Goal: Task Accomplishment & Management: Use online tool/utility

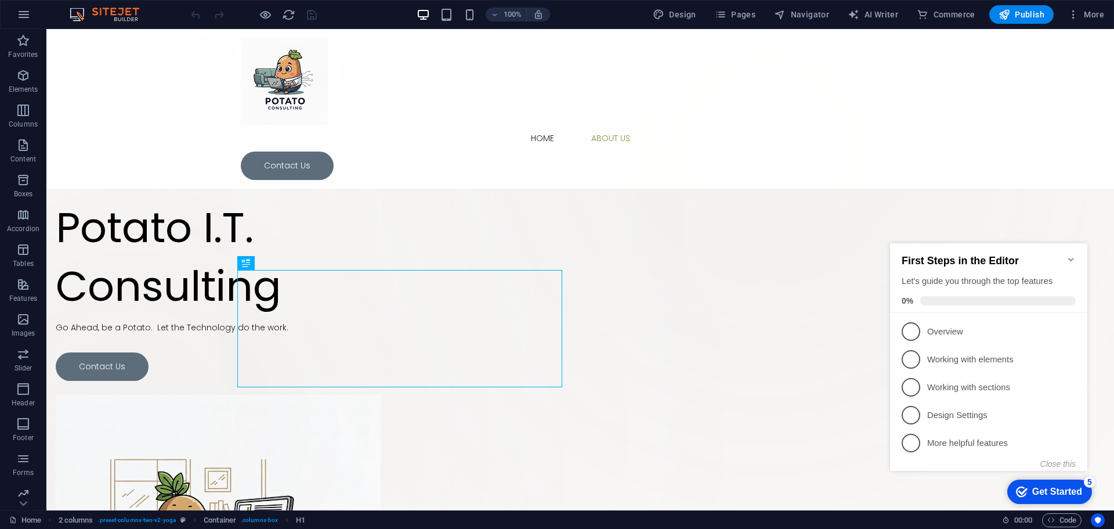
click at [1070, 255] on icon "Minimize checklist" at bounding box center [1071, 259] width 9 height 9
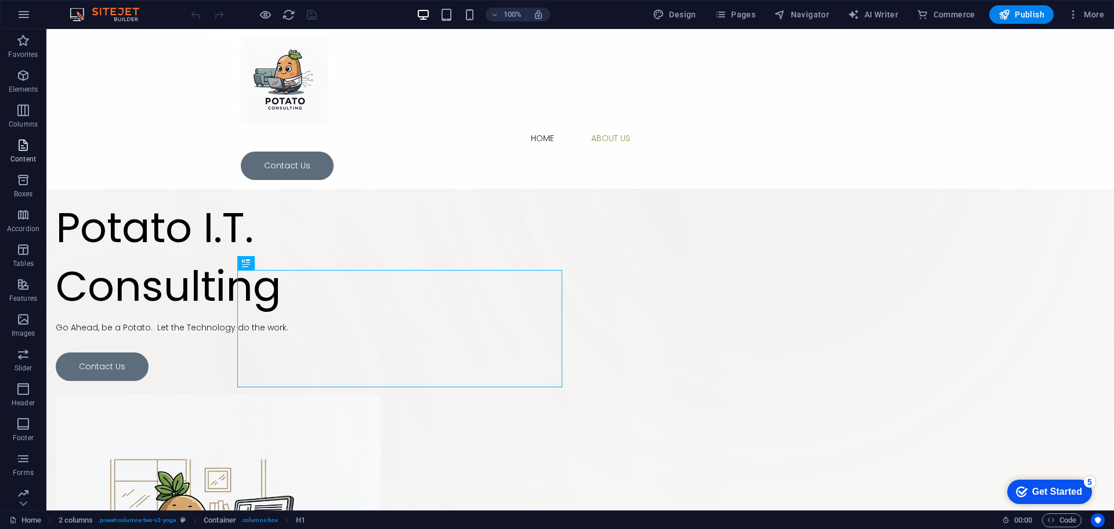
click at [26, 149] on icon "button" at bounding box center [23, 145] width 14 height 14
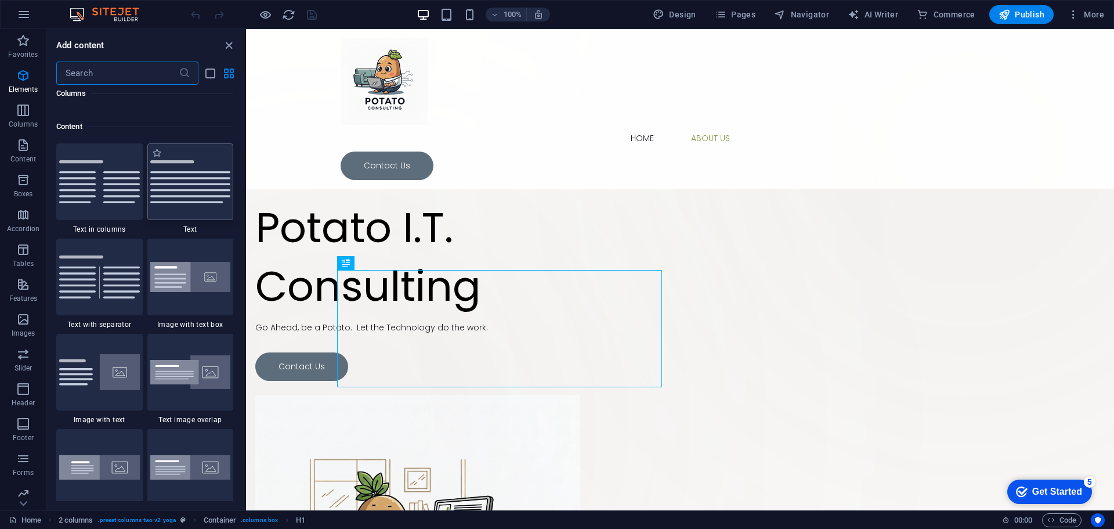
scroll to position [2031, 0]
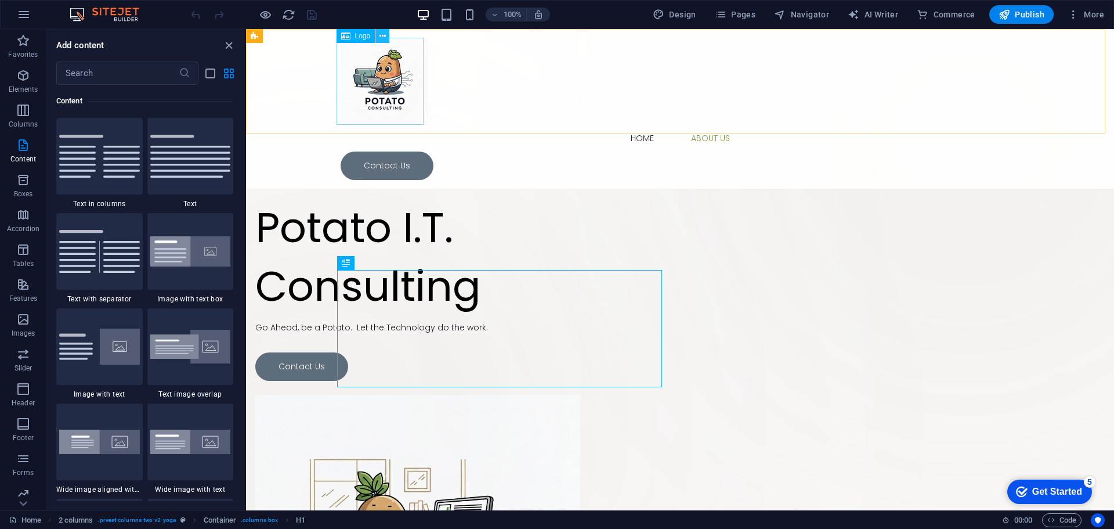
click at [380, 39] on icon at bounding box center [383, 36] width 6 height 12
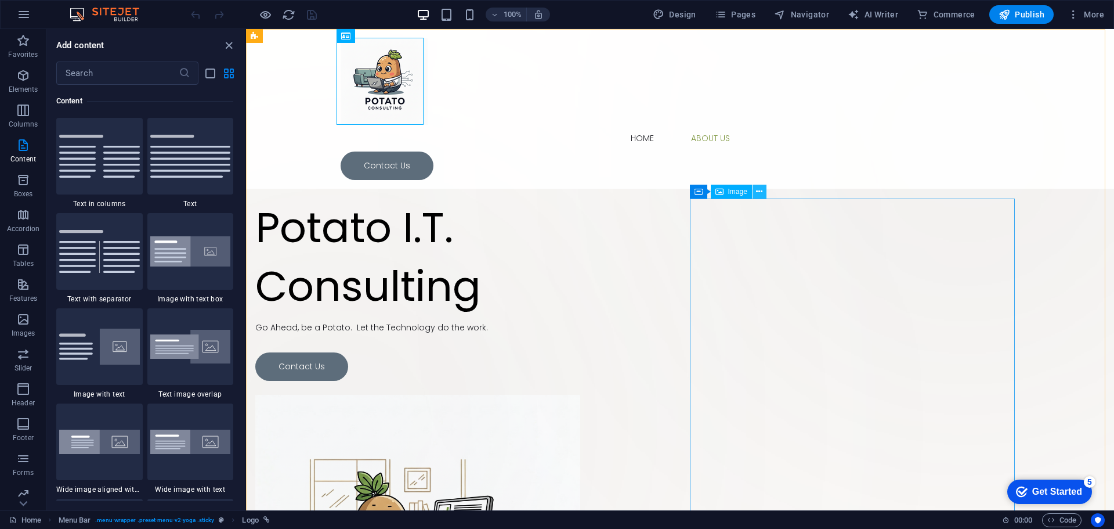
click at [756, 193] on icon at bounding box center [759, 192] width 6 height 12
select select "%"
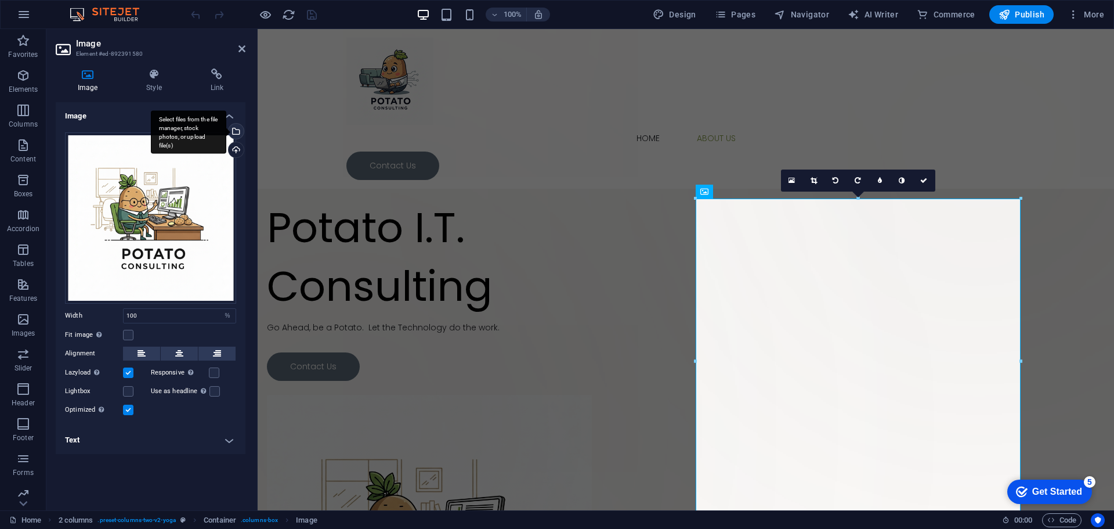
click at [226, 133] on div "Select files from the file manager, stock photos, or upload file(s)" at bounding box center [188, 132] width 75 height 44
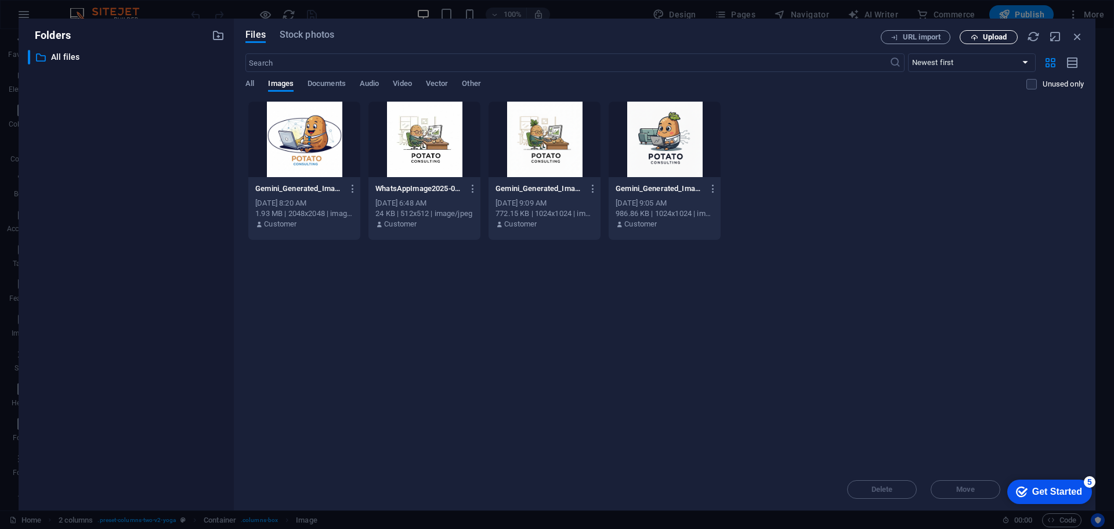
click at [993, 40] on span "Upload" at bounding box center [995, 37] width 24 height 7
click at [982, 41] on button "Upload" at bounding box center [989, 37] width 58 height 14
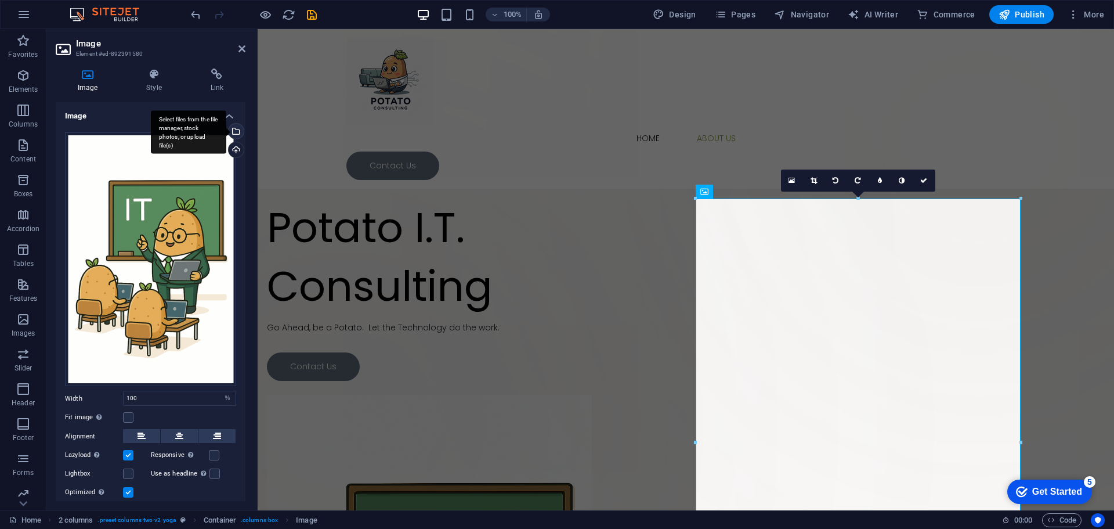
click at [234, 134] on div "Select files from the file manager, stock photos, or upload file(s)" at bounding box center [234, 132] width 17 height 17
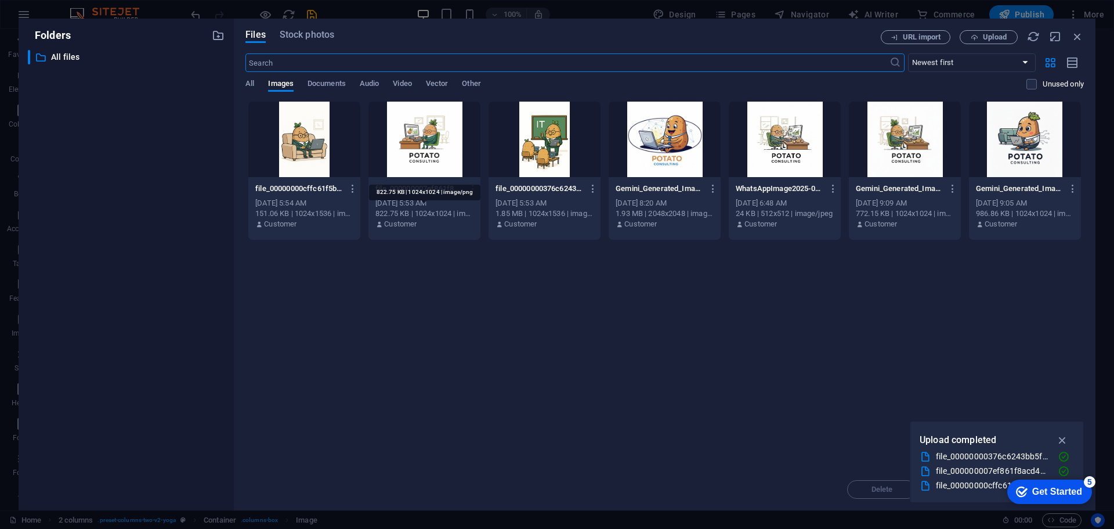
click at [438, 209] on div "822.75 KB | 1024x1024 | image/png" at bounding box center [425, 213] width 98 height 10
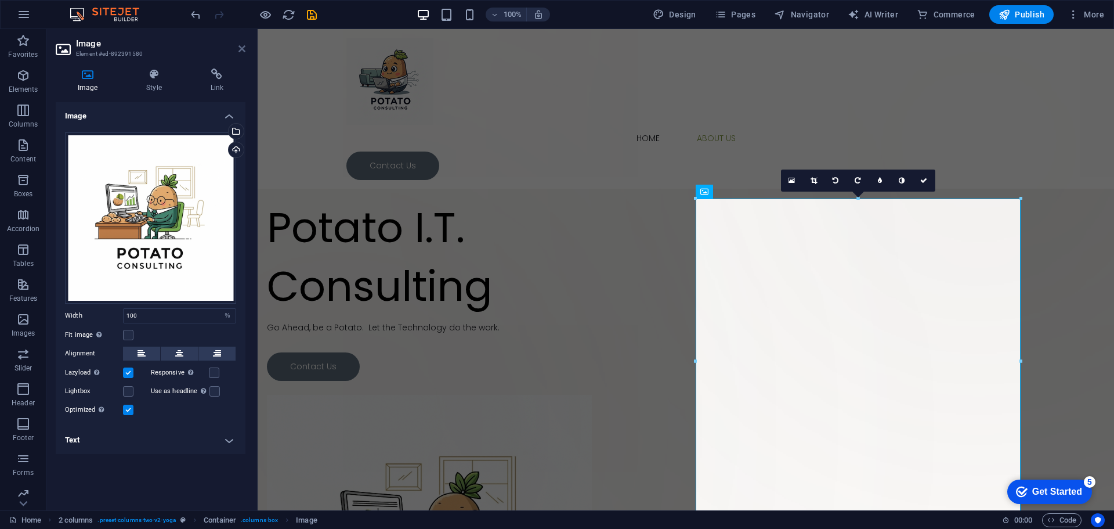
click at [240, 46] on icon at bounding box center [242, 48] width 7 height 9
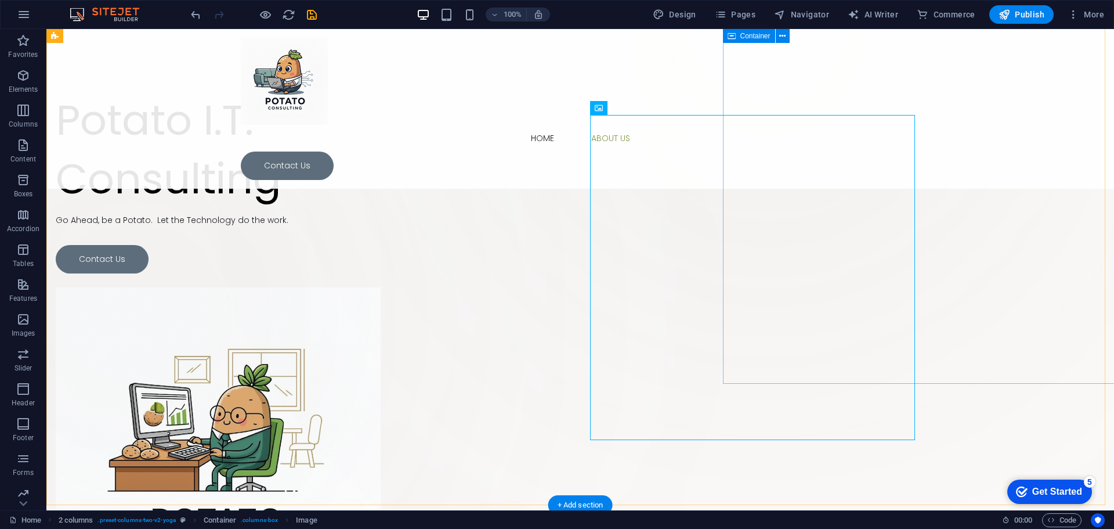
scroll to position [58, 0]
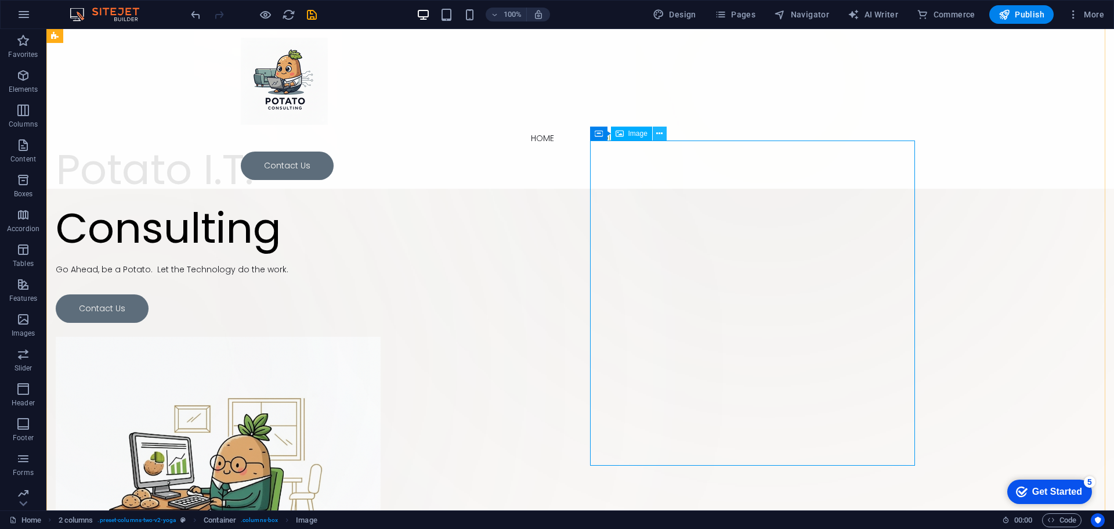
click at [663, 136] on button at bounding box center [660, 134] width 14 height 14
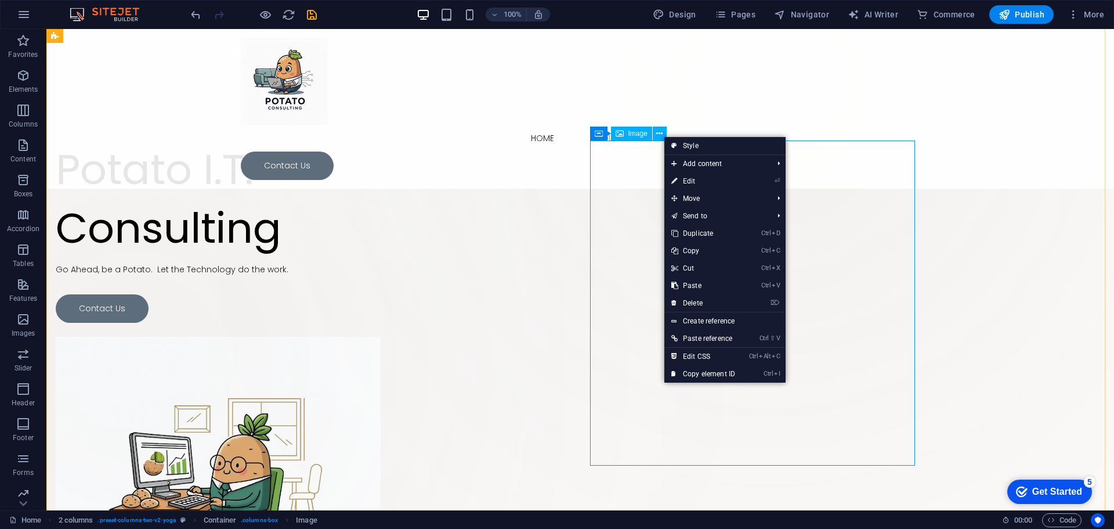
click at [381, 337] on figure at bounding box center [218, 499] width 325 height 325
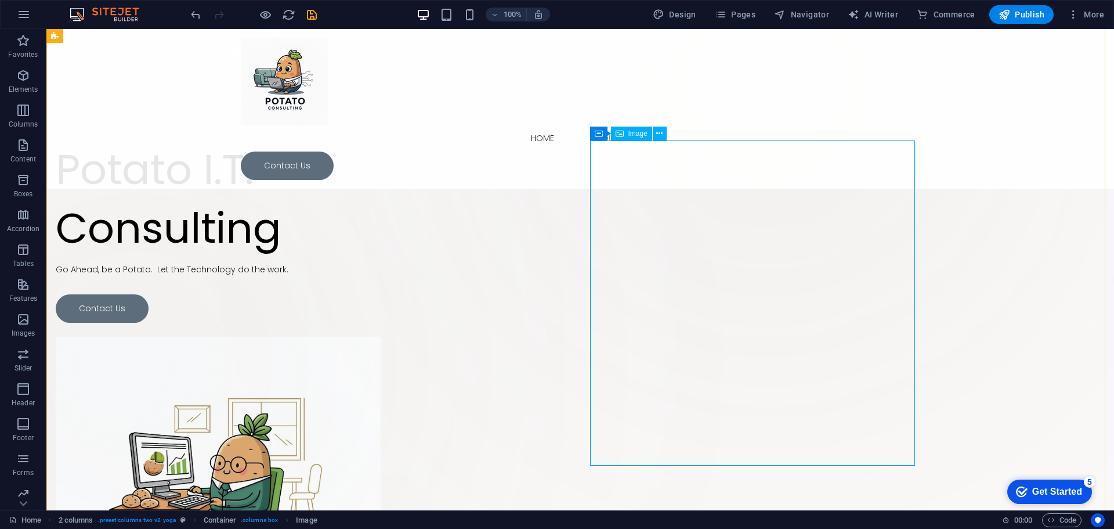
drag, startPoint x: 630, startPoint y: 189, endPoint x: 419, endPoint y: 188, distance: 211.3
click at [381, 337] on figure at bounding box center [218, 499] width 325 height 325
select select "%"
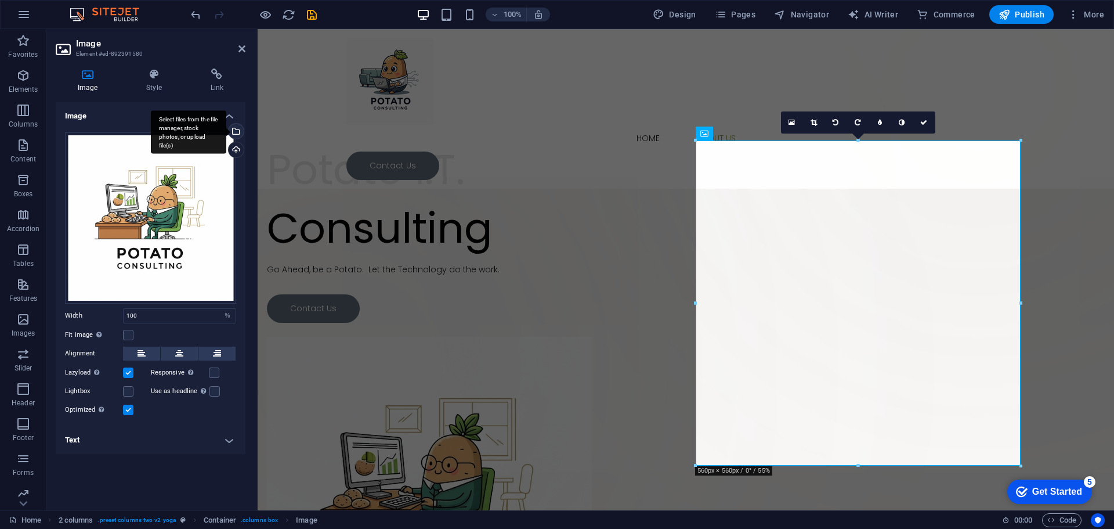
click at [226, 135] on div "Select files from the file manager, stock photos, or upload file(s)" at bounding box center [188, 132] width 75 height 44
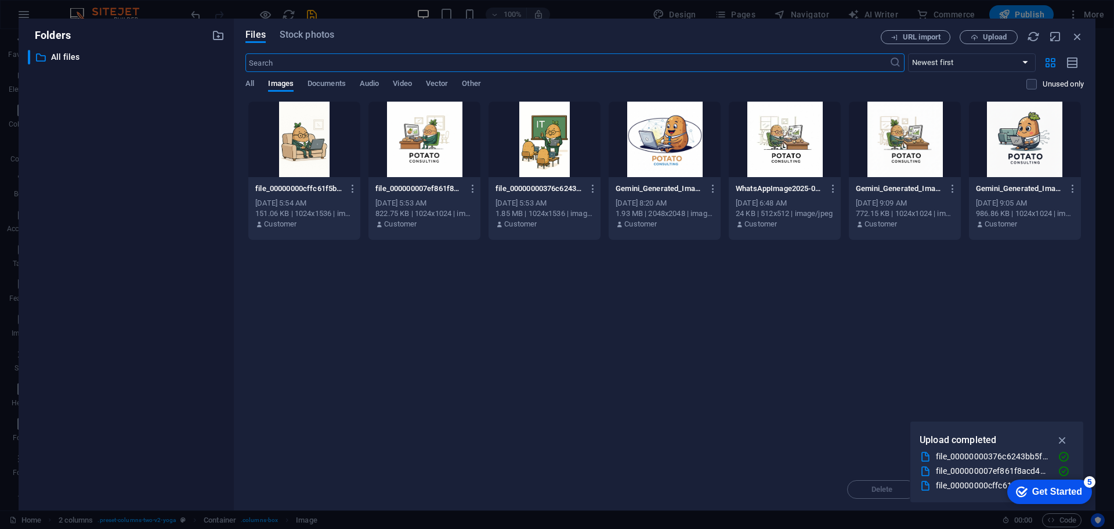
click at [886, 200] on div "[DATE] 9:09 AM" at bounding box center [905, 203] width 98 height 10
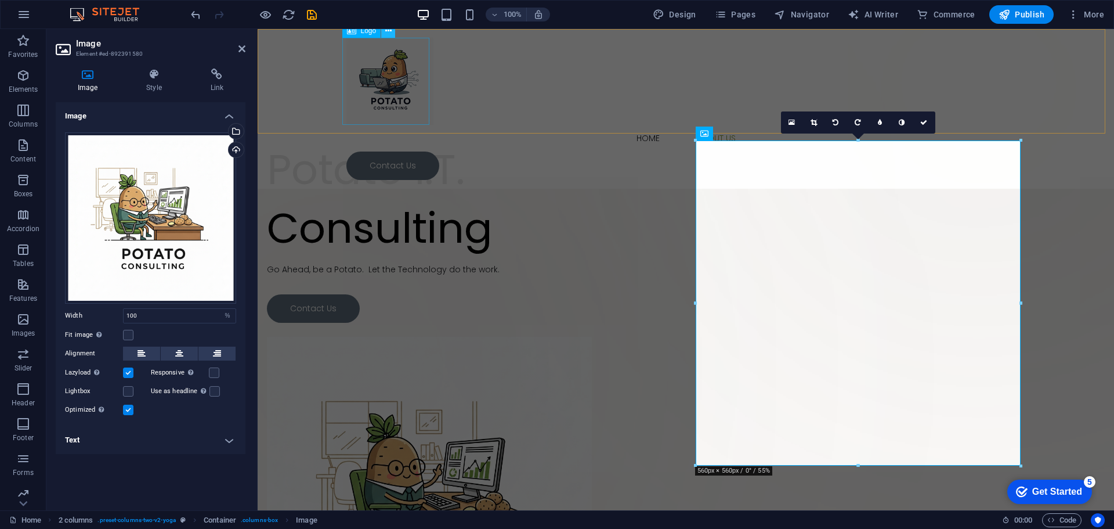
click at [385, 35] on icon at bounding box center [388, 31] width 6 height 12
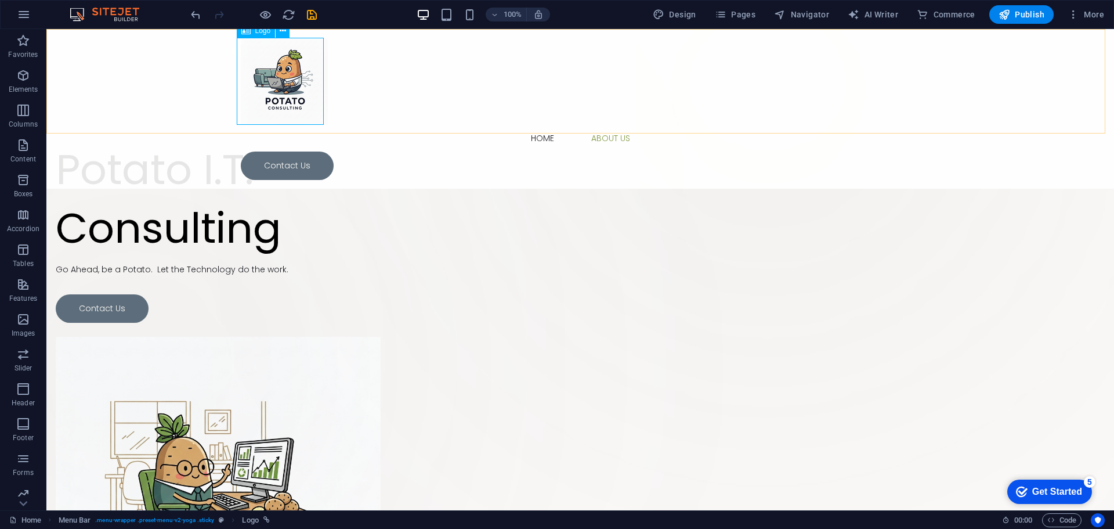
click at [304, 67] on div at bounding box center [580, 81] width 679 height 87
select select "px"
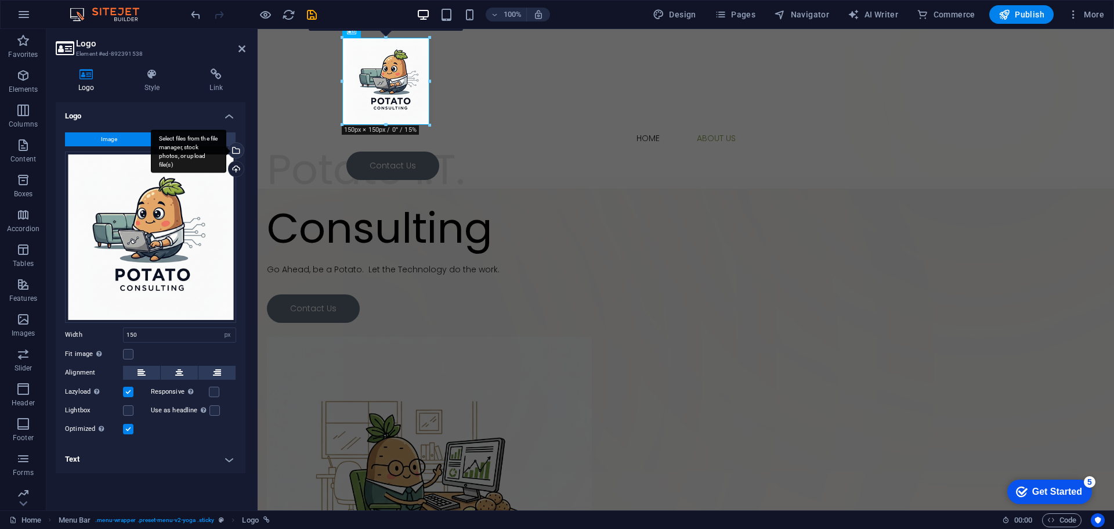
click at [240, 150] on div "Select files from the file manager, stock photos, or upload file(s)" at bounding box center [234, 151] width 17 height 17
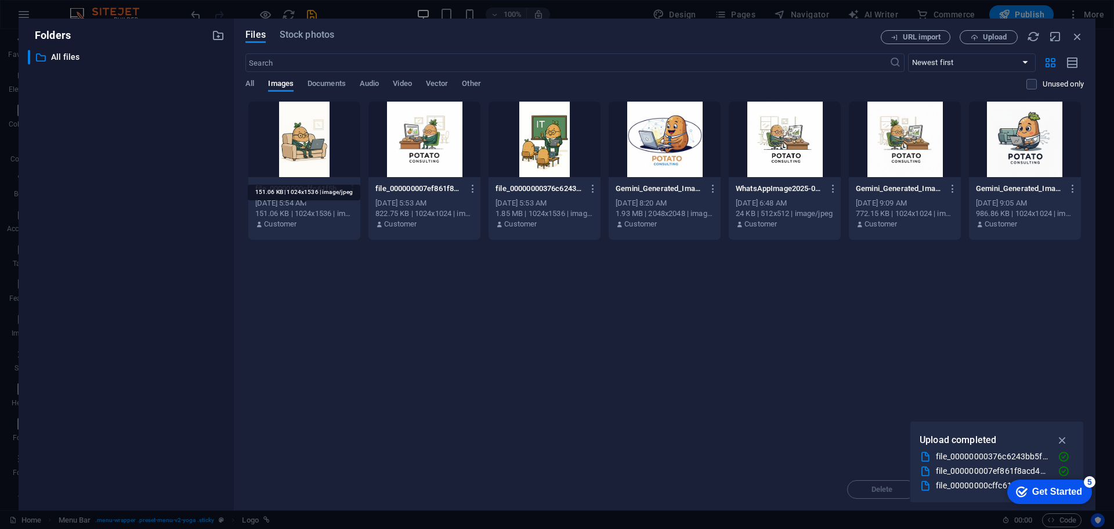
click at [330, 209] on div "151.06 KB | 1024x1536 | image/jpeg" at bounding box center [304, 213] width 98 height 10
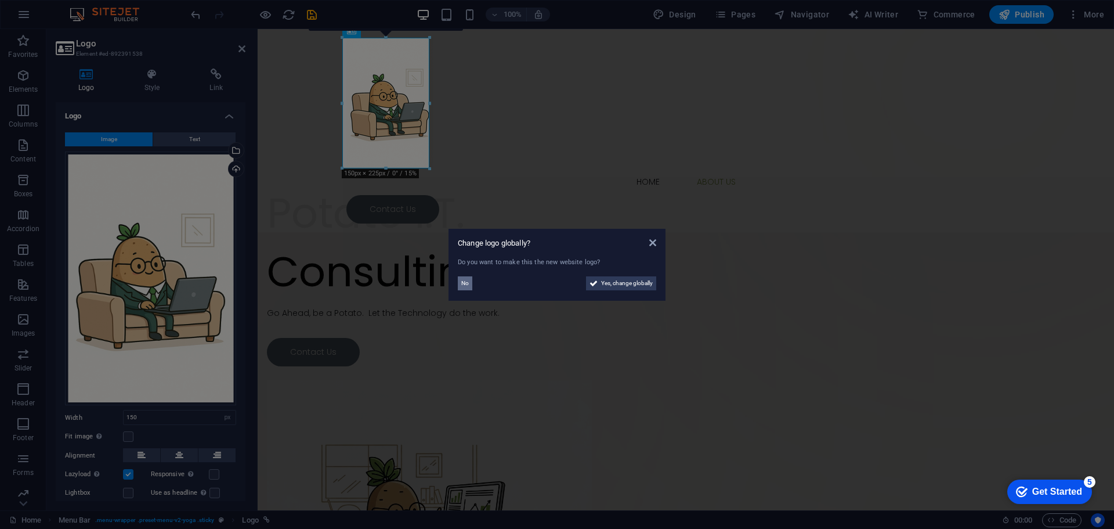
click at [469, 283] on button "No" at bounding box center [465, 283] width 15 height 14
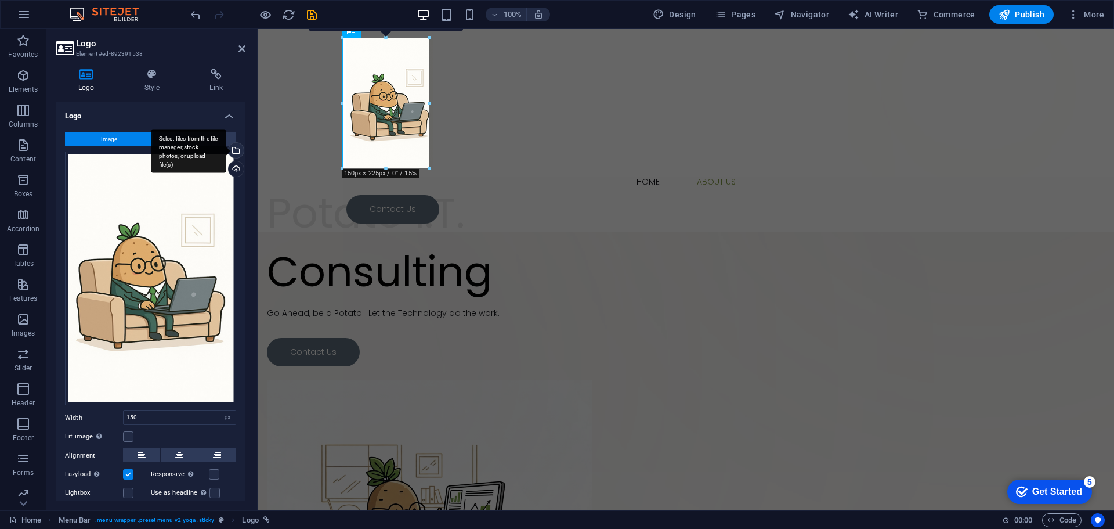
click at [234, 156] on div "Select files from the file manager, stock photos, or upload file(s)" at bounding box center [234, 151] width 17 height 17
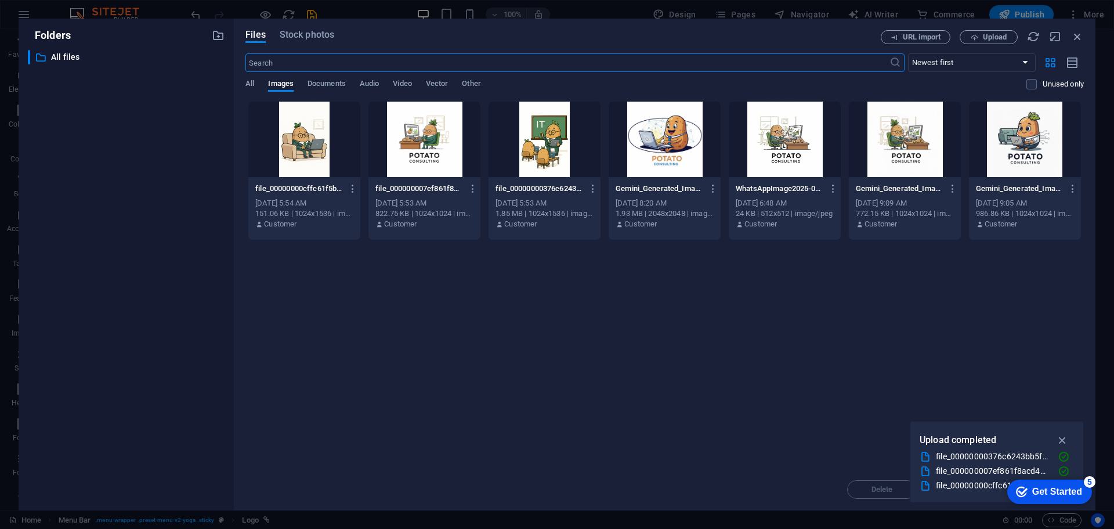
click at [1009, 210] on div "986.86 KB | 1024x1024 | image/png" at bounding box center [1025, 213] width 98 height 10
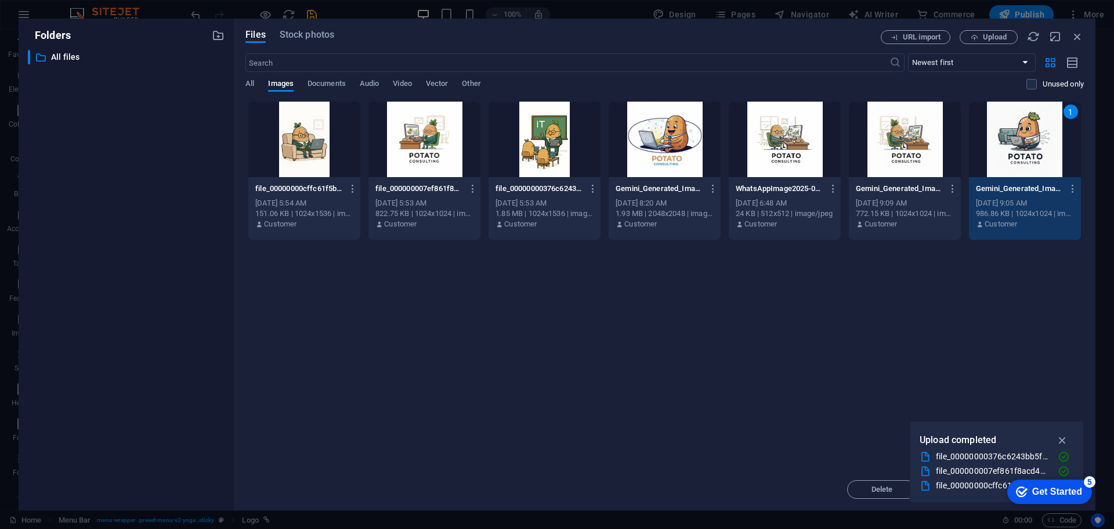
click at [1009, 210] on div "986.86 KB | 1024x1024 | image/png" at bounding box center [1025, 213] width 98 height 10
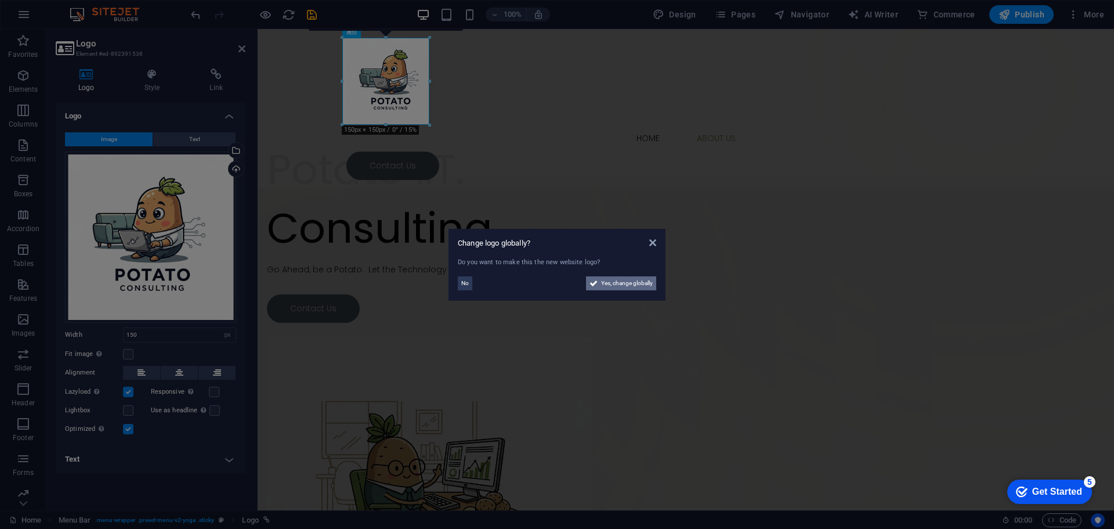
click at [615, 280] on span "Yes, change globally" at bounding box center [627, 283] width 52 height 14
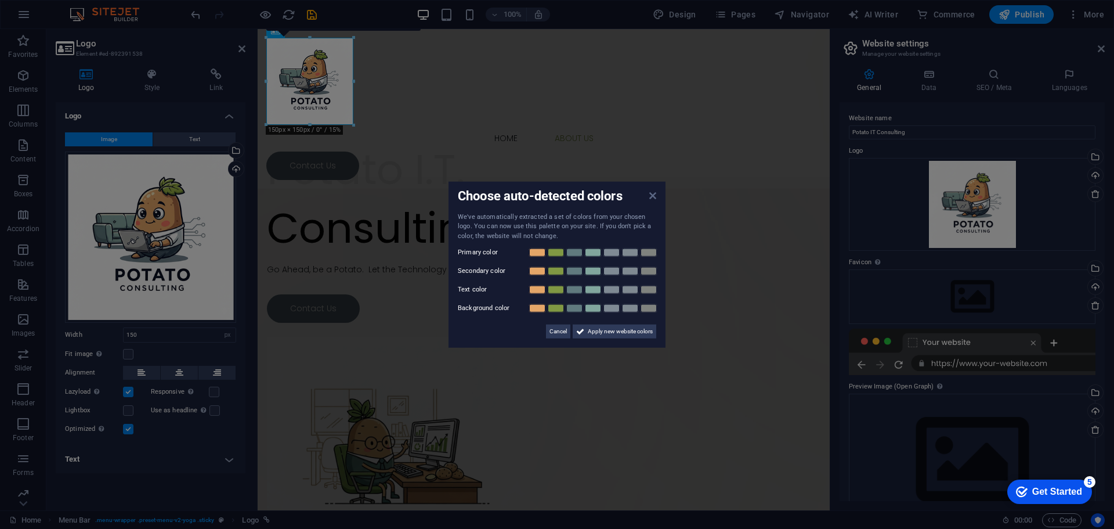
click at [654, 195] on icon at bounding box center [653, 194] width 7 height 9
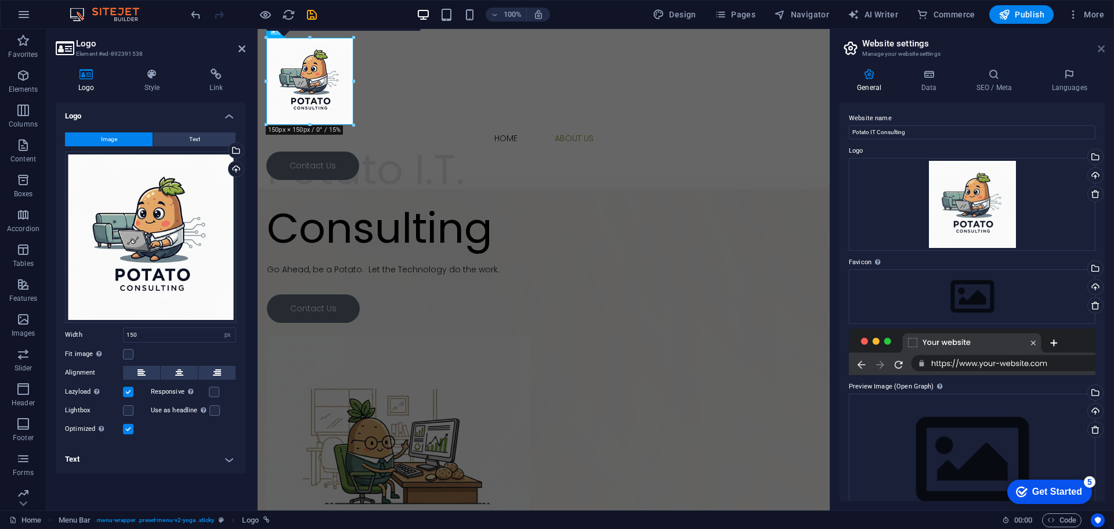
click at [1099, 48] on icon at bounding box center [1101, 48] width 7 height 9
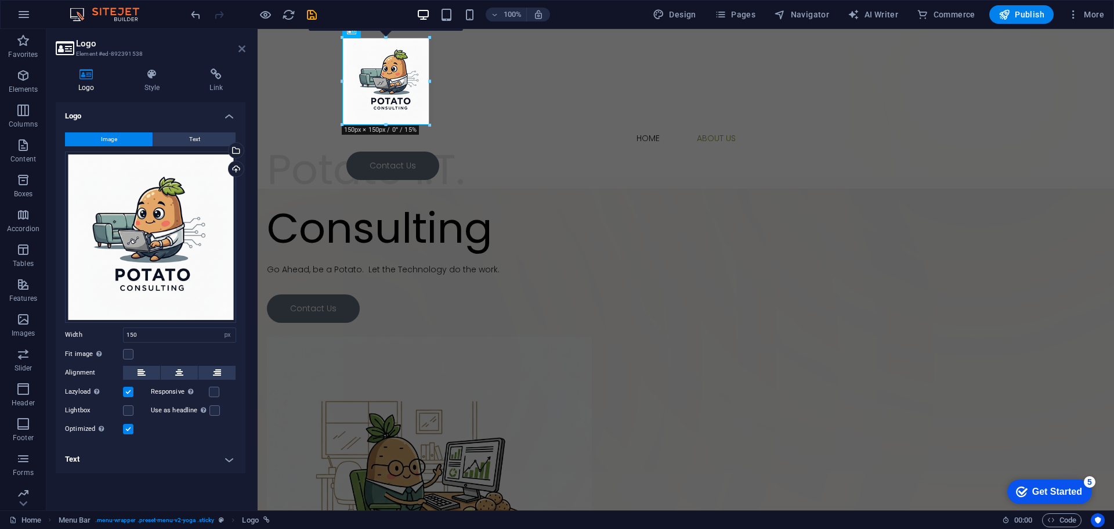
click at [240, 51] on icon at bounding box center [242, 48] width 7 height 9
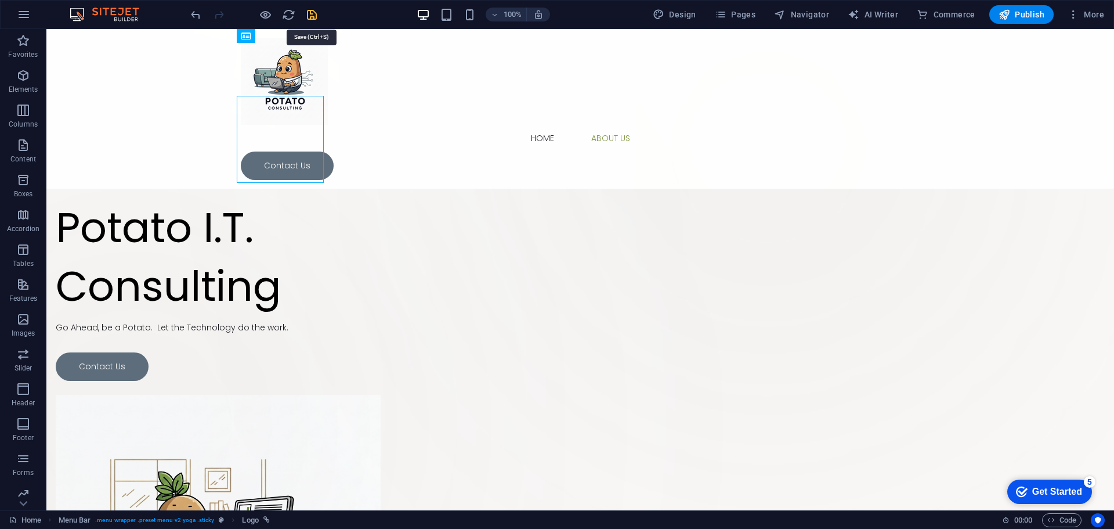
click at [312, 14] on icon "save" at bounding box center [311, 14] width 13 height 13
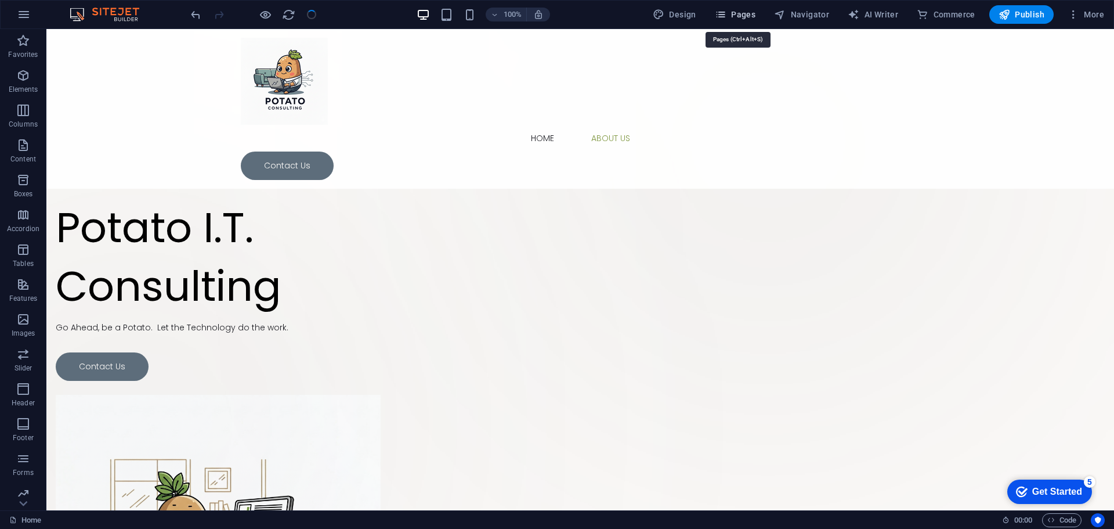
click at [737, 17] on span "Pages" at bounding box center [735, 15] width 41 height 12
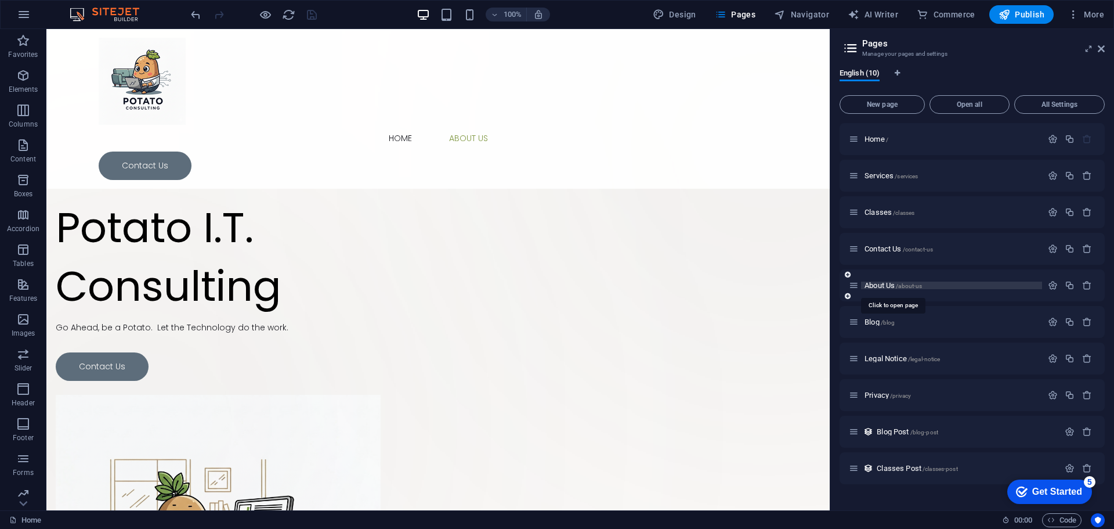
click at [881, 284] on span "About Us /about-us" at bounding box center [893, 285] width 57 height 9
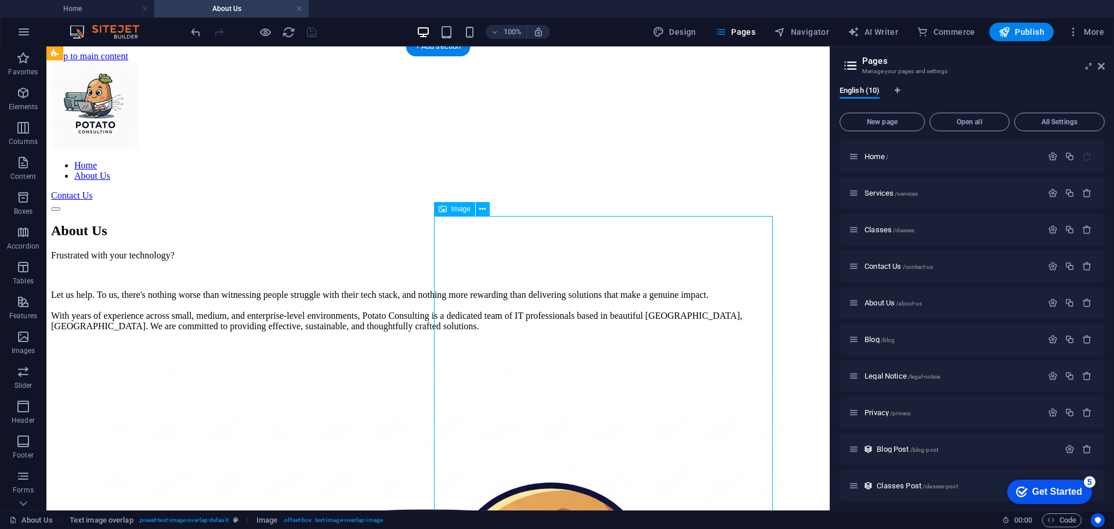
select select "%"
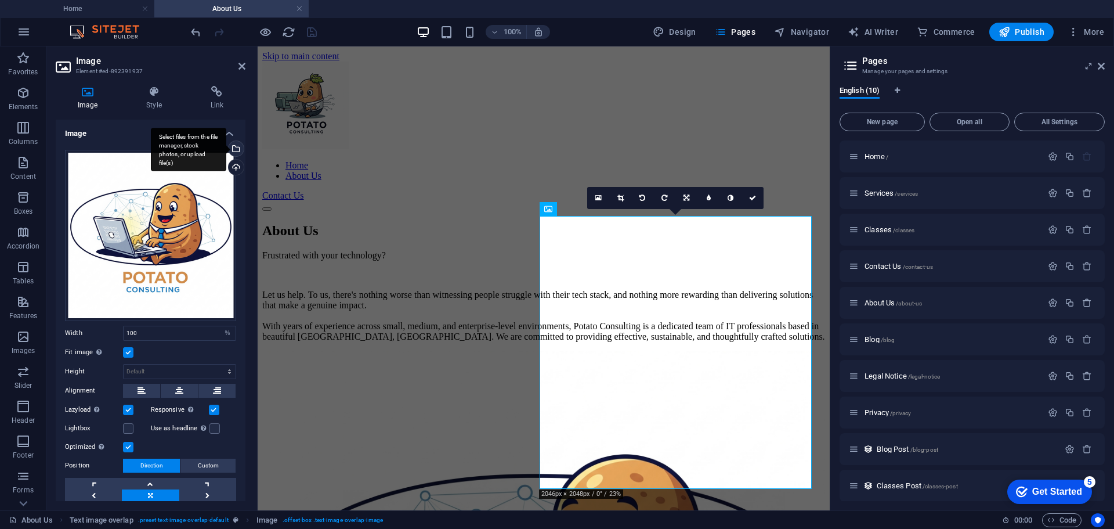
click at [226, 148] on div "Select files from the file manager, stock photos, or upload file(s)" at bounding box center [188, 150] width 75 height 44
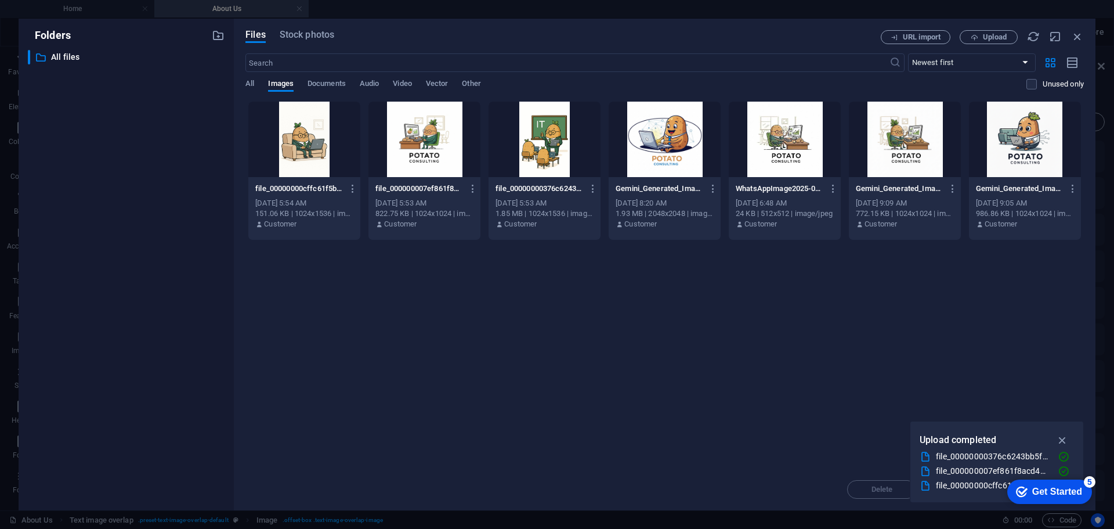
click at [576, 204] on div "[DATE] 5:53 AM" at bounding box center [545, 203] width 98 height 10
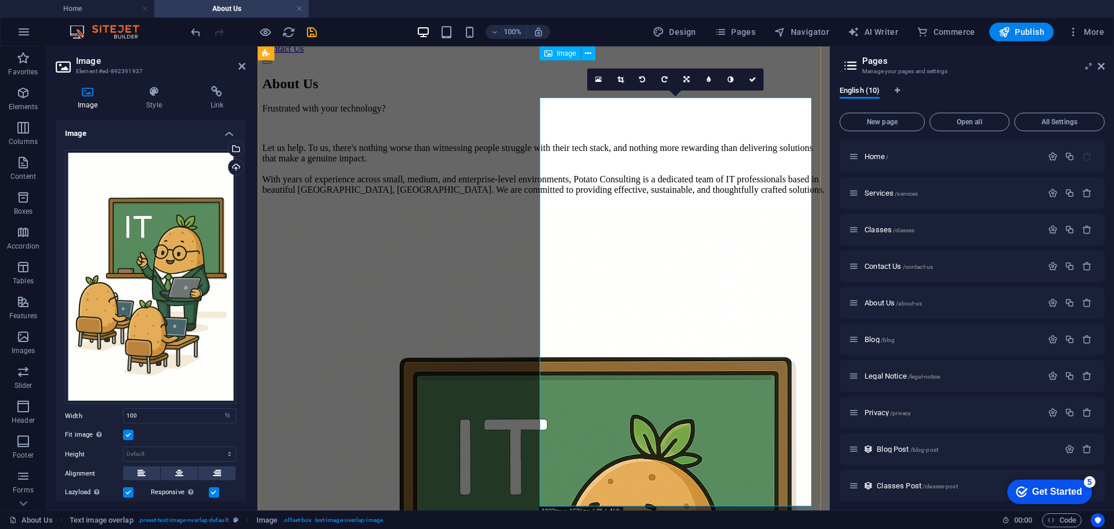
scroll to position [116, 0]
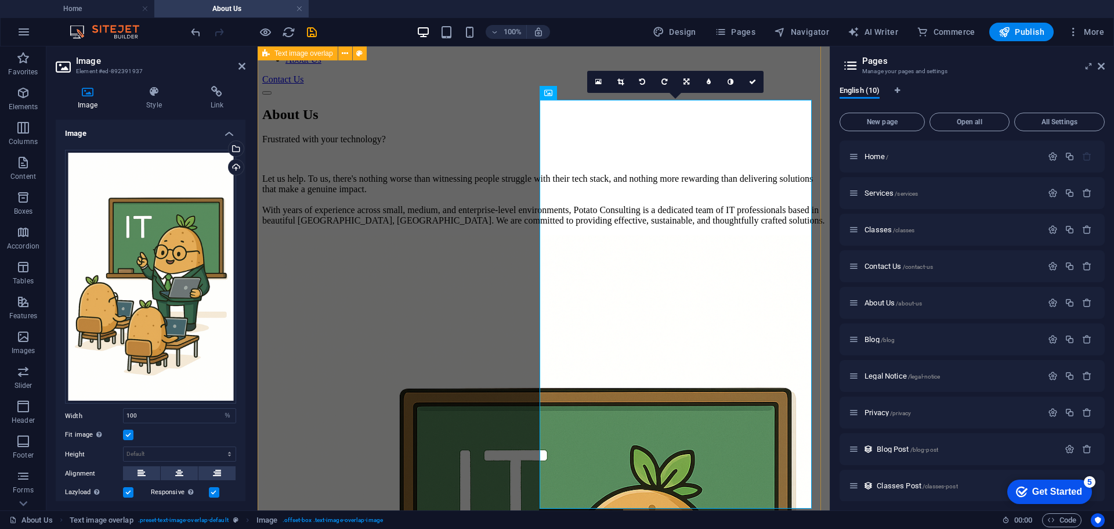
drag, startPoint x: 442, startPoint y: 431, endPoint x: 653, endPoint y: 430, distance: 211.3
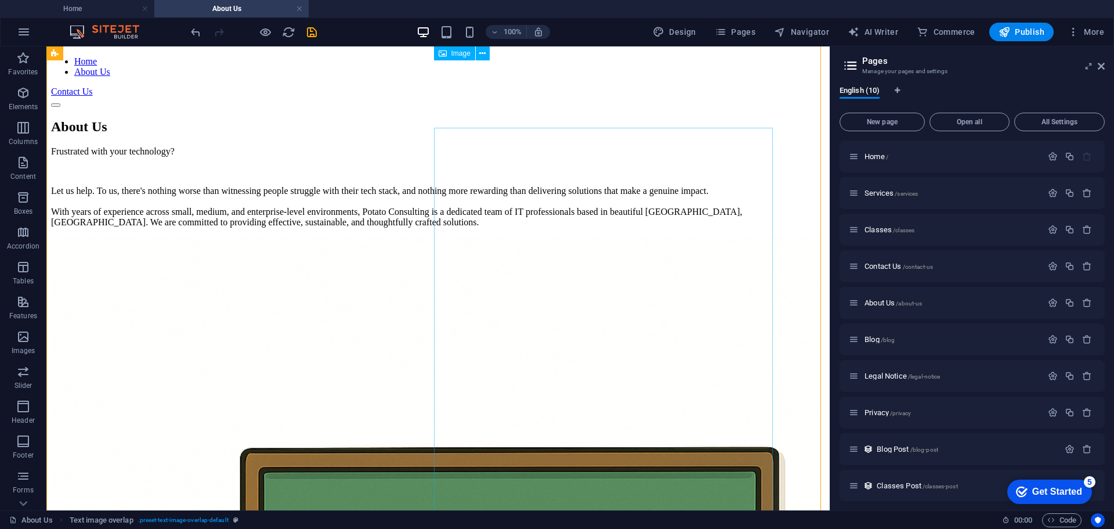
scroll to position [56, 0]
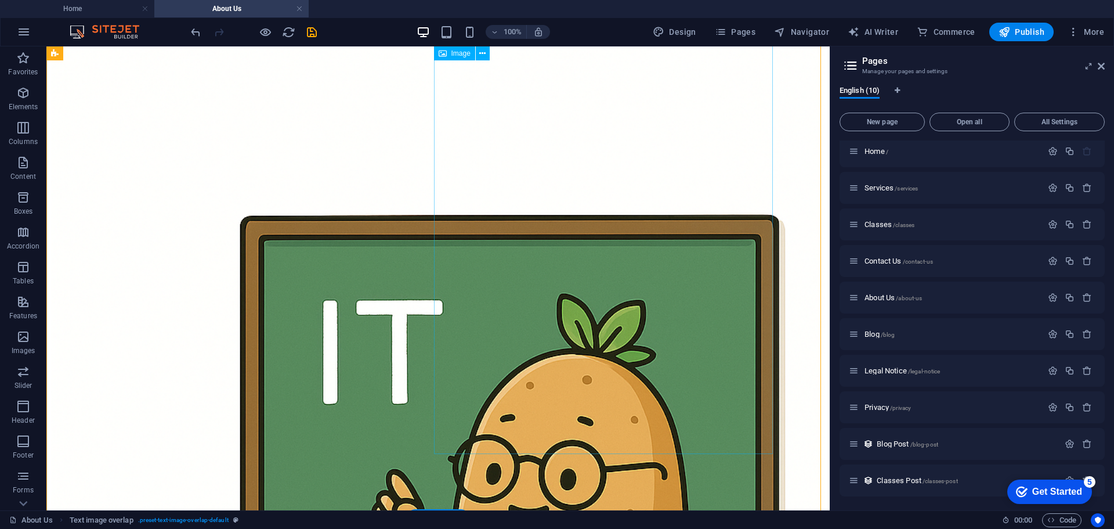
scroll to position [348, 0]
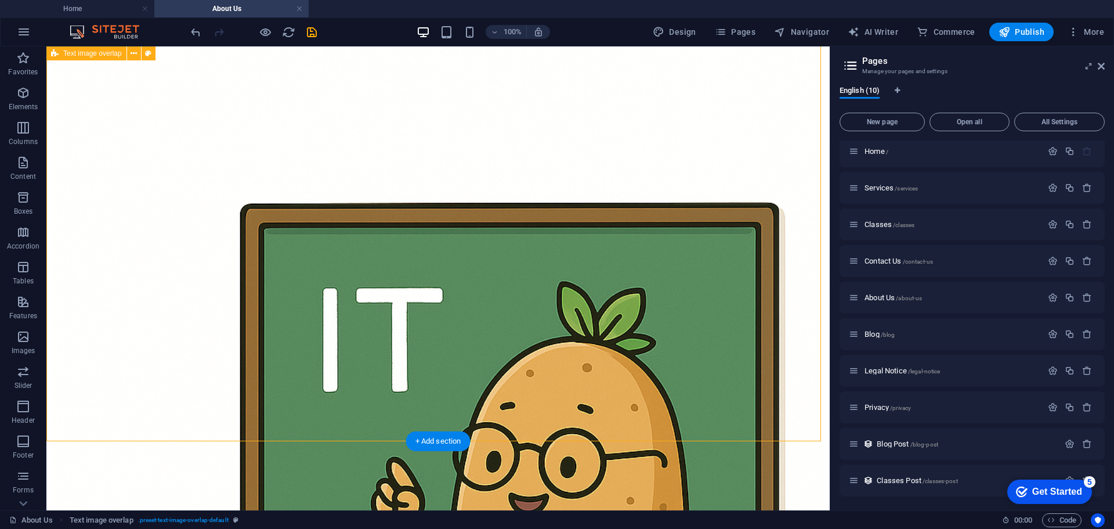
click at [406, 337] on div "About Us Frustrated with your technology? Let us help. To us, there's nothing w…" at bounding box center [438, 509] width 774 height 1293
click at [376, 323] on div "About Us Frustrated with your technology? Let us help. To us, there's nothing w…" at bounding box center [438, 509] width 774 height 1293
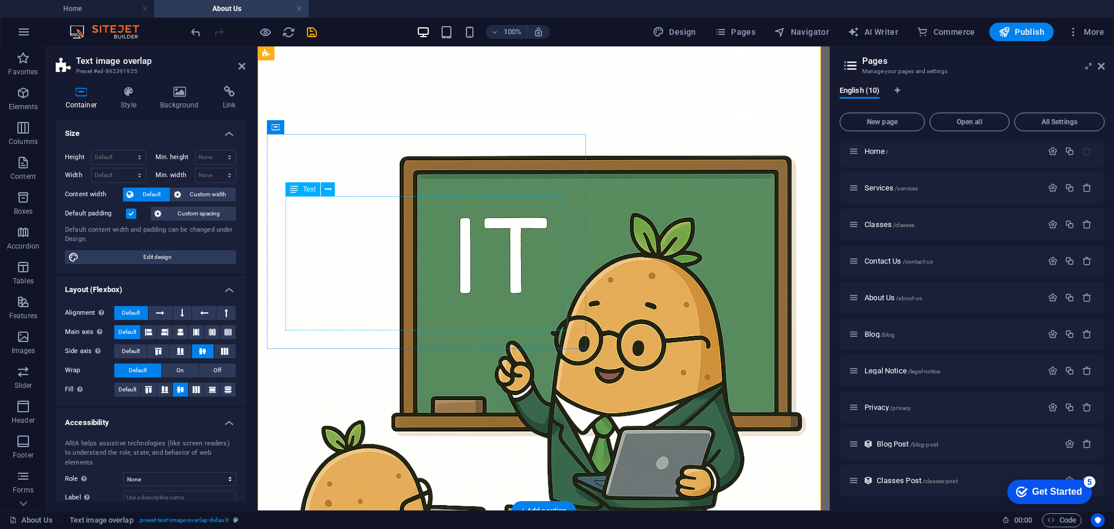
scroll to position [176, 0]
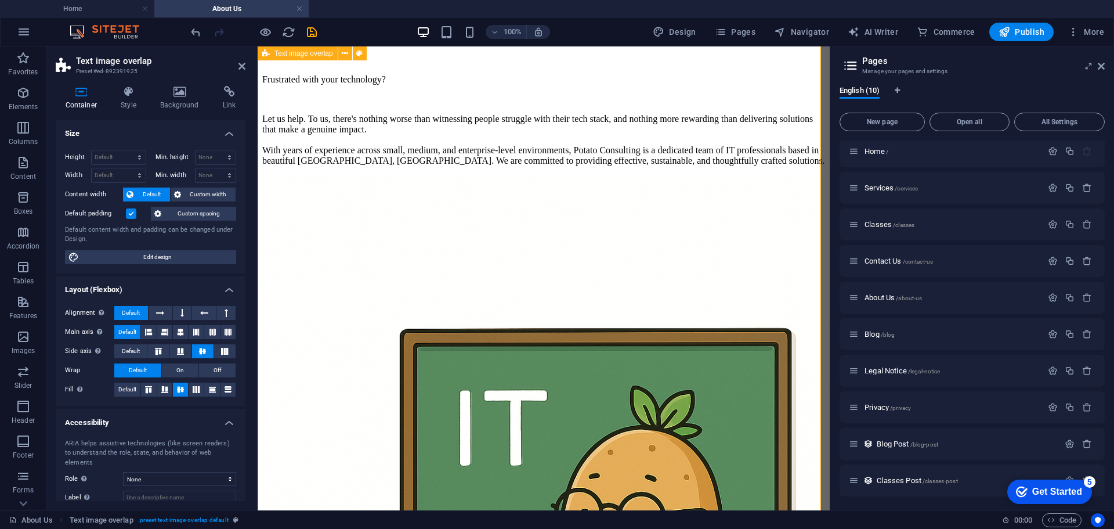
click at [480, 418] on div "About Us Frustrated with your technology? Let us help. To us, there's nothing w…" at bounding box center [543, 528] width 563 height 987
click at [139, 102] on h4 "Style" at bounding box center [130, 98] width 39 height 24
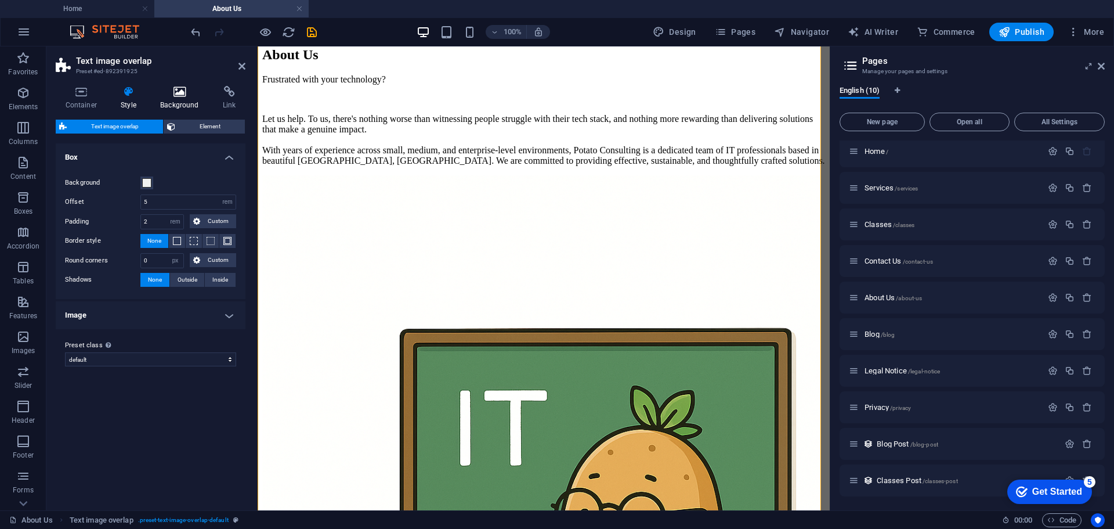
click at [190, 100] on h4 "Background" at bounding box center [182, 98] width 63 height 24
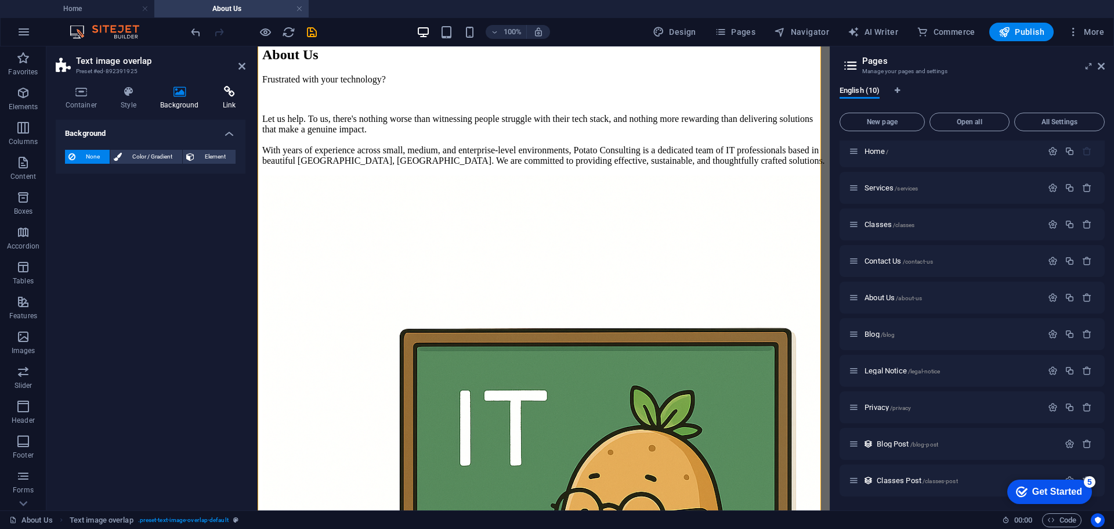
click at [215, 98] on h4 "Link" at bounding box center [229, 98] width 33 height 24
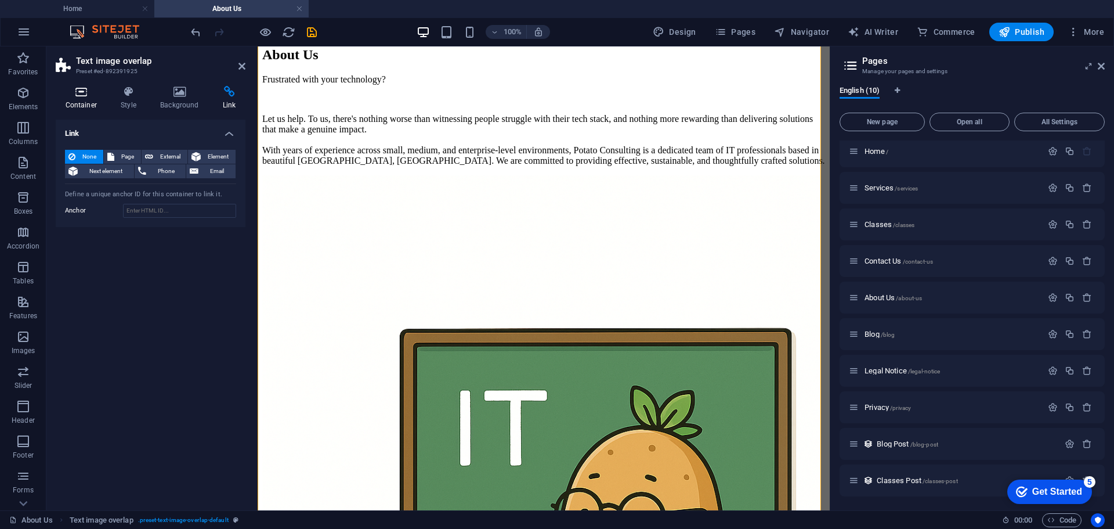
click at [86, 95] on icon at bounding box center [81, 92] width 51 height 12
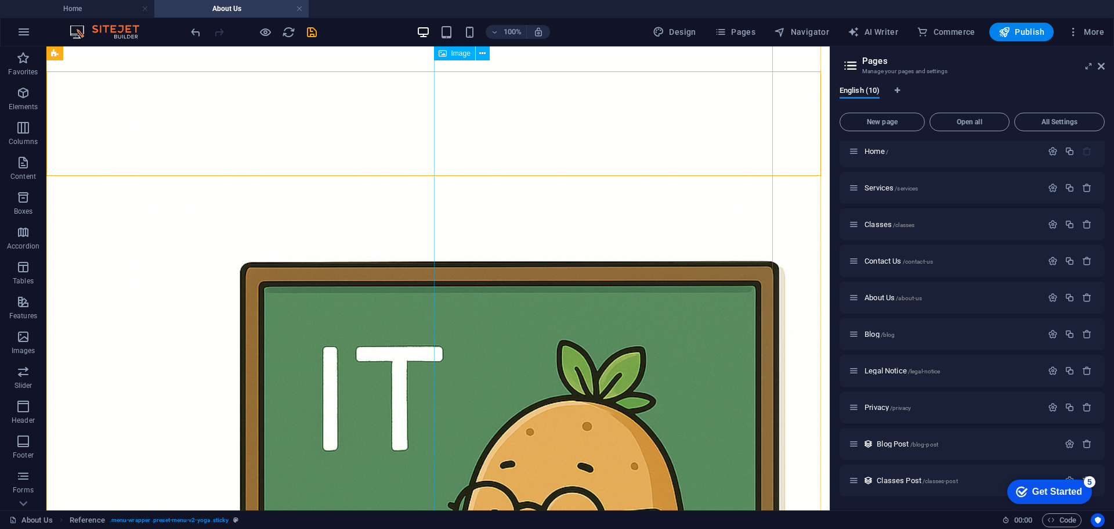
scroll to position [290, 0]
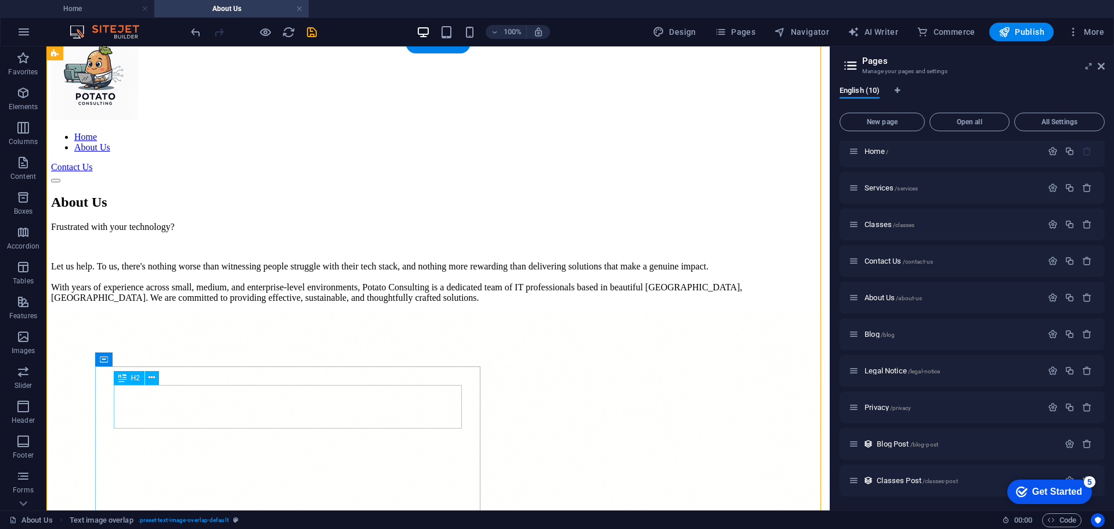
scroll to position [0, 0]
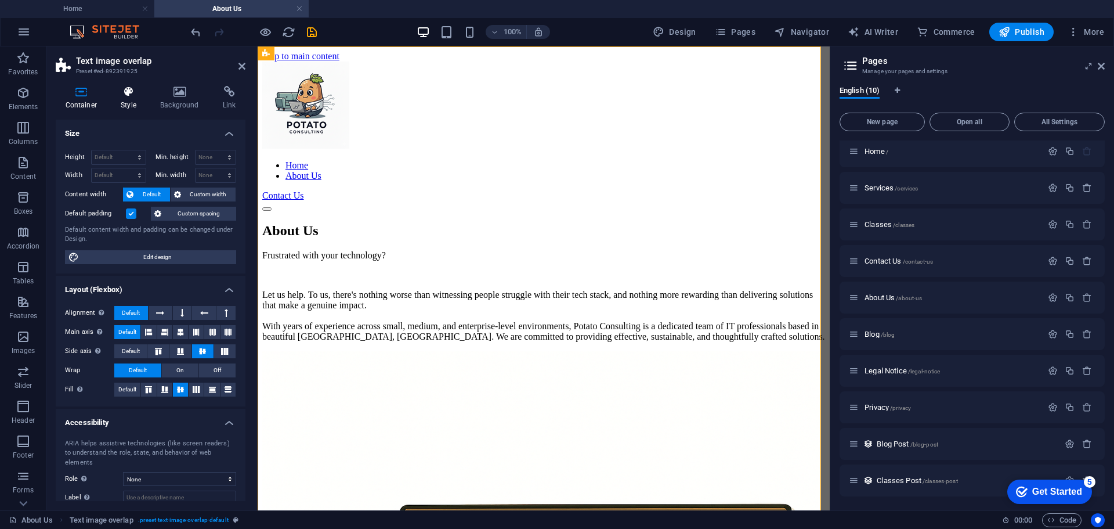
click at [132, 98] on h4 "Style" at bounding box center [130, 98] width 39 height 24
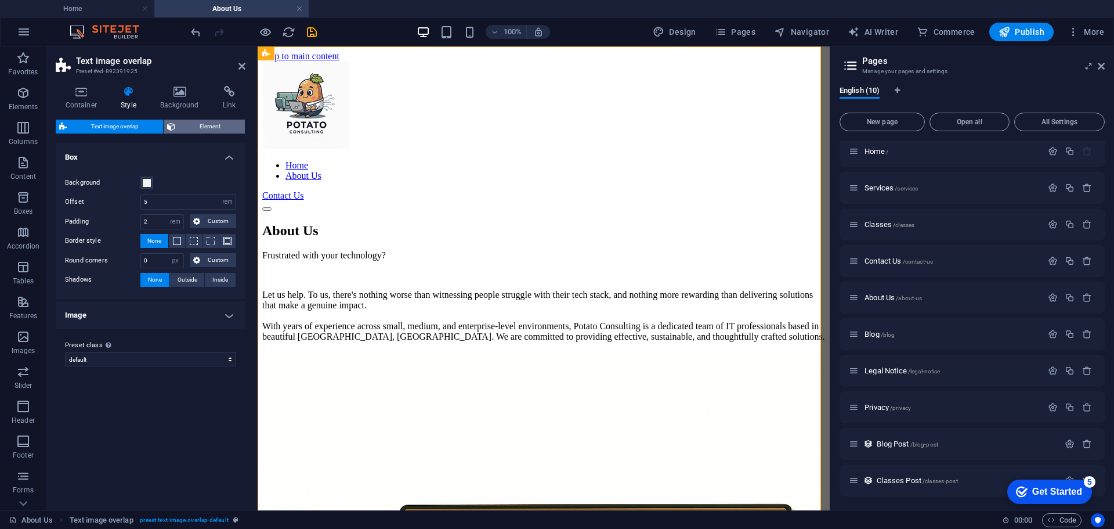
click at [200, 126] on span "Element" at bounding box center [210, 127] width 63 height 14
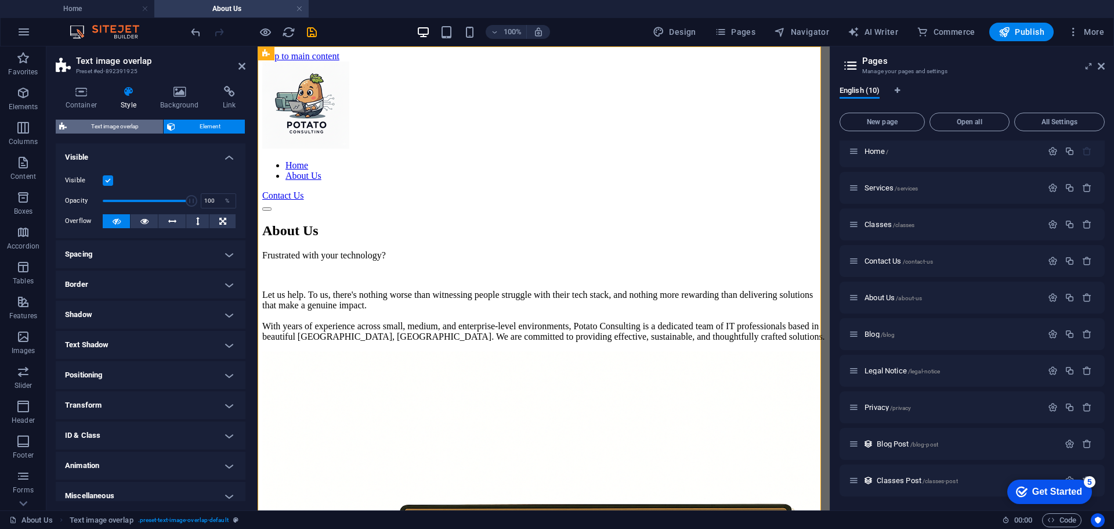
click at [132, 126] on span "Text image overlap" at bounding box center [114, 127] width 89 height 14
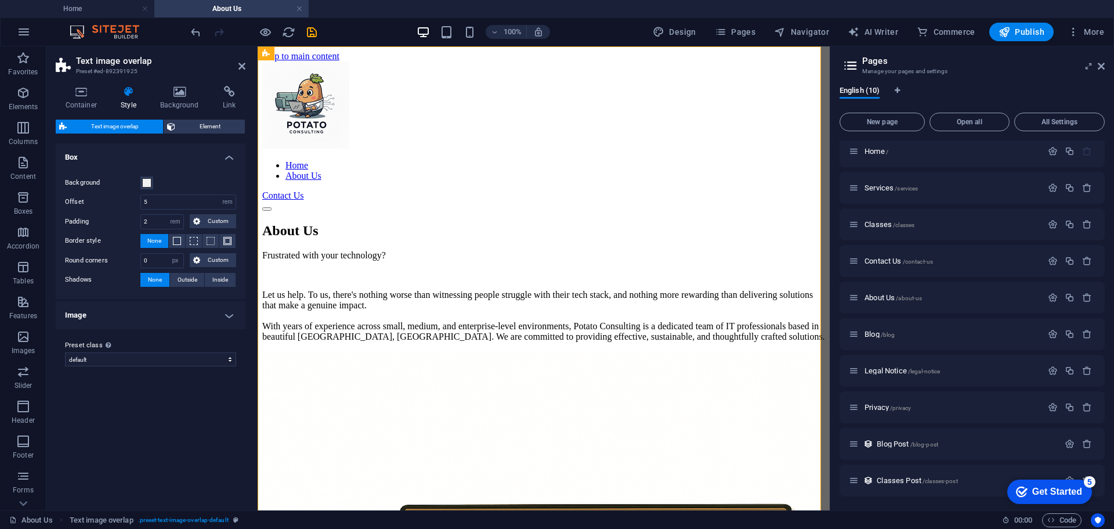
click at [214, 156] on h4 "Box" at bounding box center [151, 153] width 190 height 21
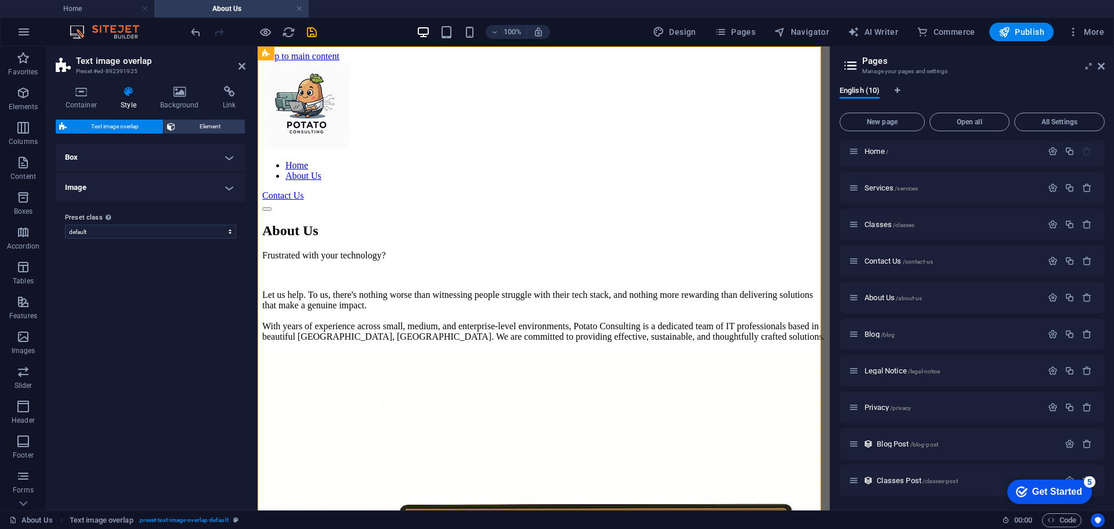
click at [214, 156] on h4 "Box" at bounding box center [151, 157] width 190 height 28
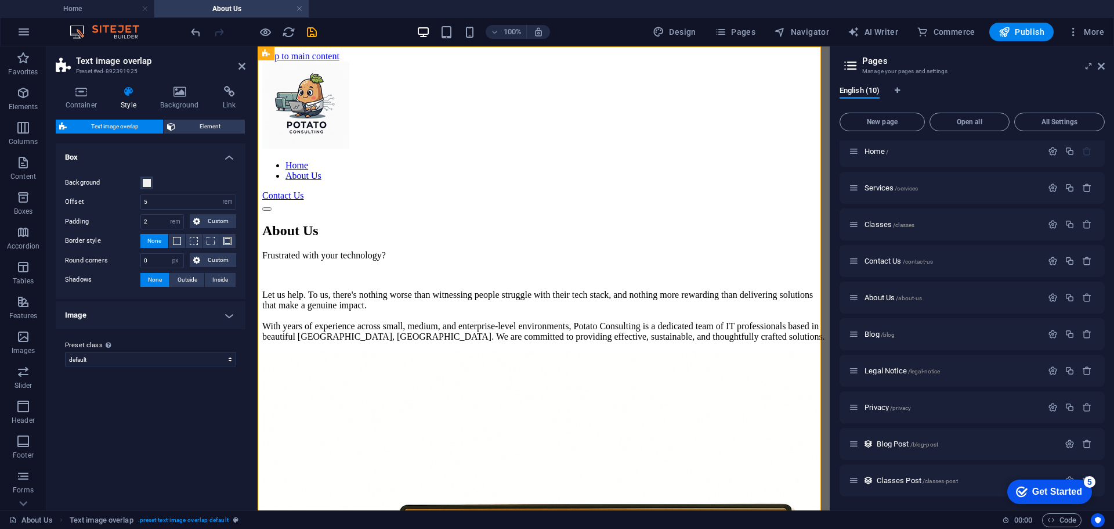
click at [191, 319] on h4 "Image" at bounding box center [151, 315] width 190 height 28
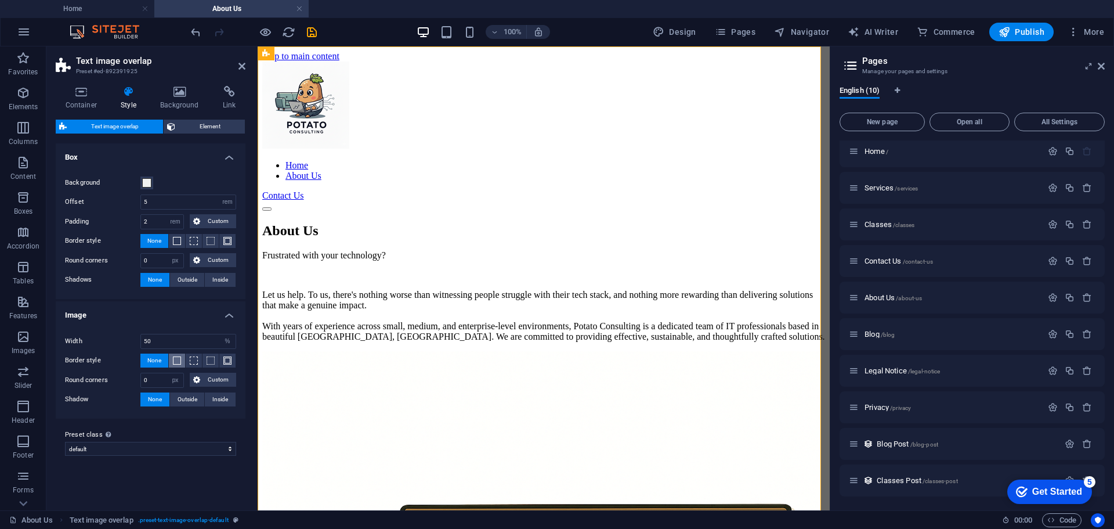
click at [174, 362] on span at bounding box center [177, 360] width 8 height 8
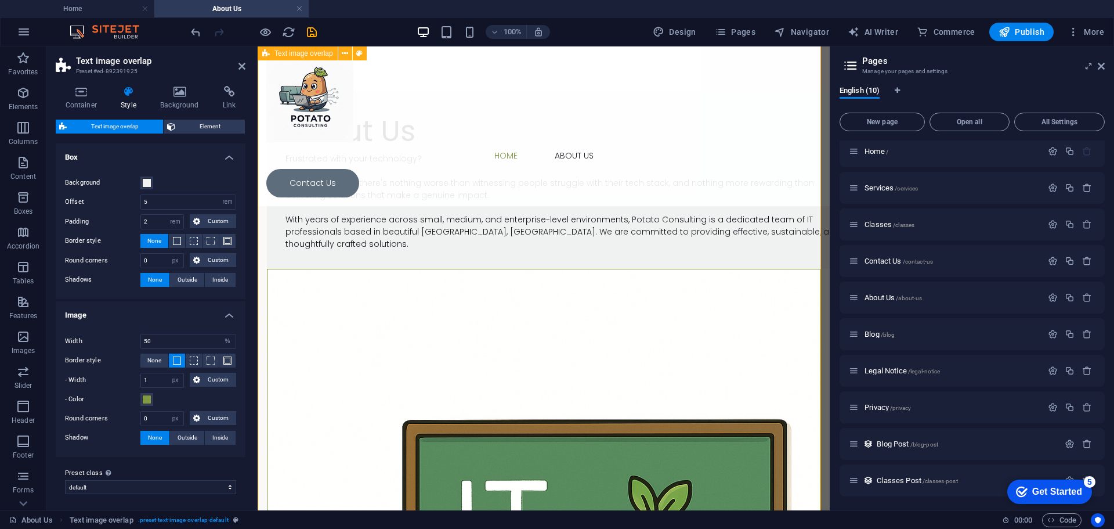
scroll to position [58, 0]
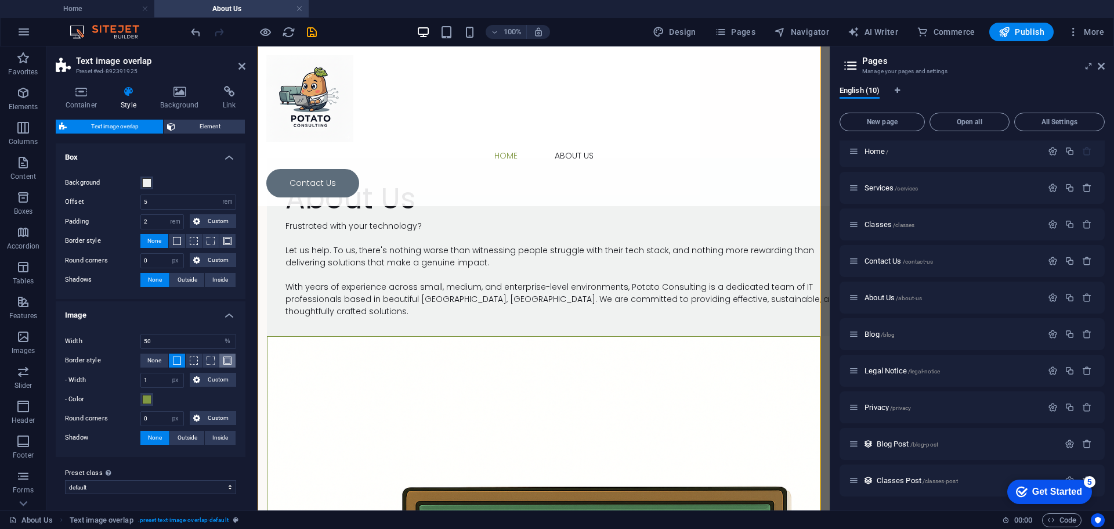
click at [228, 362] on span at bounding box center [227, 360] width 8 height 8
click at [207, 359] on span at bounding box center [211, 360] width 8 height 8
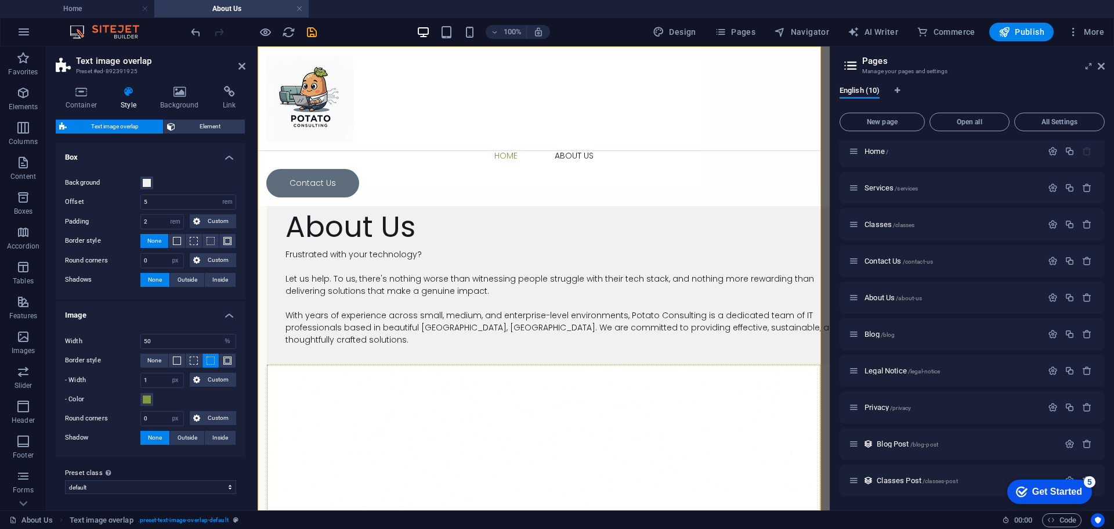
scroll to position [0, 0]
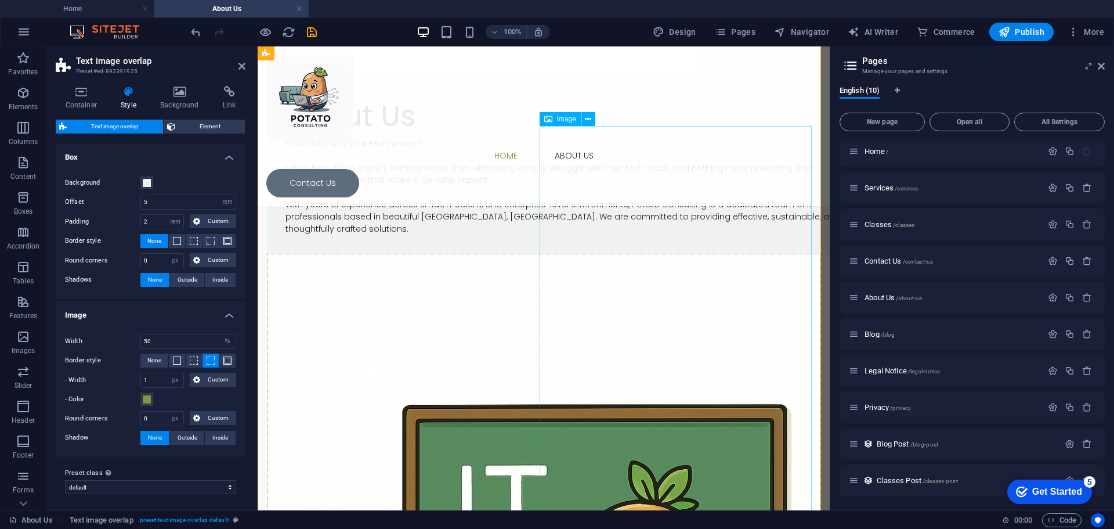
scroll to position [174, 0]
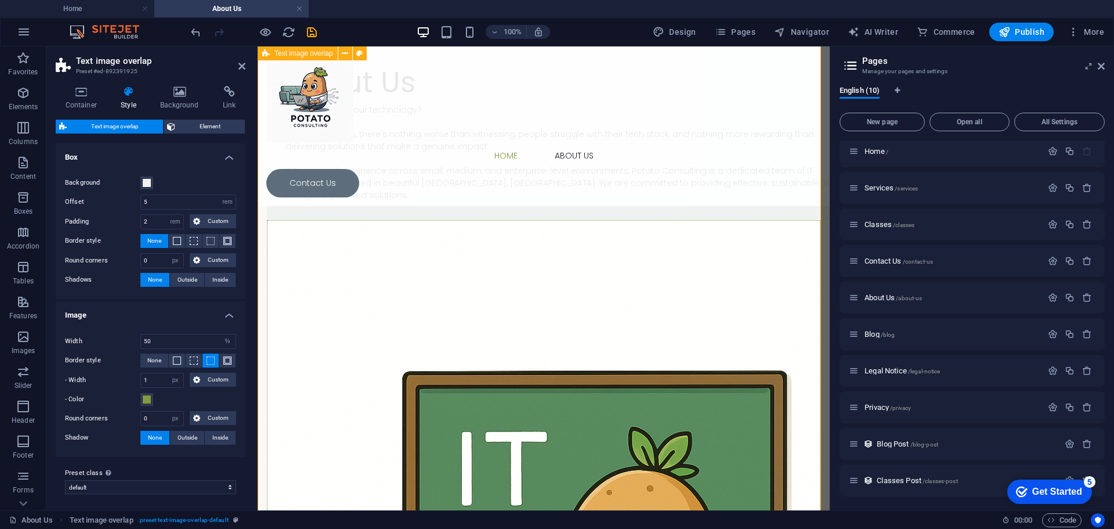
click at [390, 410] on div "About Us Frustrated with your technology? Let us help. To us, there's nothing w…" at bounding box center [544, 493] width 572 height 1243
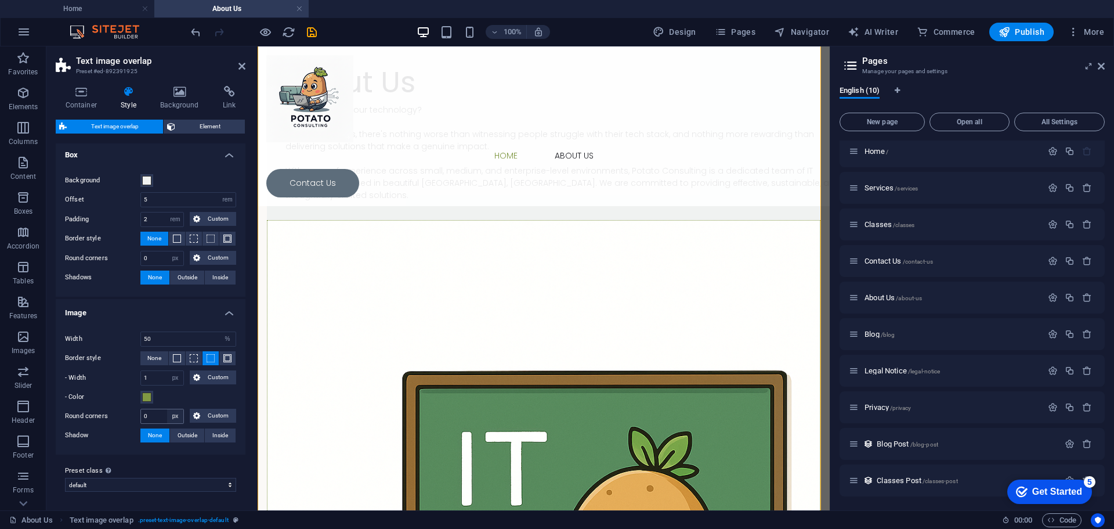
scroll to position [0, 0]
click at [82, 103] on h4 "Container" at bounding box center [84, 98] width 56 height 24
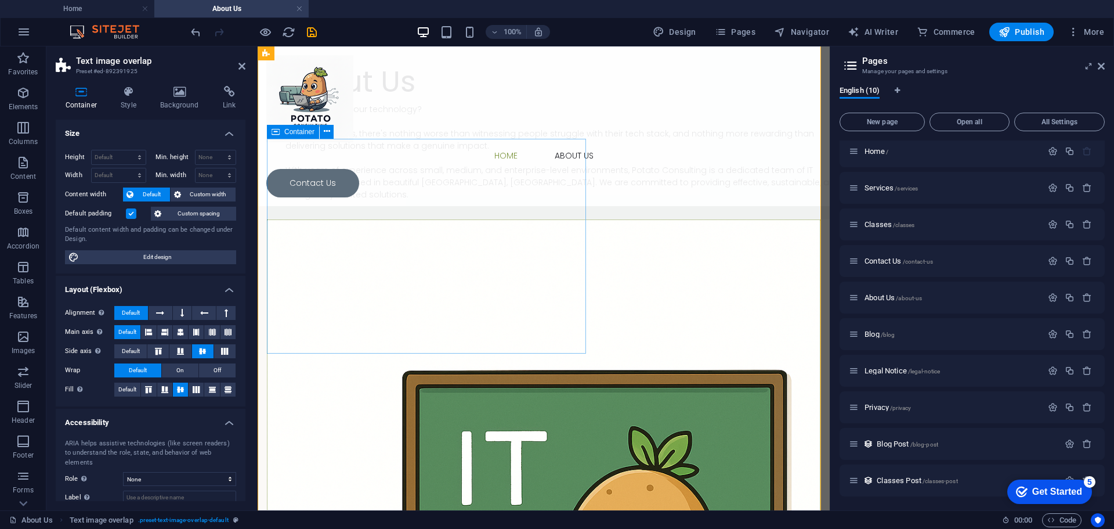
scroll to position [174, 0]
click at [484, 398] on div "About Us Frustrated with your technology? Let us help. To us, there's nothing w…" at bounding box center [544, 493] width 572 height 1243
click at [239, 67] on icon at bounding box center [242, 66] width 7 height 9
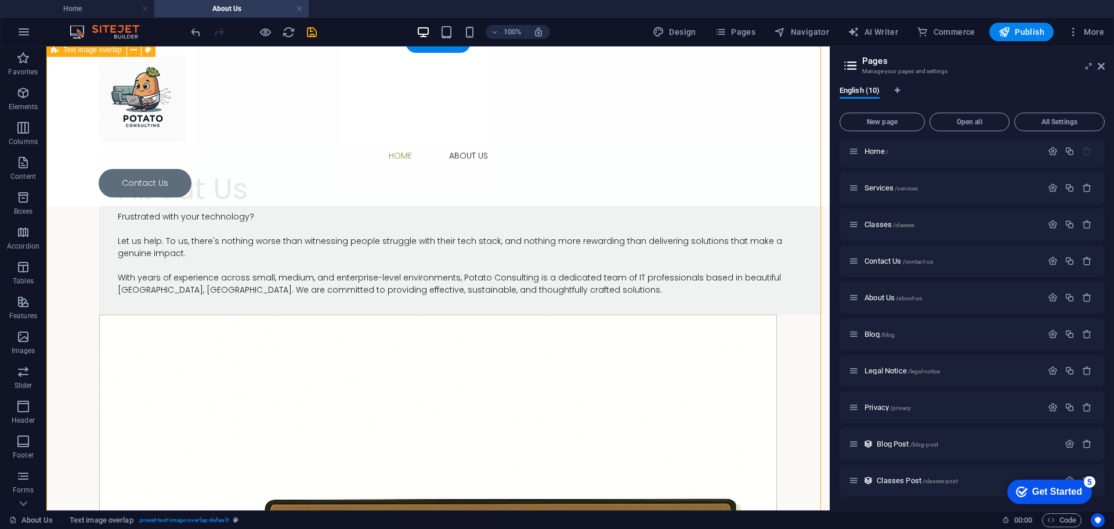
scroll to position [348, 0]
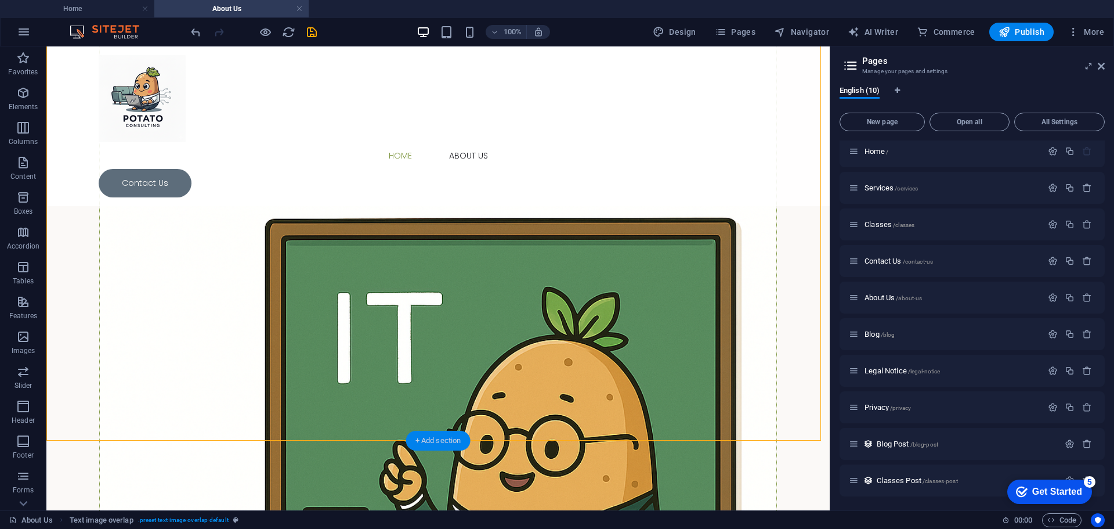
click at [425, 442] on div "+ Add section" at bounding box center [438, 441] width 64 height 20
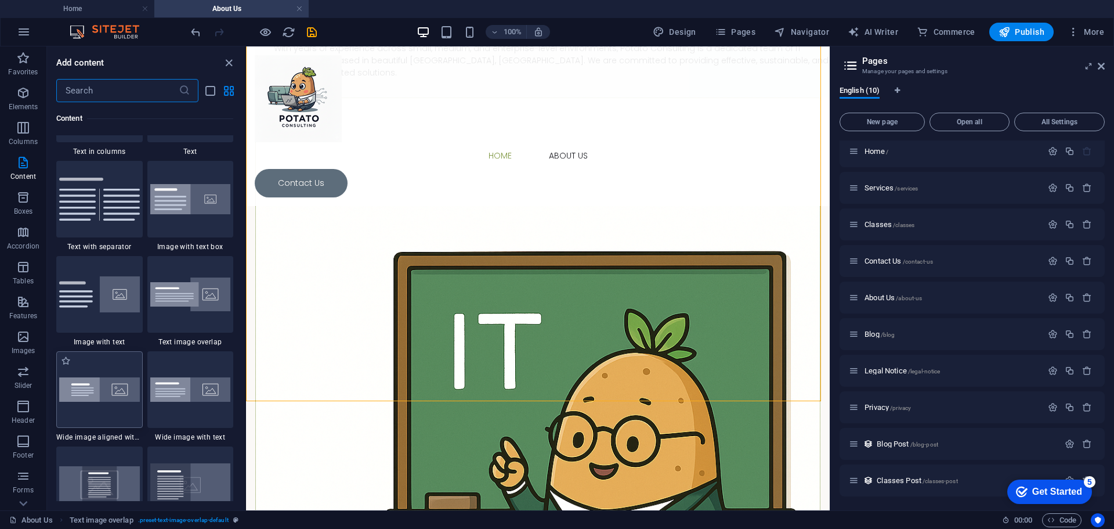
scroll to position [2089, 0]
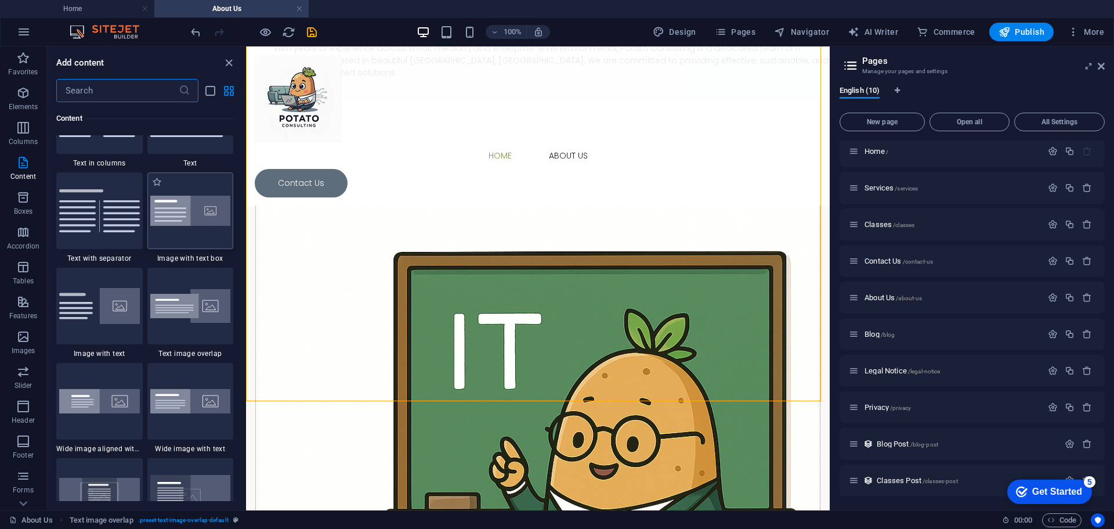
click at [204, 217] on img at bounding box center [190, 211] width 81 height 31
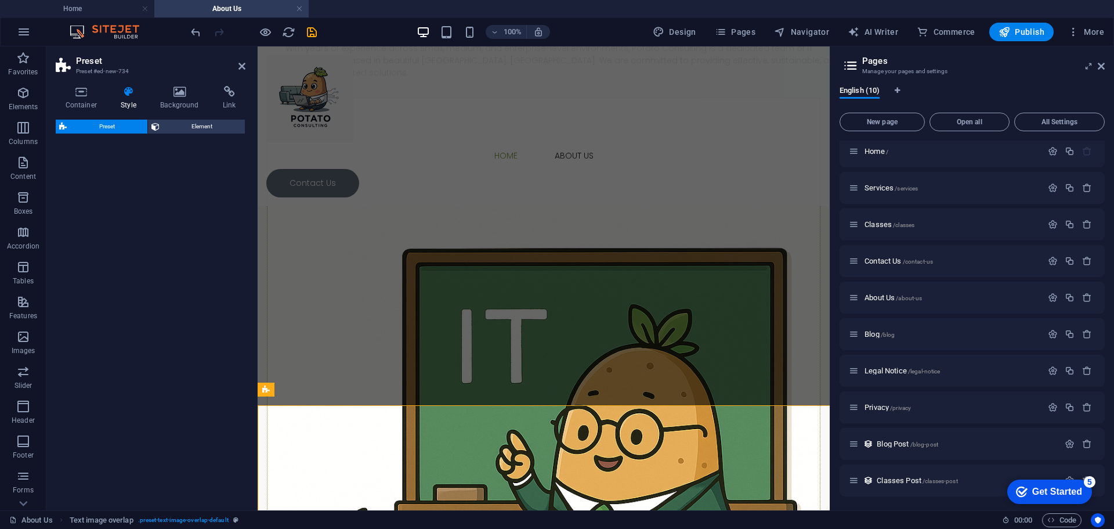
select select "rem"
select select "px"
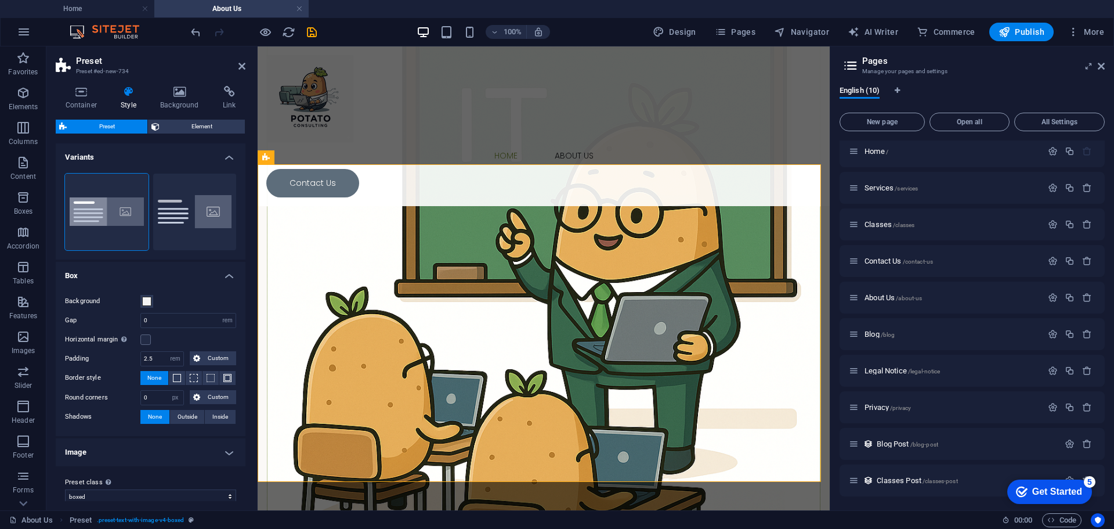
scroll to position [525, 0]
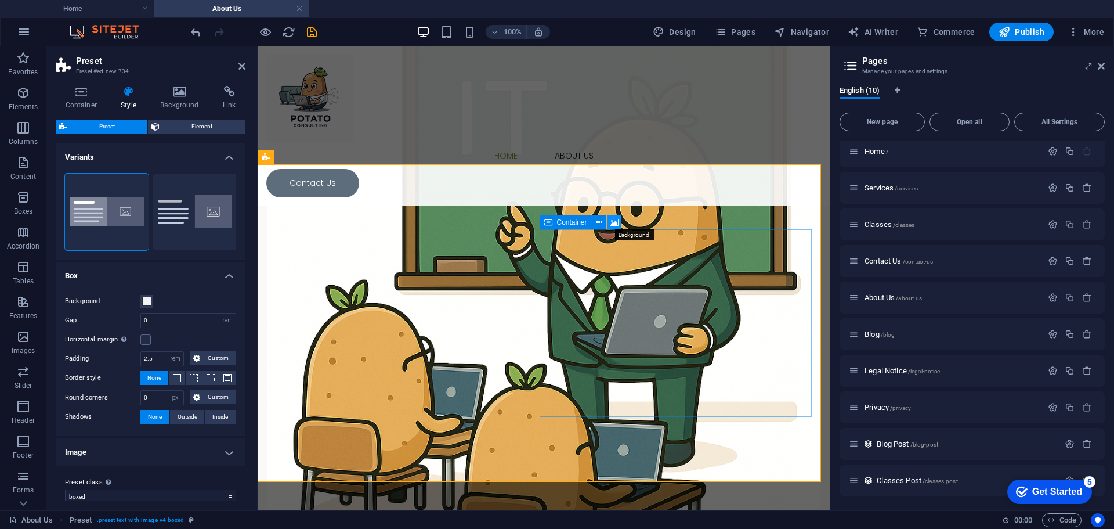
click at [613, 222] on icon at bounding box center [614, 223] width 9 height 12
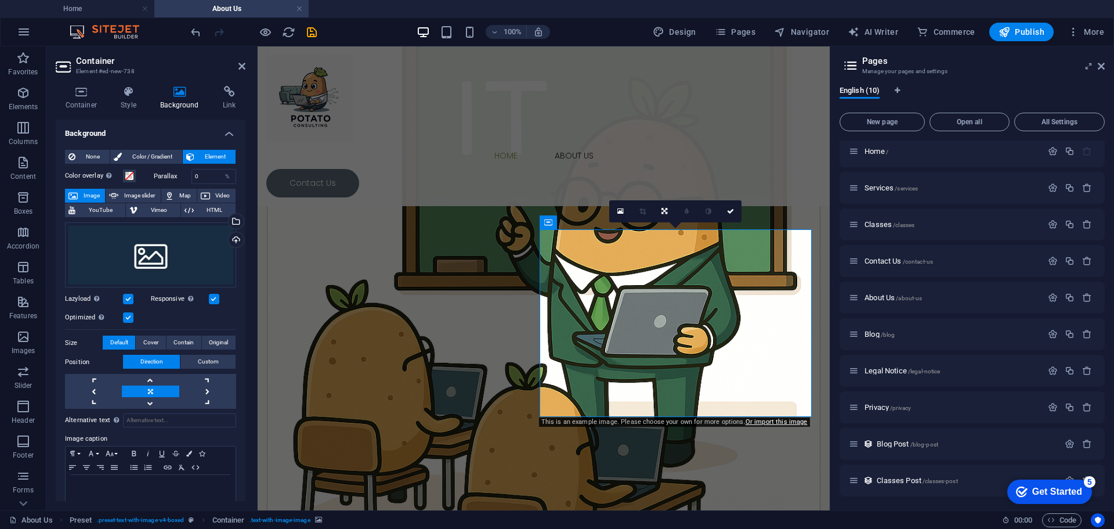
click at [240, 64] on icon at bounding box center [242, 66] width 7 height 9
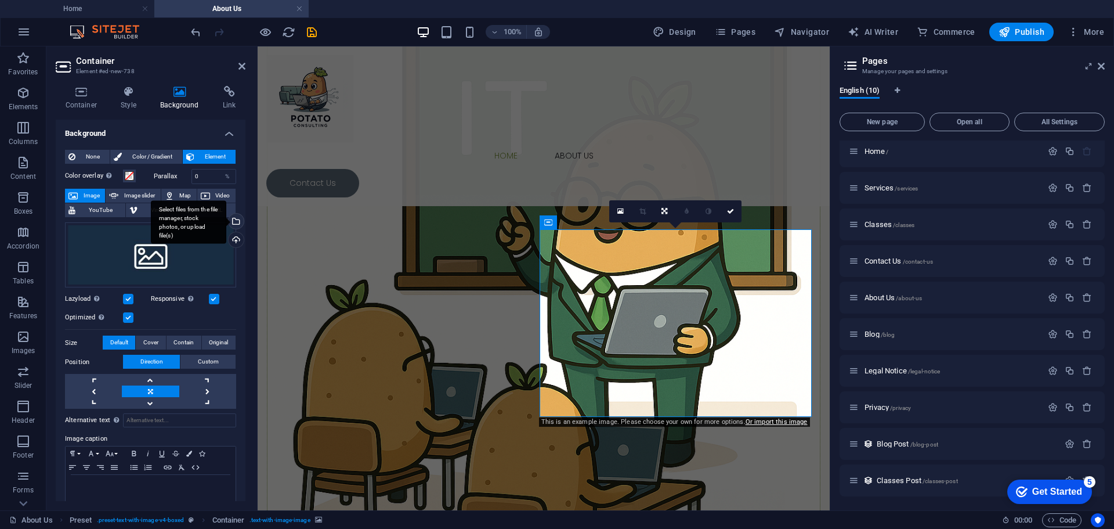
click at [226, 225] on div "Select files from the file manager, stock photos, or upload file(s)" at bounding box center [188, 222] width 75 height 44
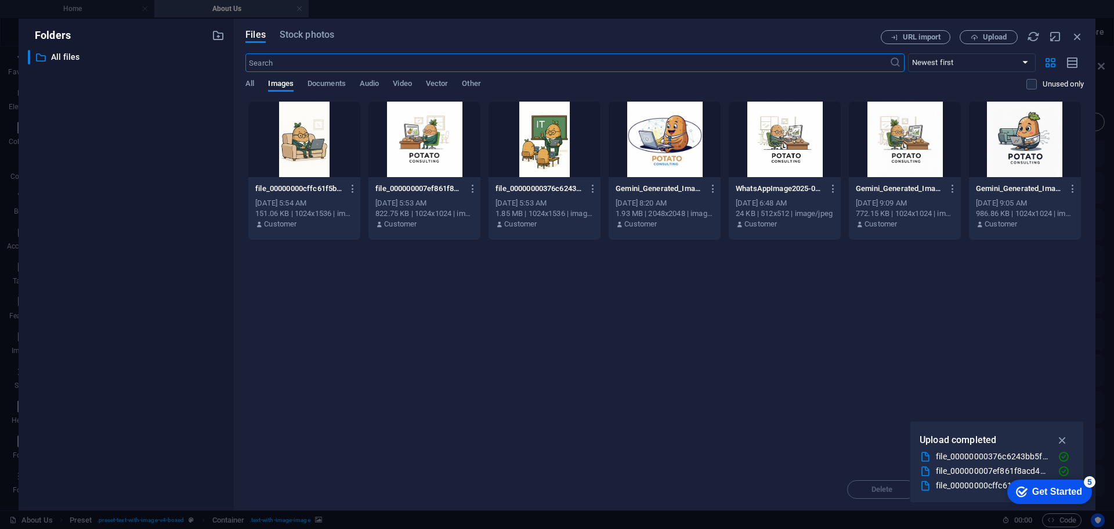
scroll to position [336, 0]
click at [562, 211] on div "1.85 MB | 1024x1536 | image/png" at bounding box center [545, 213] width 98 height 10
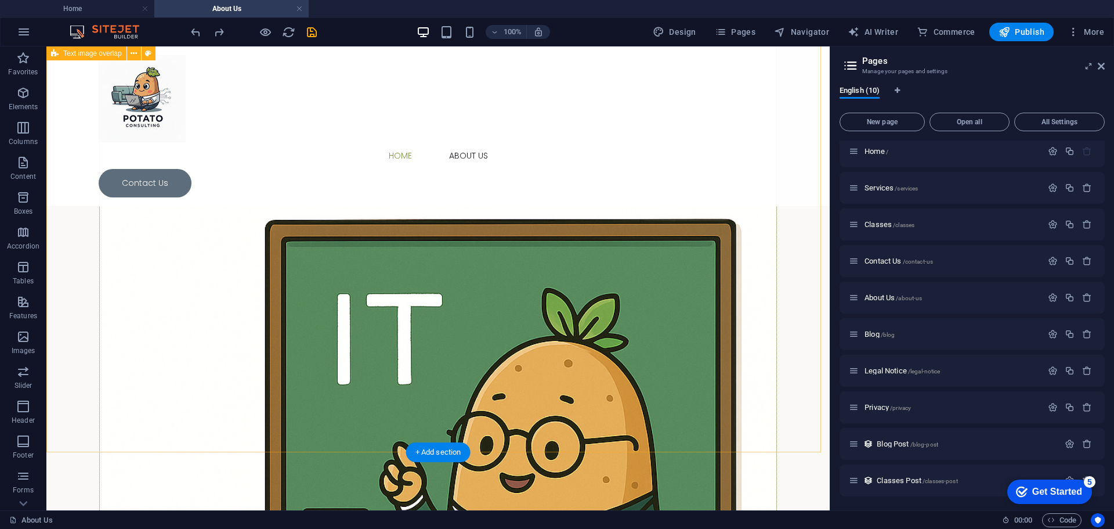
scroll to position [57, 0]
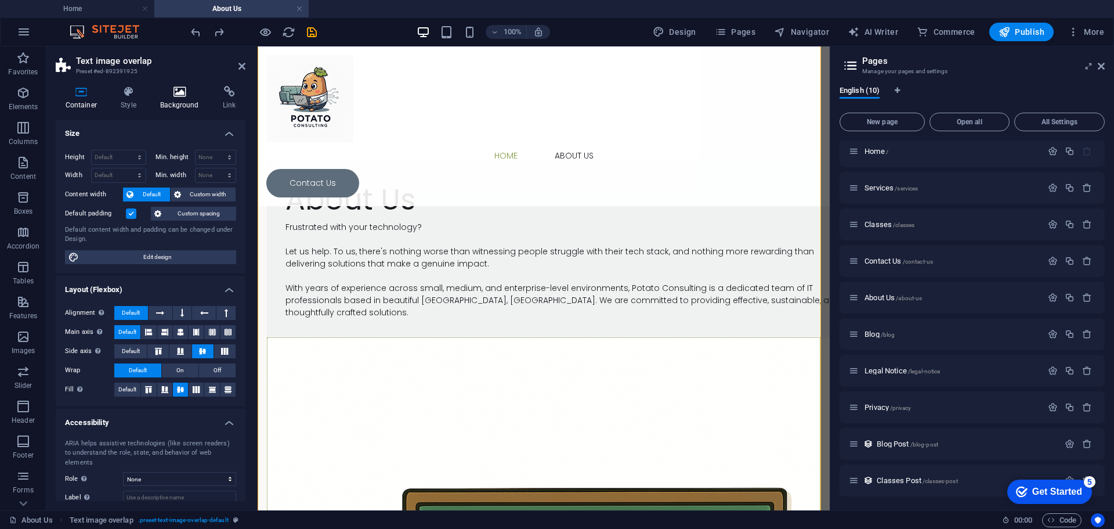
click at [174, 97] on icon at bounding box center [180, 92] width 58 height 12
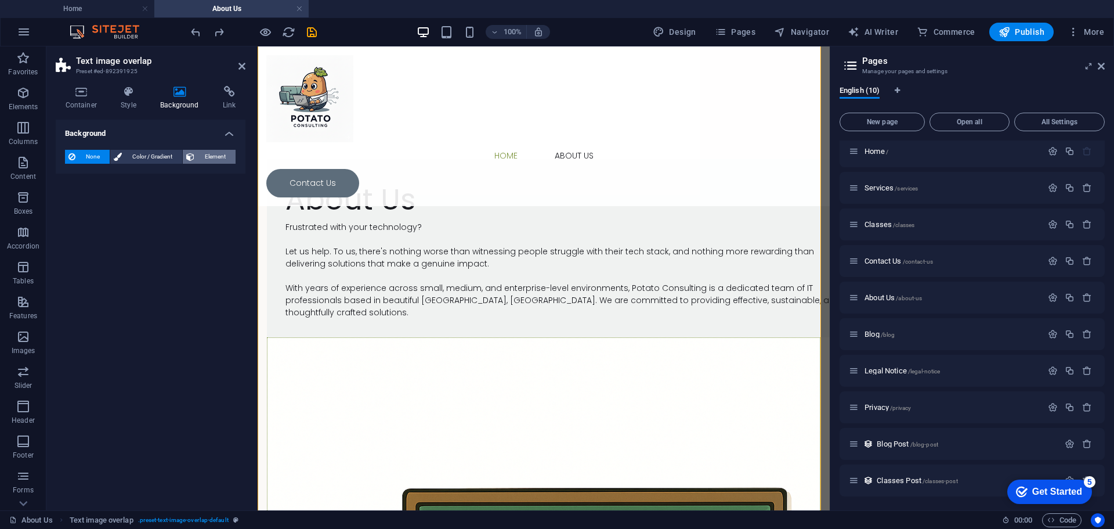
click at [212, 156] on span "Element" at bounding box center [215, 157] width 34 height 14
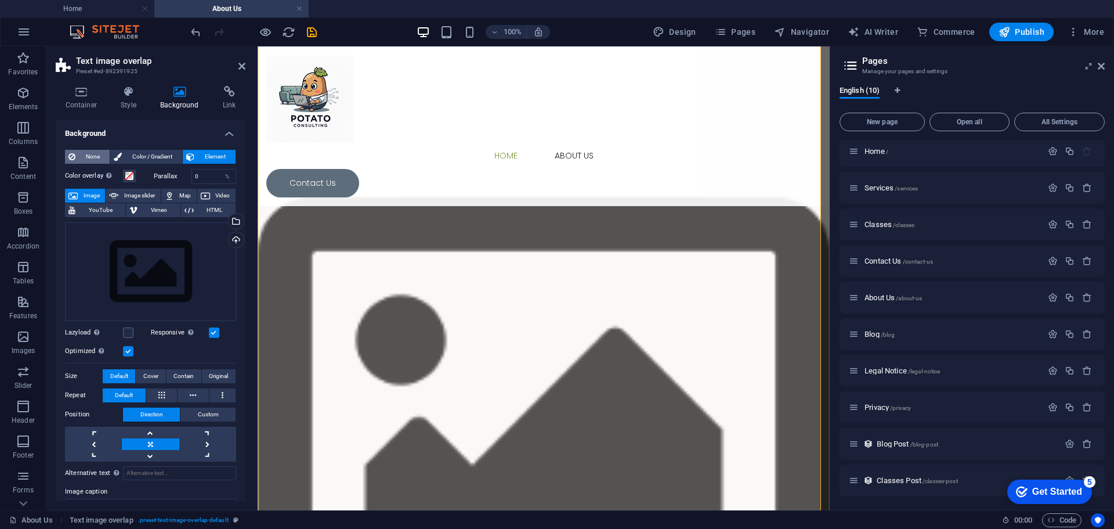
click at [82, 154] on span "None" at bounding box center [92, 157] width 27 height 14
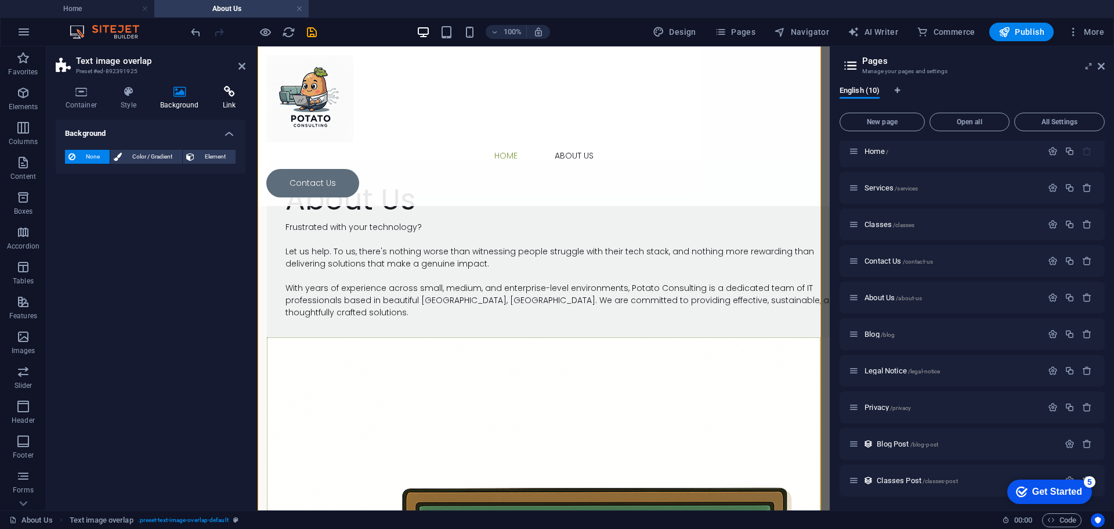
click at [228, 98] on h4 "Link" at bounding box center [229, 98] width 33 height 24
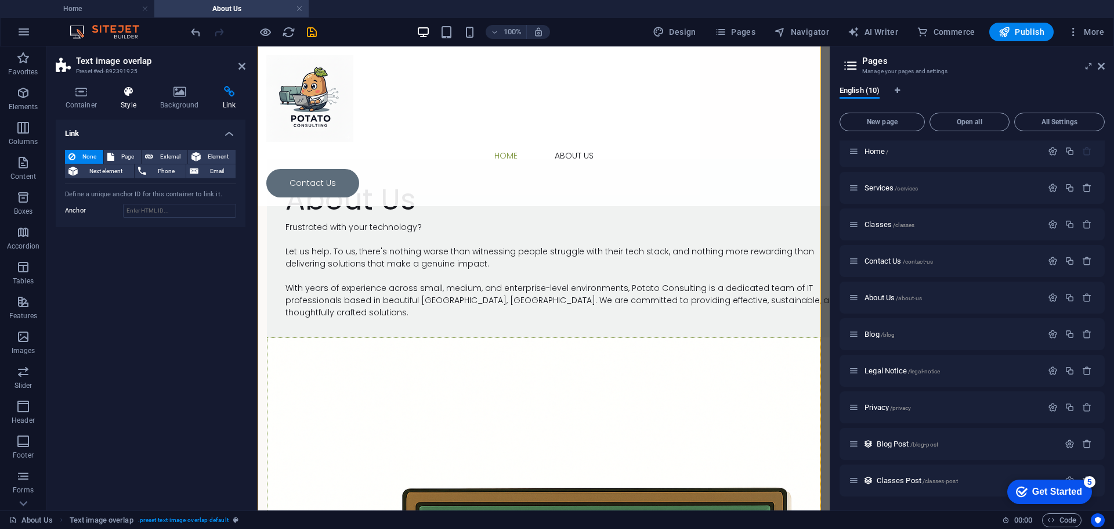
click at [135, 91] on icon at bounding box center [128, 92] width 35 height 12
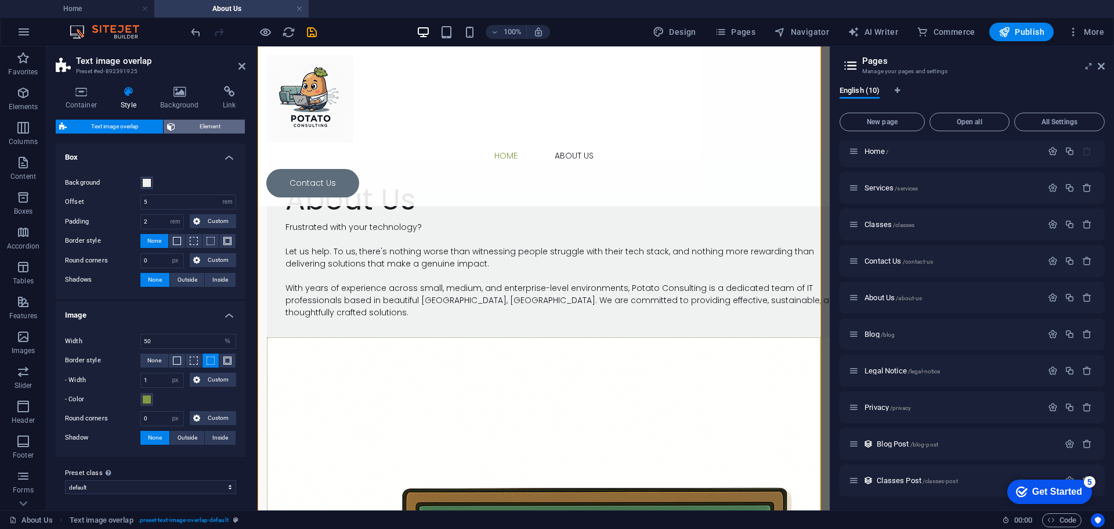
click at [179, 127] on button "Element" at bounding box center [204, 127] width 81 height 14
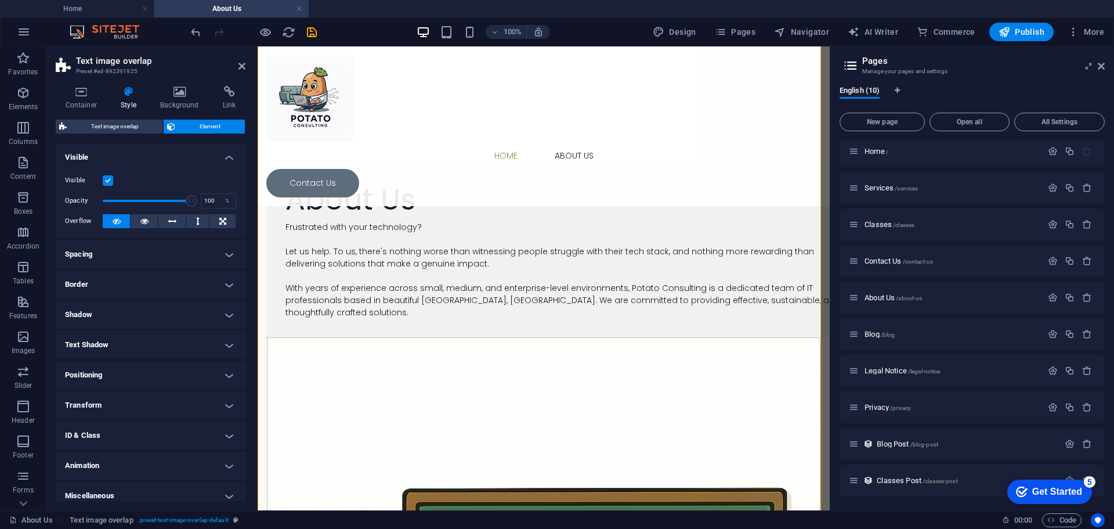
click at [124, 253] on h4 "Spacing" at bounding box center [151, 254] width 190 height 28
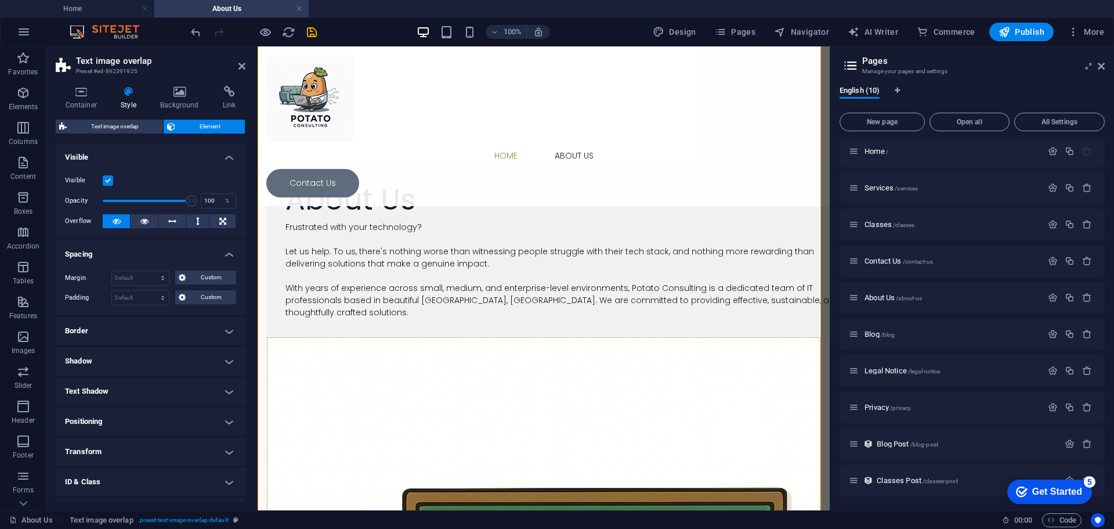
click at [124, 253] on h4 "Spacing" at bounding box center [151, 250] width 190 height 21
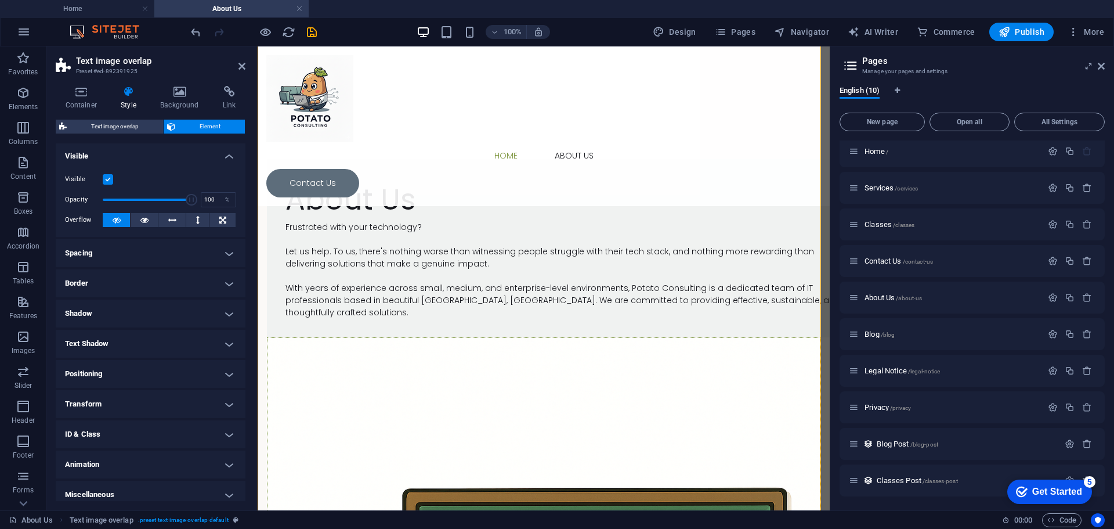
scroll to position [0, 0]
click at [89, 127] on span "Text image overlap" at bounding box center [114, 127] width 89 height 14
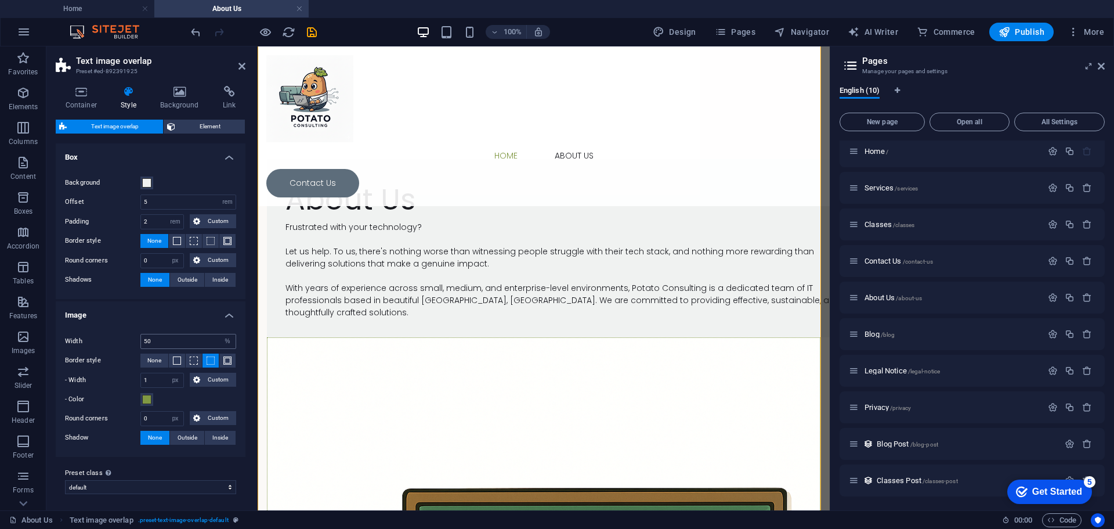
scroll to position [2, 0]
click at [156, 359] on span "None" at bounding box center [154, 358] width 14 height 14
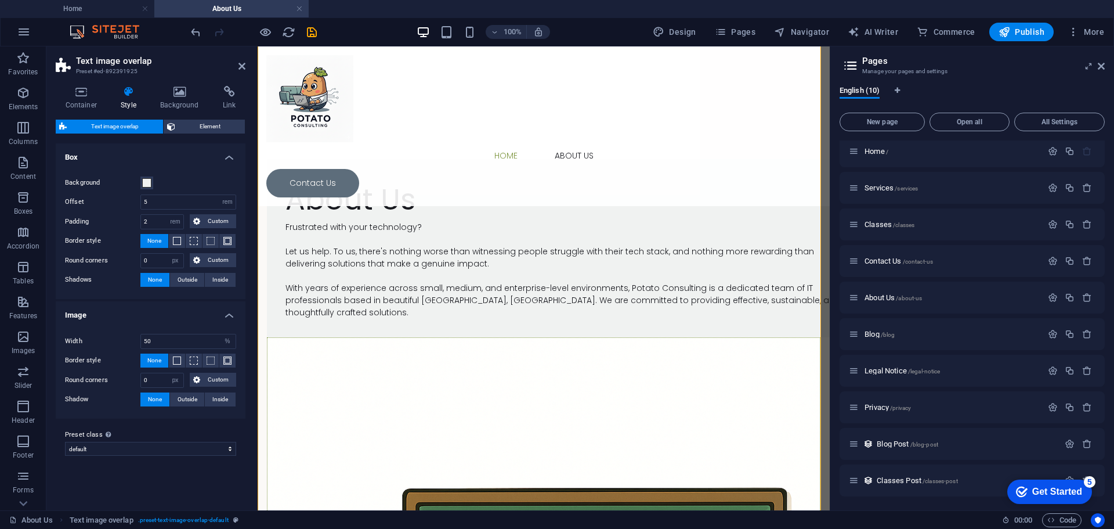
scroll to position [0, 0]
click at [207, 223] on span "Custom" at bounding box center [218, 221] width 29 height 14
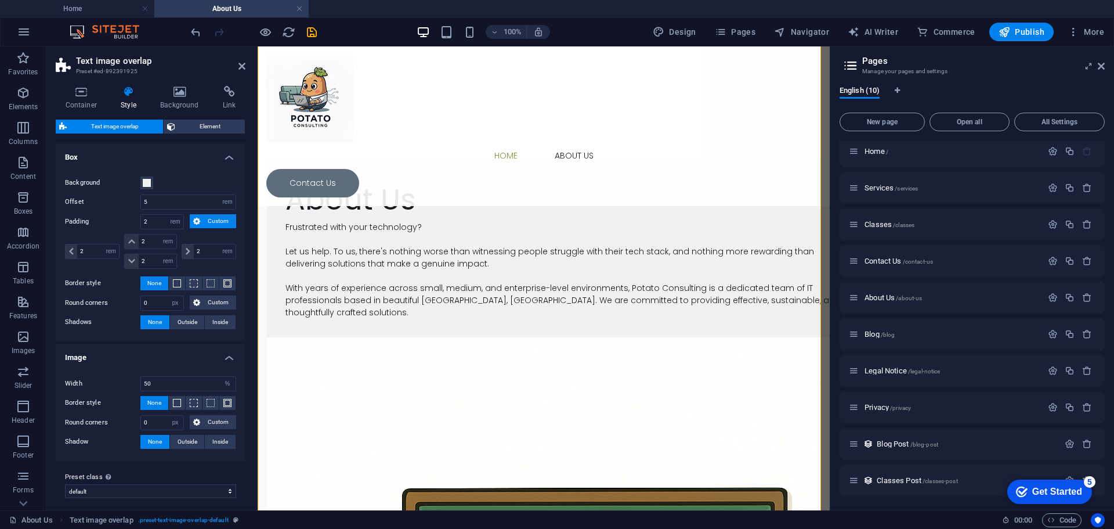
click at [206, 223] on span "Custom" at bounding box center [218, 221] width 29 height 14
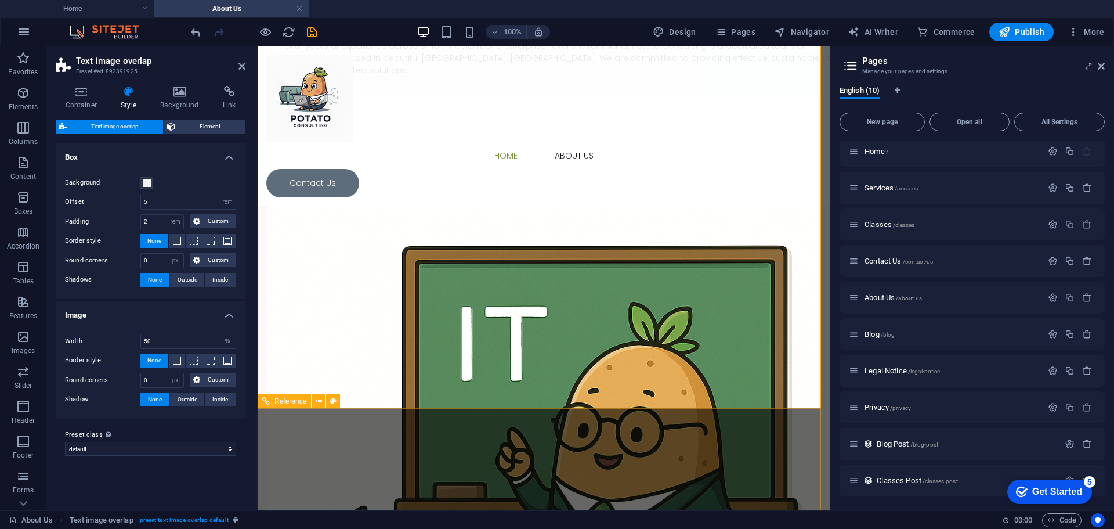
scroll to position [348, 0]
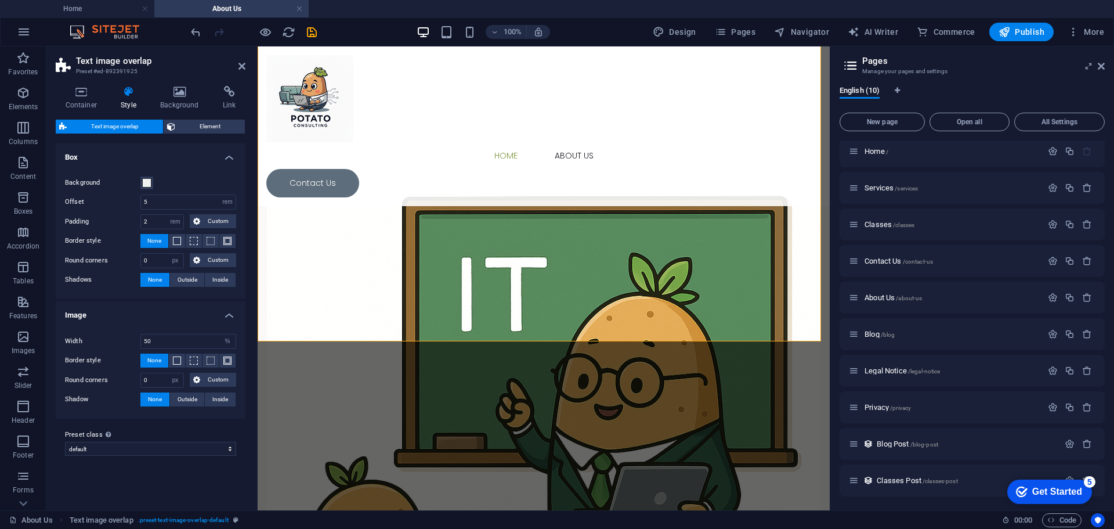
click at [246, 68] on aside "Text image overlap Preset #ed-892391925 Container Style Background Link Size He…" at bounding box center [151, 278] width 211 height 464
click at [242, 66] on icon at bounding box center [242, 66] width 7 height 9
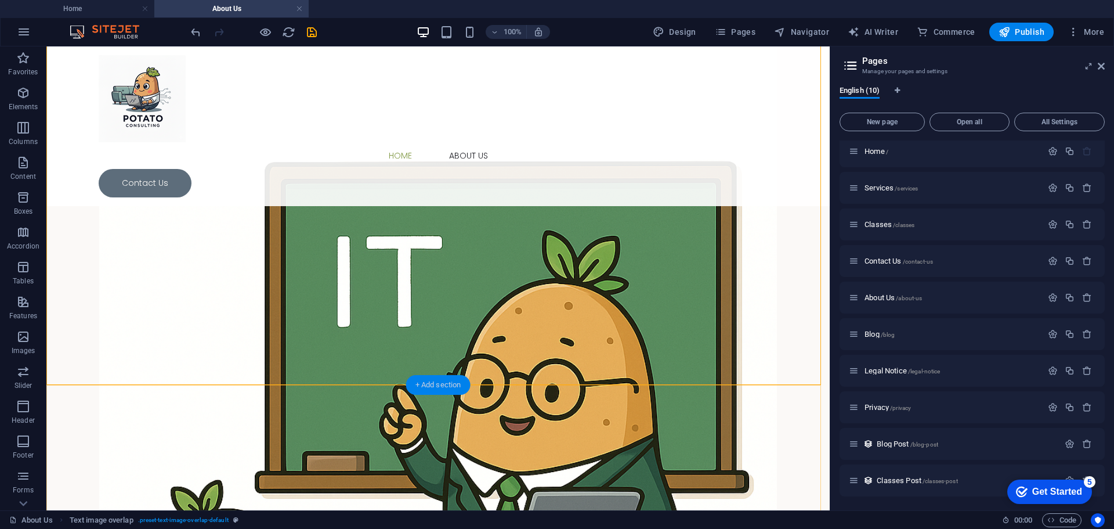
drag, startPoint x: 446, startPoint y: 388, endPoint x: 194, endPoint y: 340, distance: 256.5
click at [446, 388] on div "+ Add section" at bounding box center [438, 385] width 64 height 20
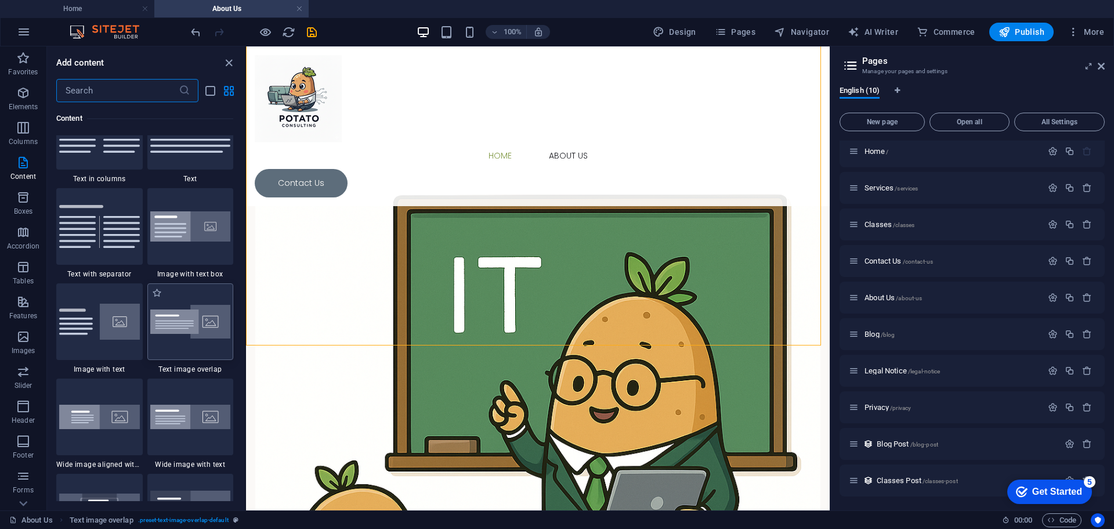
scroll to position [2089, 0]
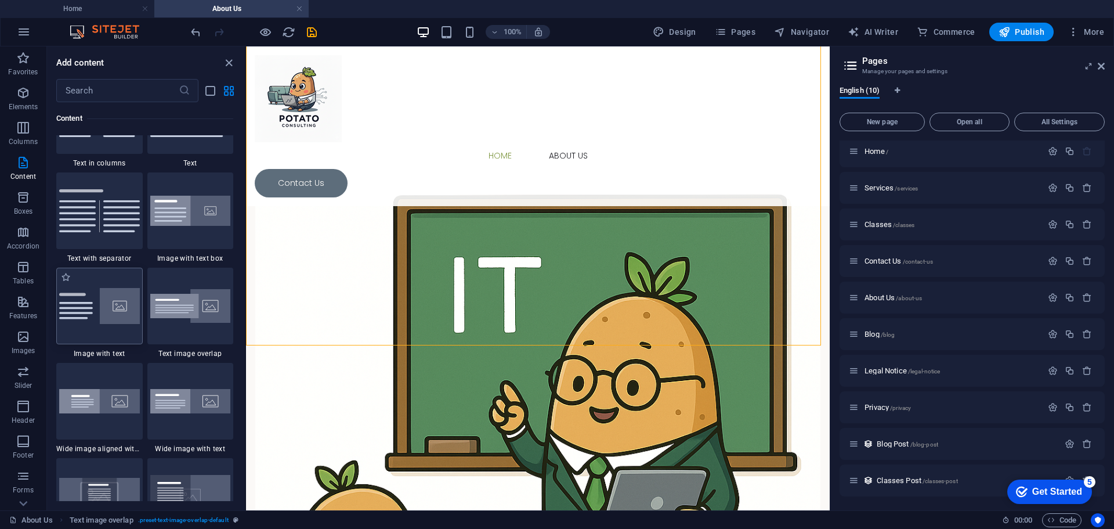
click at [110, 317] on img at bounding box center [99, 306] width 81 height 36
click at [246, 317] on div "Drag here to replace the existing content. Press “Ctrl” if you want to create a…" at bounding box center [538, 278] width 584 height 464
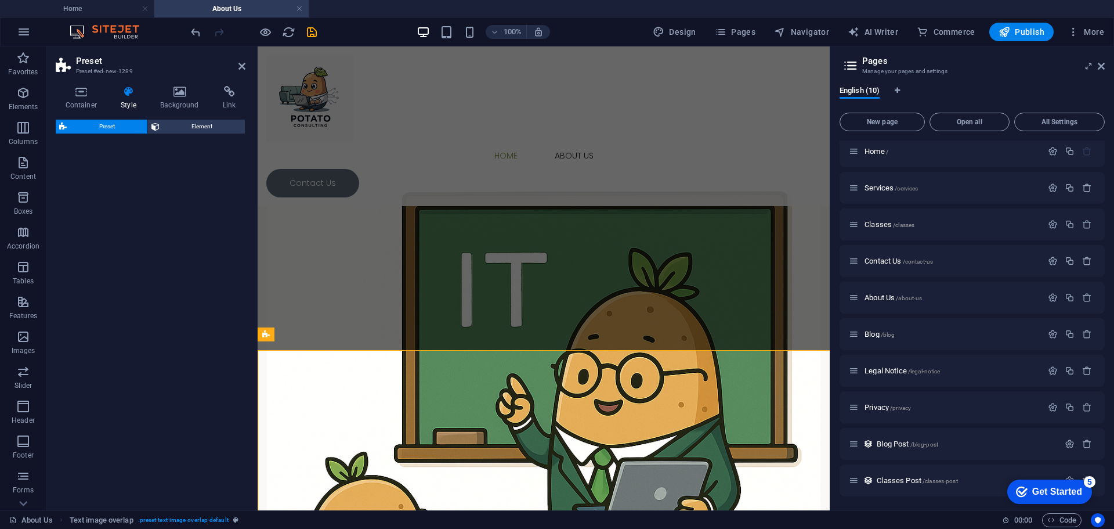
select select "rem"
select select "px"
select select "preset-text-with-image-v4-default"
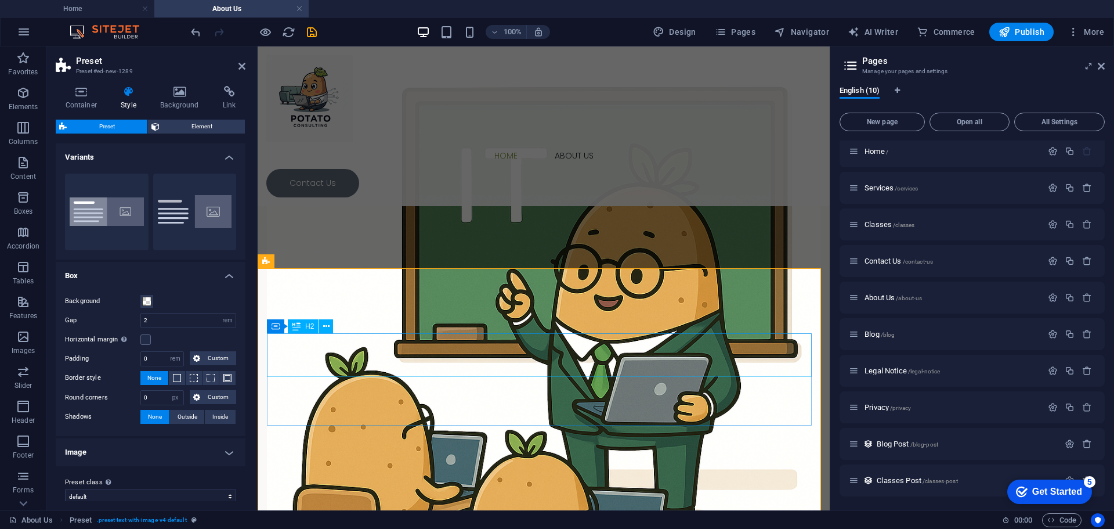
scroll to position [639, 0]
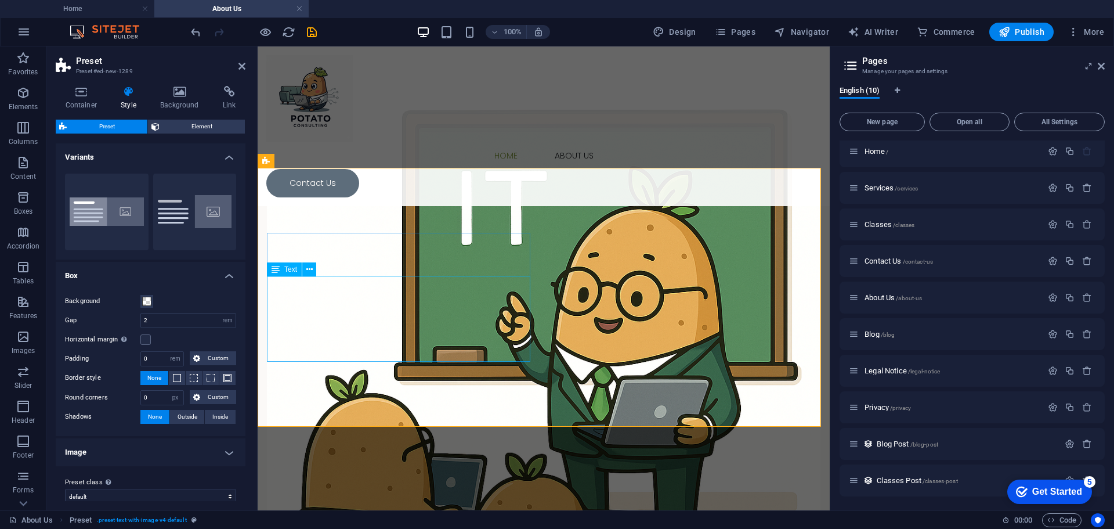
scroll to position [348, 0]
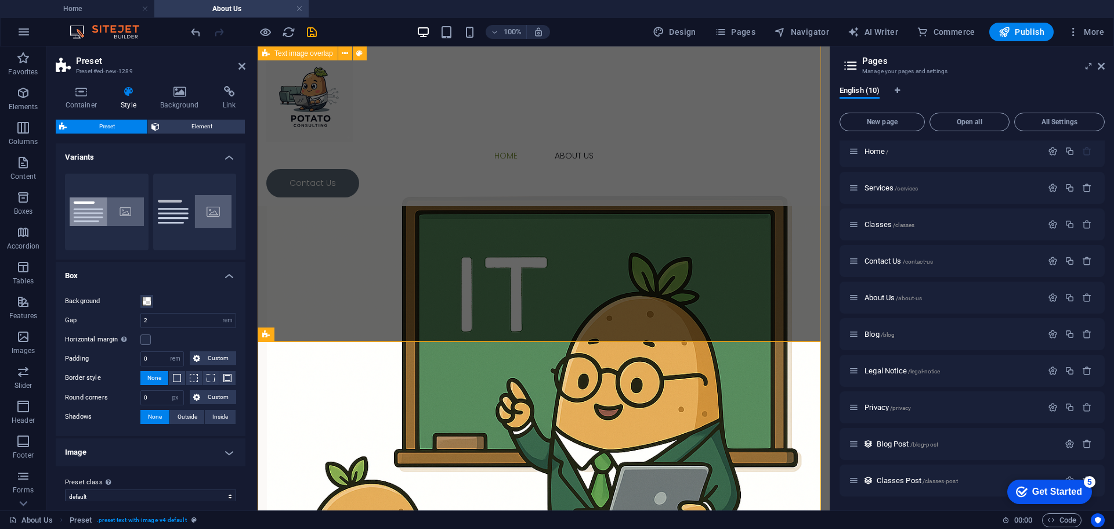
click at [342, 239] on div "About Us Frustrated with your technology? Let us help. To us, there's nothing w…" at bounding box center [544, 319] width 572 height 1243
select select "rem"
select select "px"
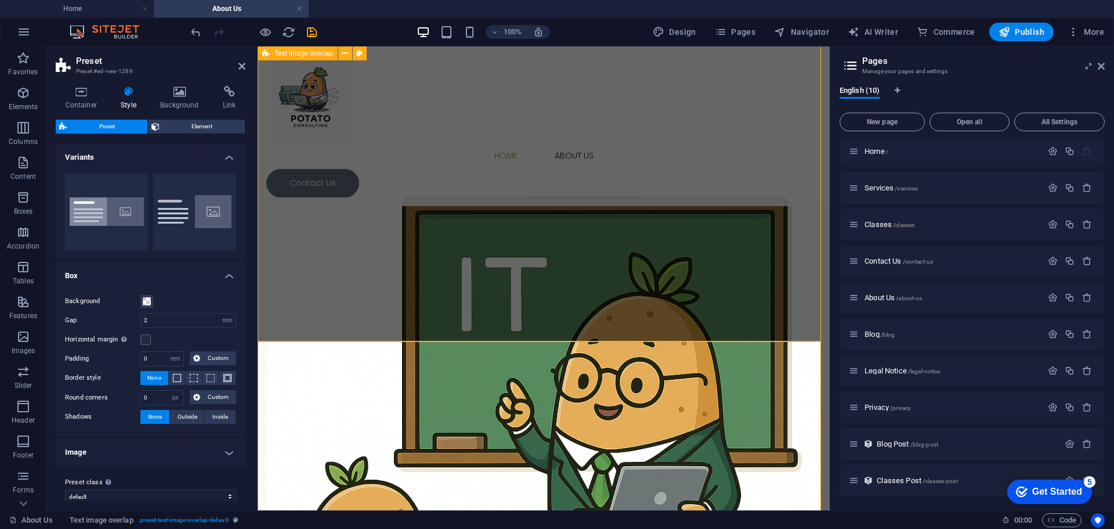
select select "%"
select select "px"
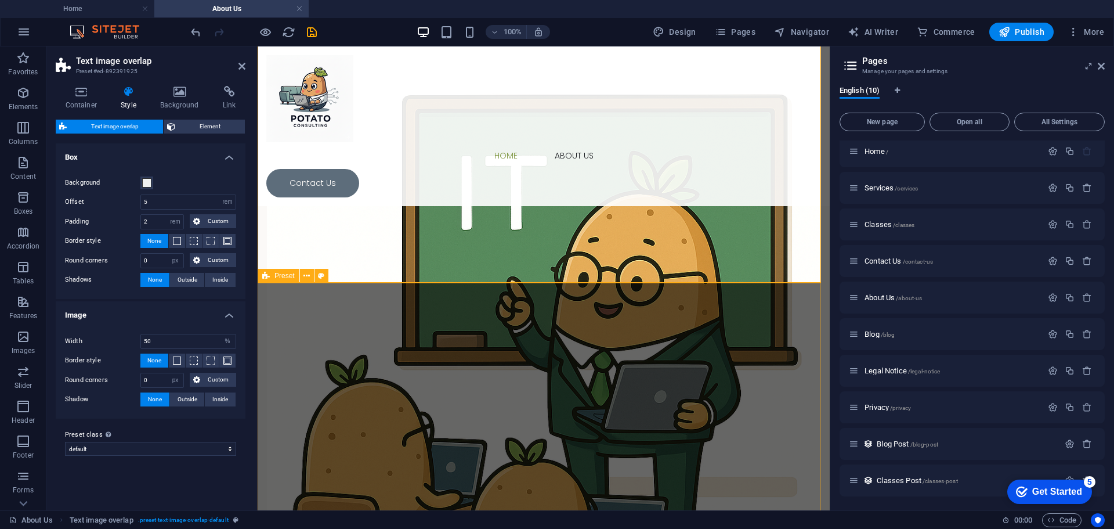
scroll to position [464, 0]
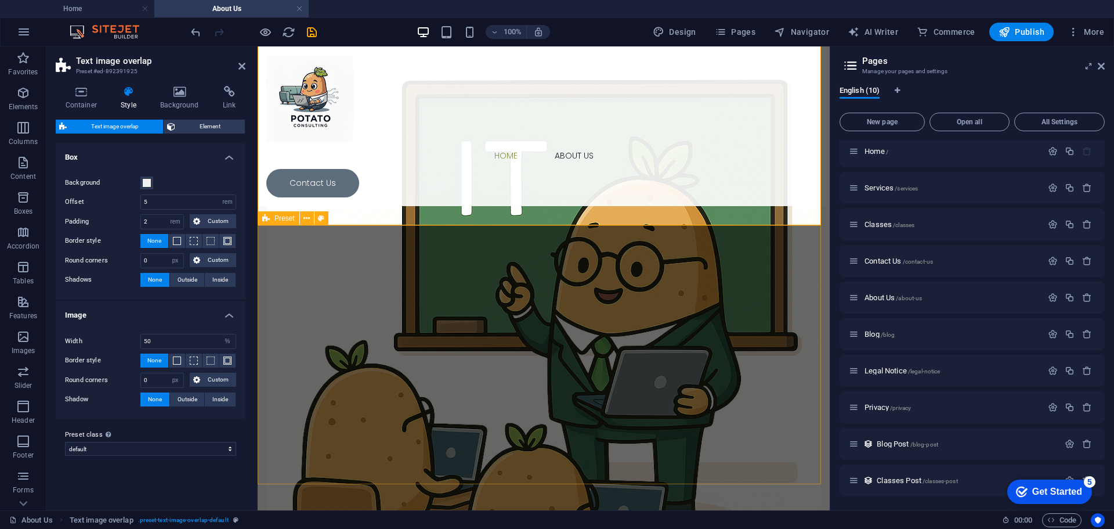
select select "rem"
select select "px"
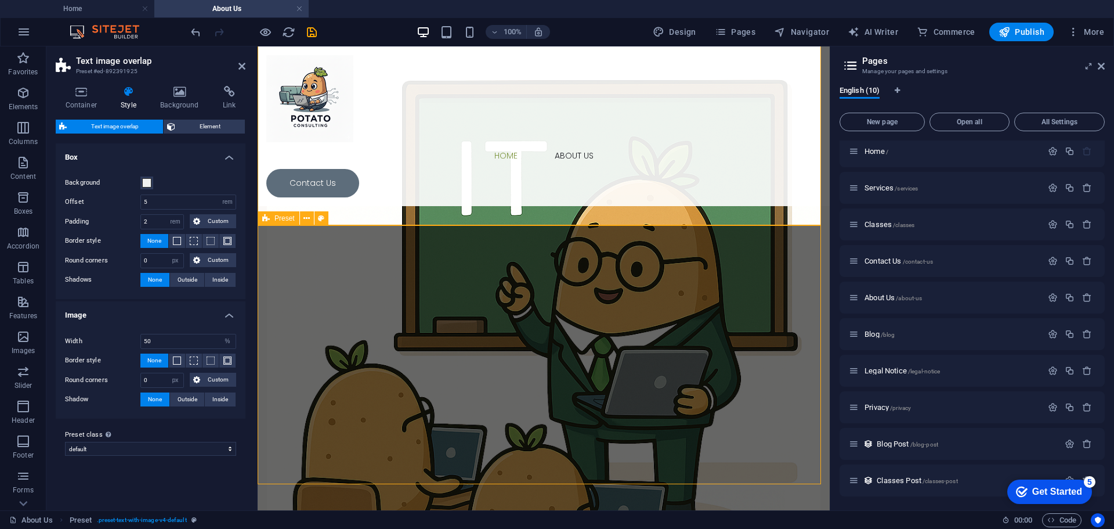
select select "preset-text-with-image-v4-default"
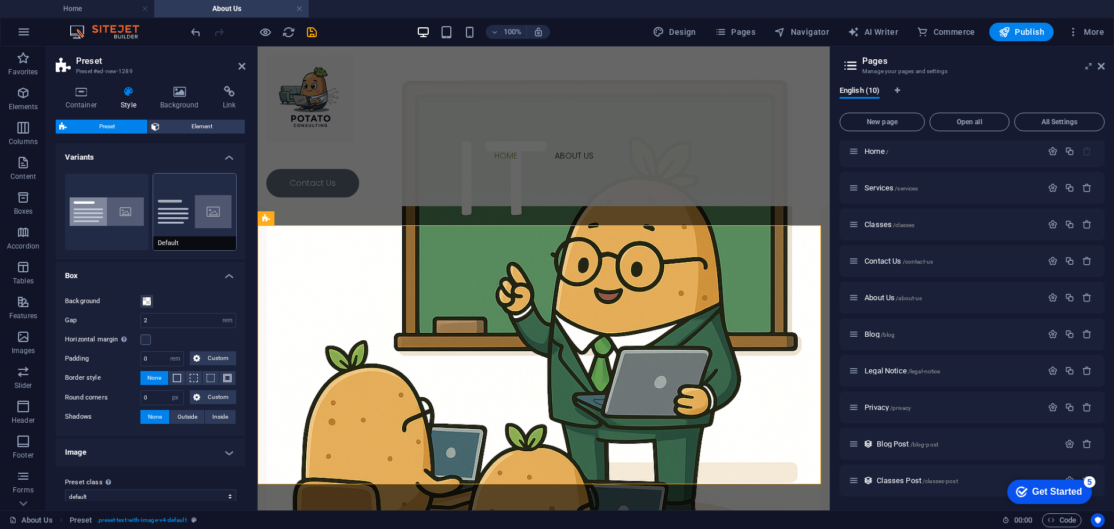
click at [175, 227] on button "Default" at bounding box center [195, 212] width 84 height 77
click at [117, 230] on button "Boxed" at bounding box center [107, 212] width 84 height 77
type input "0"
type input "2.5"
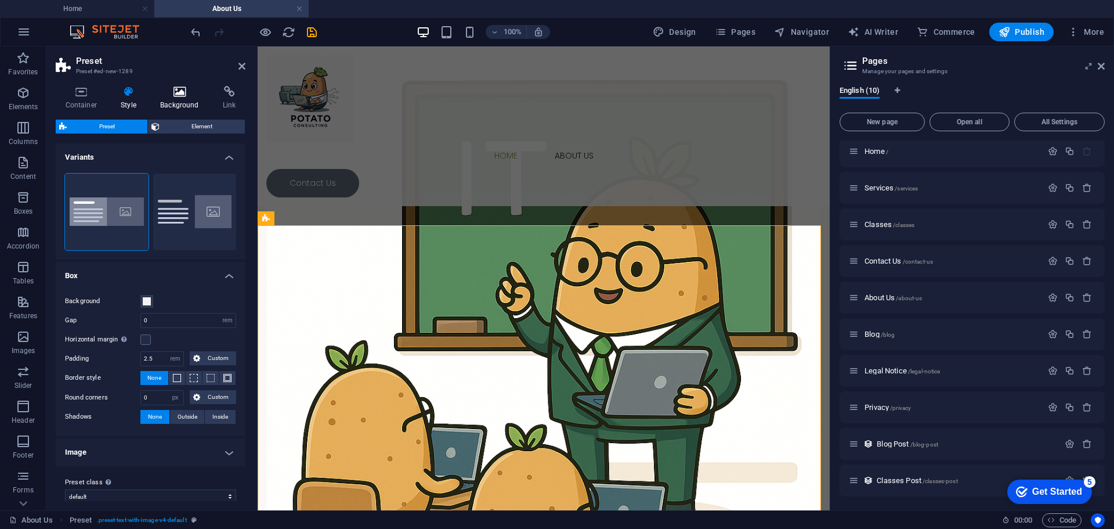
click at [178, 100] on h4 "Background" at bounding box center [182, 98] width 63 height 24
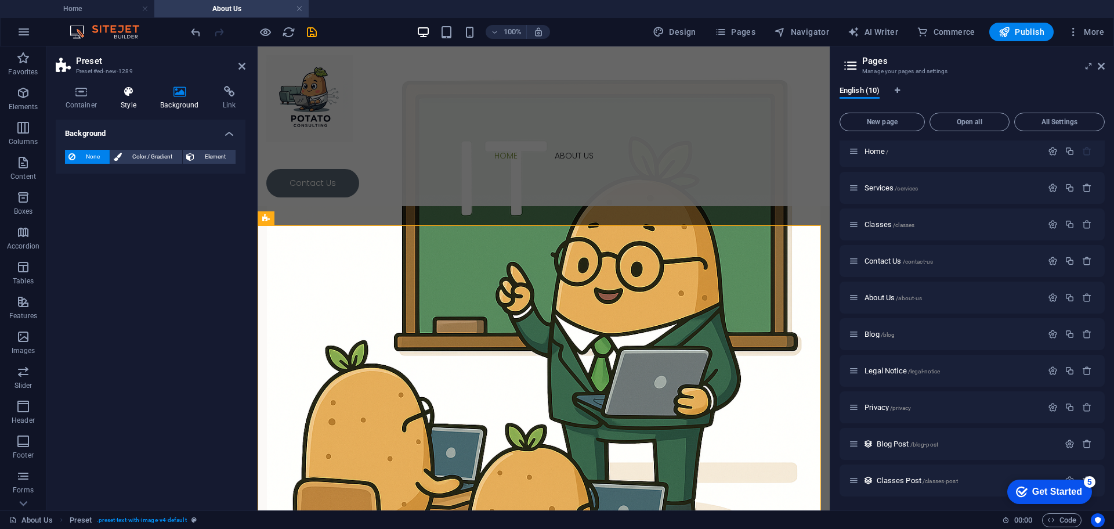
click at [116, 98] on h4 "Style" at bounding box center [130, 98] width 39 height 24
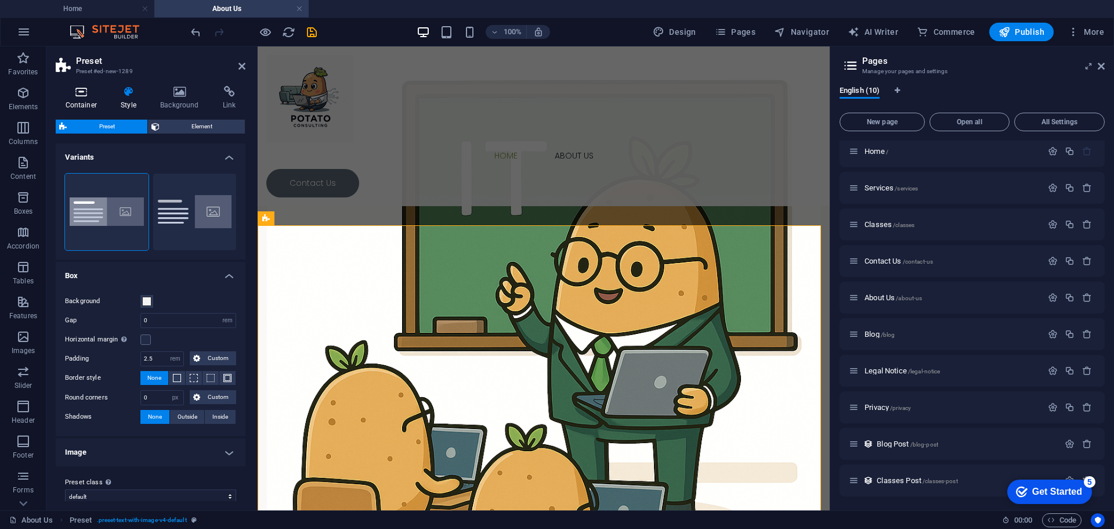
click at [72, 92] on icon at bounding box center [81, 92] width 51 height 12
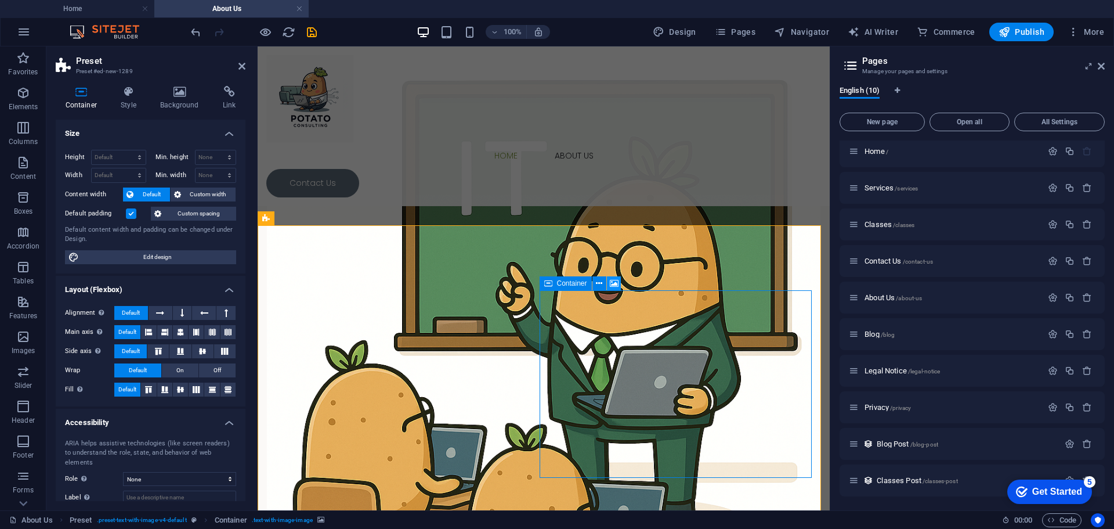
click at [615, 286] on icon at bounding box center [614, 283] width 9 height 12
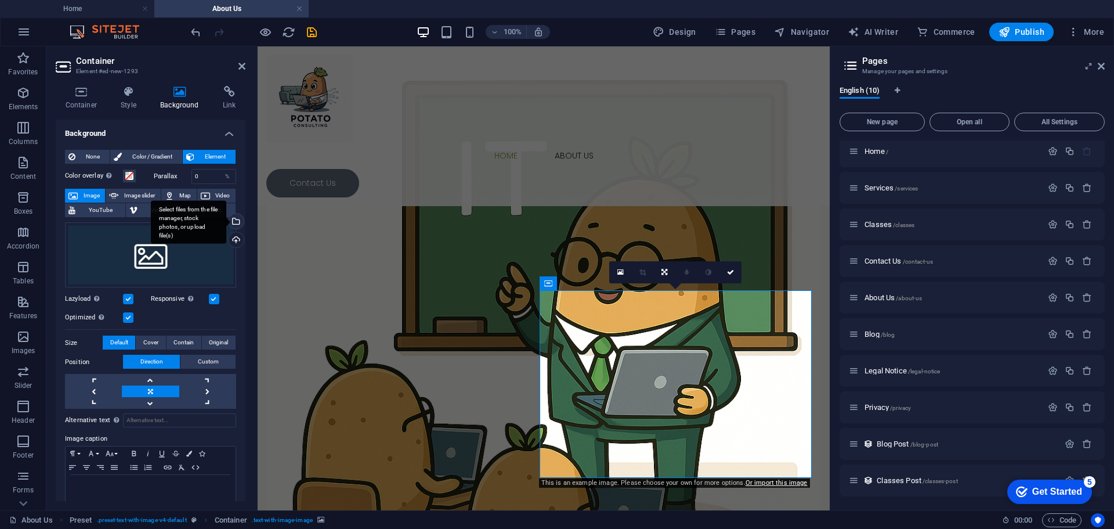
click at [233, 219] on div "Select files from the file manager, stock photos, or upload file(s)" at bounding box center [234, 222] width 17 height 17
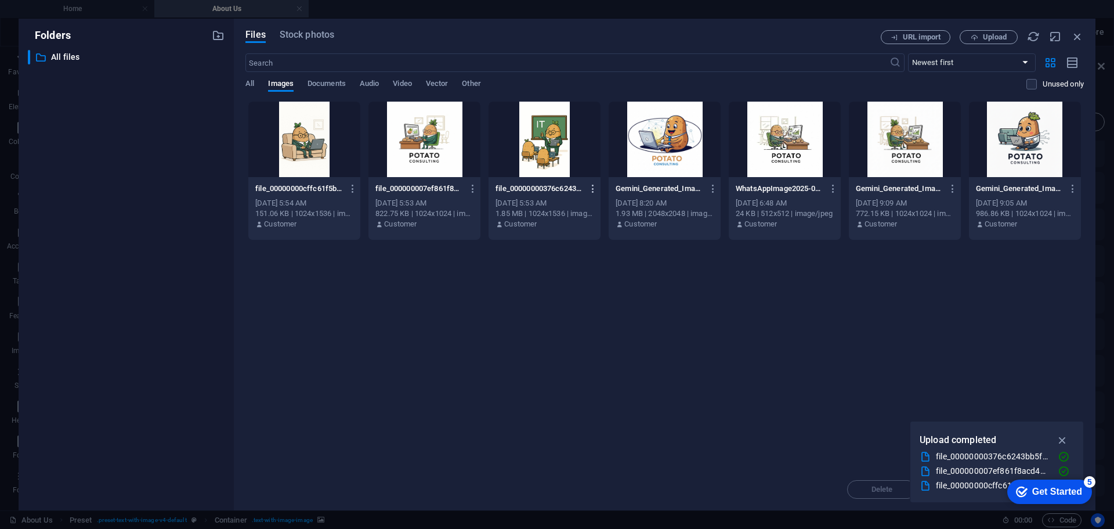
click at [587, 186] on button "button" at bounding box center [591, 188] width 16 height 19
click at [586, 186] on div at bounding box center [557, 264] width 1114 height 529
click at [560, 158] on div at bounding box center [545, 139] width 112 height 75
click at [560, 158] on div "1" at bounding box center [545, 139] width 112 height 75
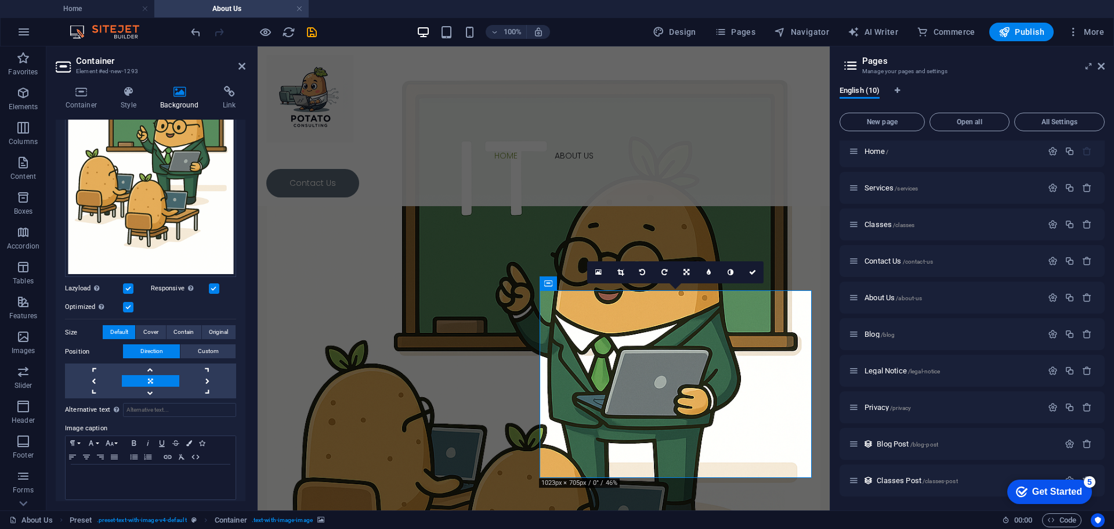
scroll to position [204, 0]
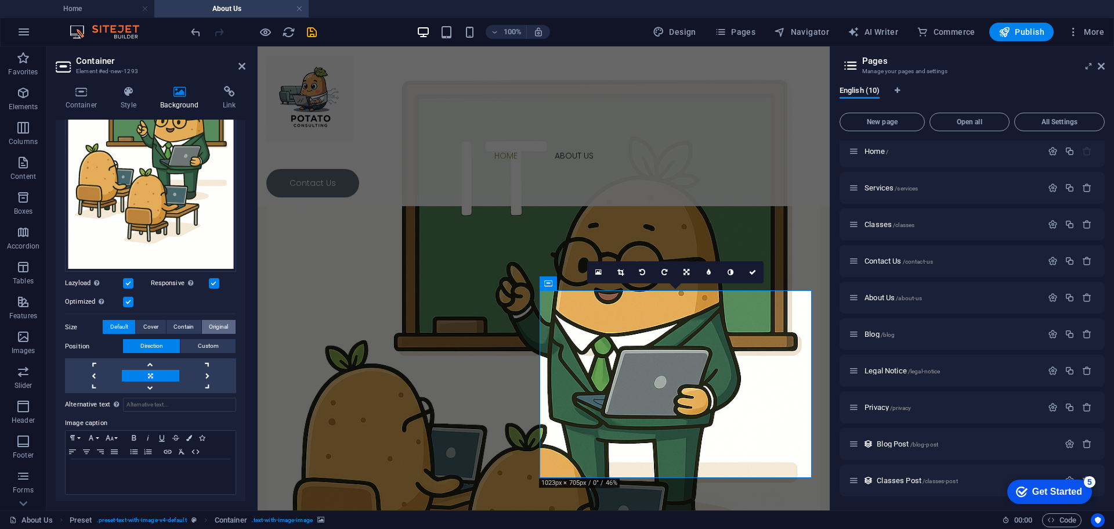
click at [209, 323] on span "Original" at bounding box center [218, 327] width 19 height 14
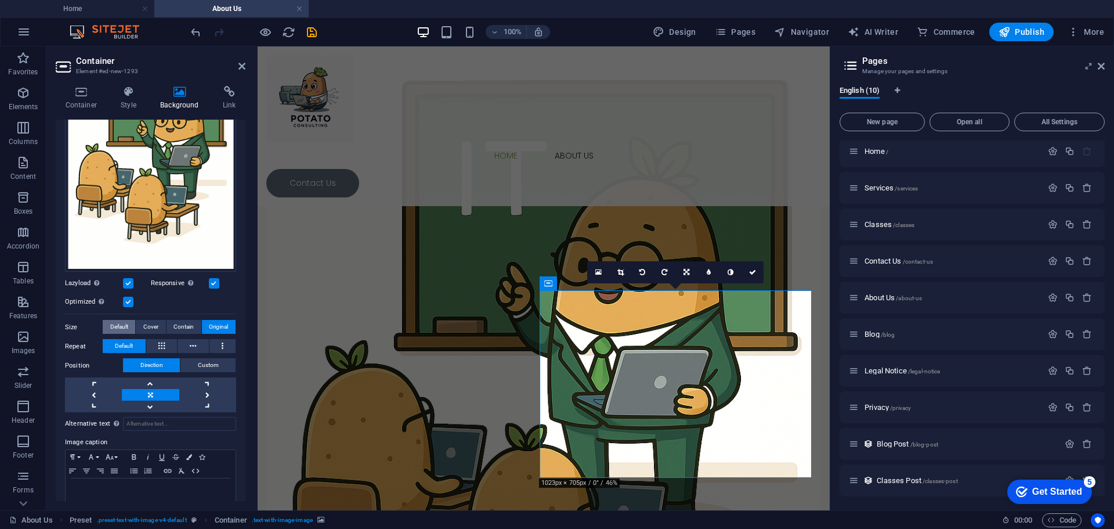
click at [122, 321] on span "Default" at bounding box center [119, 327] width 18 height 14
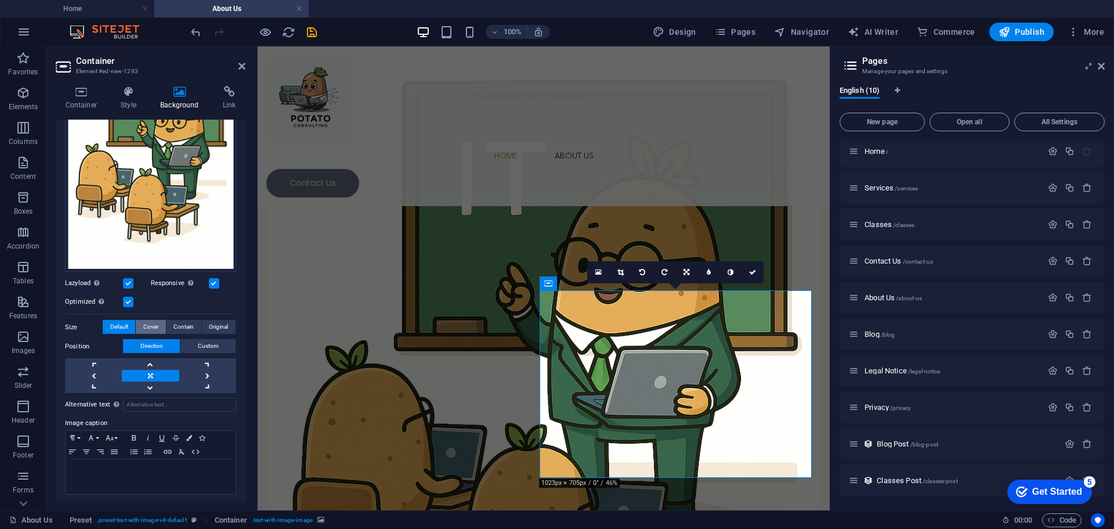
click at [156, 321] on span "Cover" at bounding box center [150, 327] width 15 height 14
click at [179, 323] on span "Contain" at bounding box center [184, 327] width 20 height 14
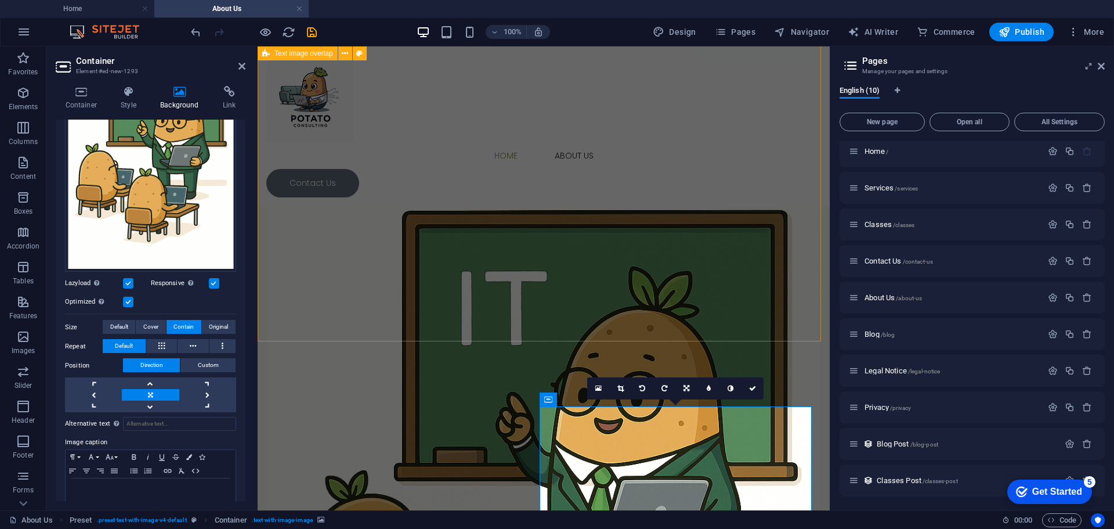
scroll to position [348, 0]
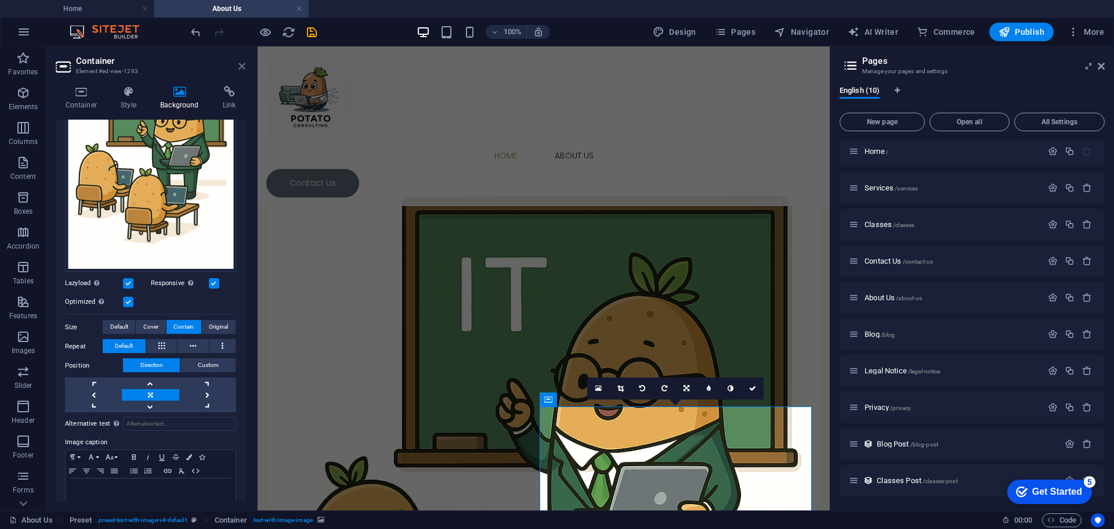
drag, startPoint x: 242, startPoint y: 66, endPoint x: 196, endPoint y: 19, distance: 65.7
click at [242, 66] on icon at bounding box center [242, 66] width 7 height 9
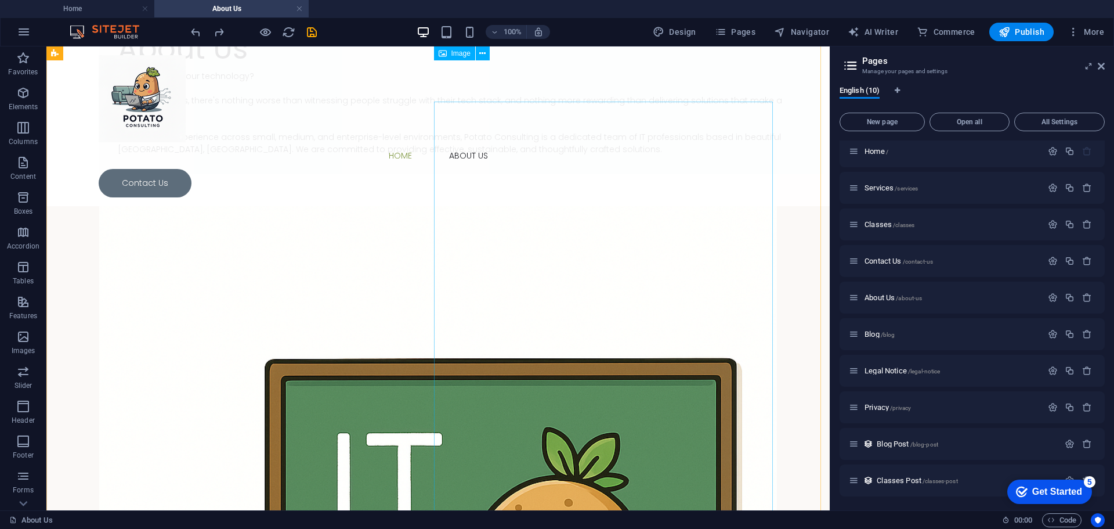
scroll to position [57, 0]
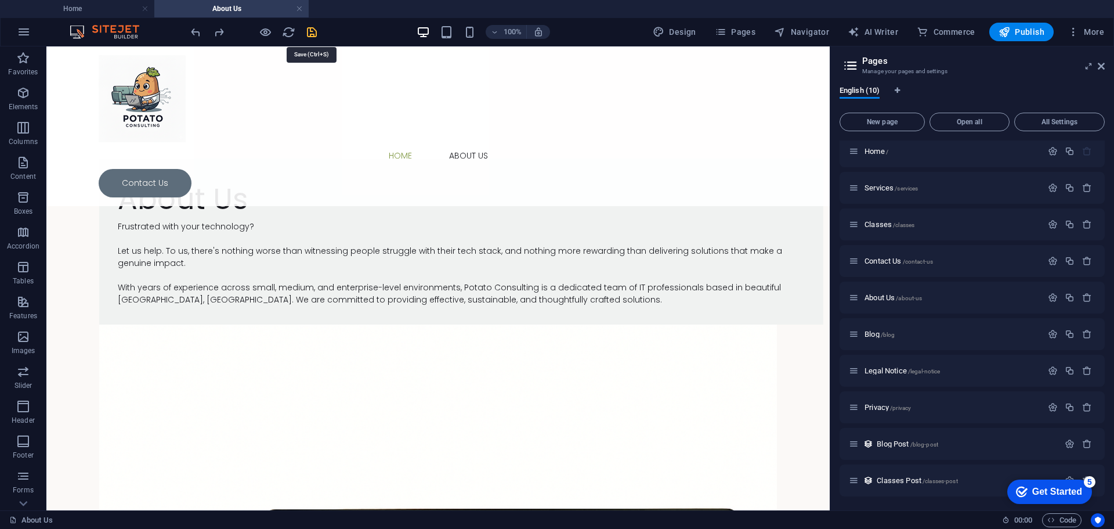
click at [311, 33] on icon "save" at bounding box center [311, 32] width 13 height 13
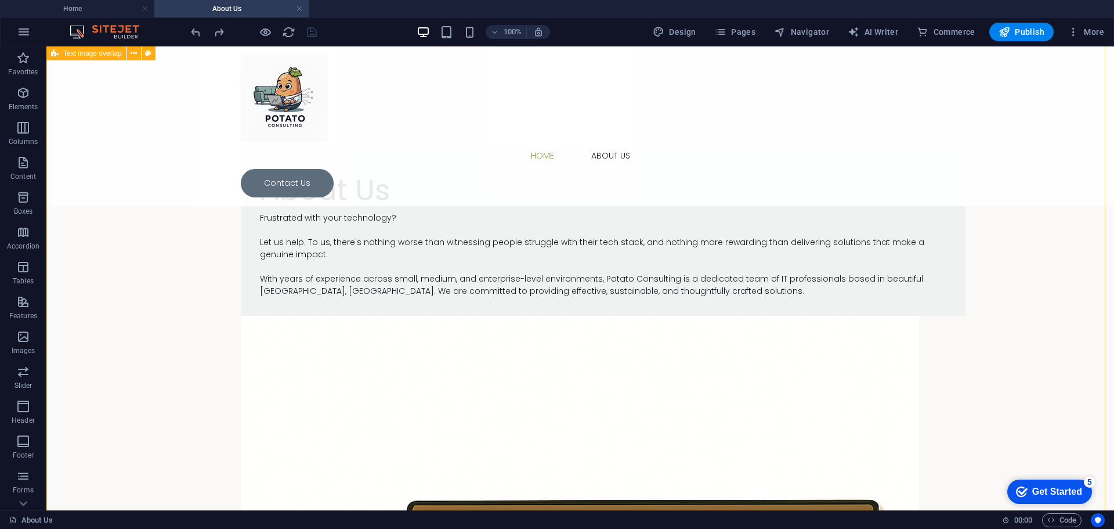
scroll to position [0, 0]
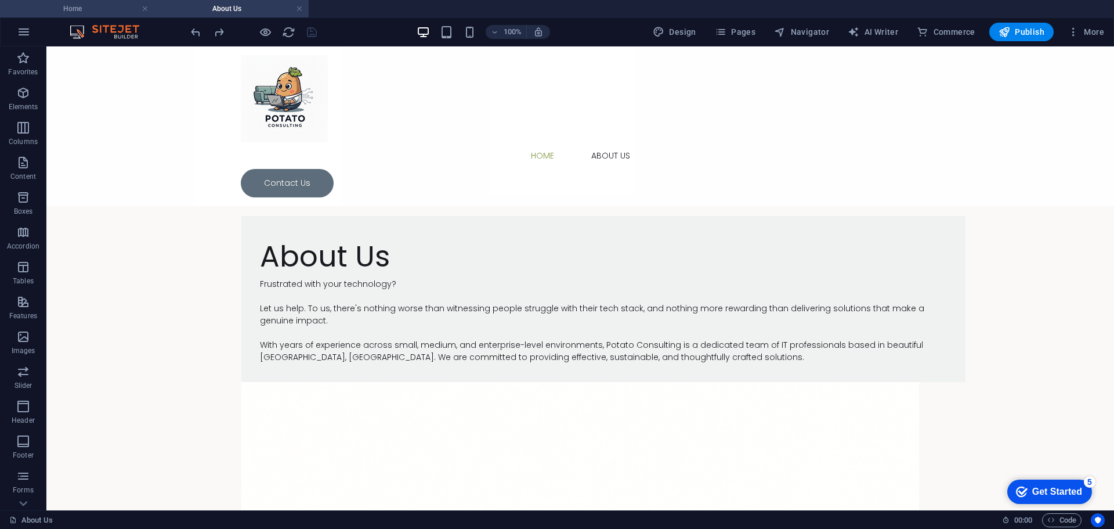
click at [90, 8] on h4 "Home" at bounding box center [77, 8] width 154 height 13
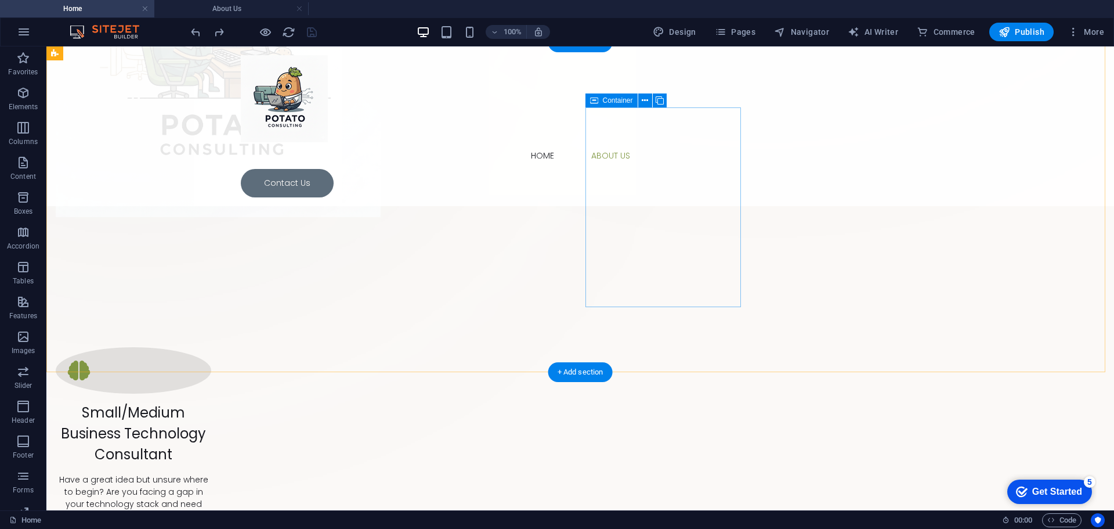
scroll to position [464, 0]
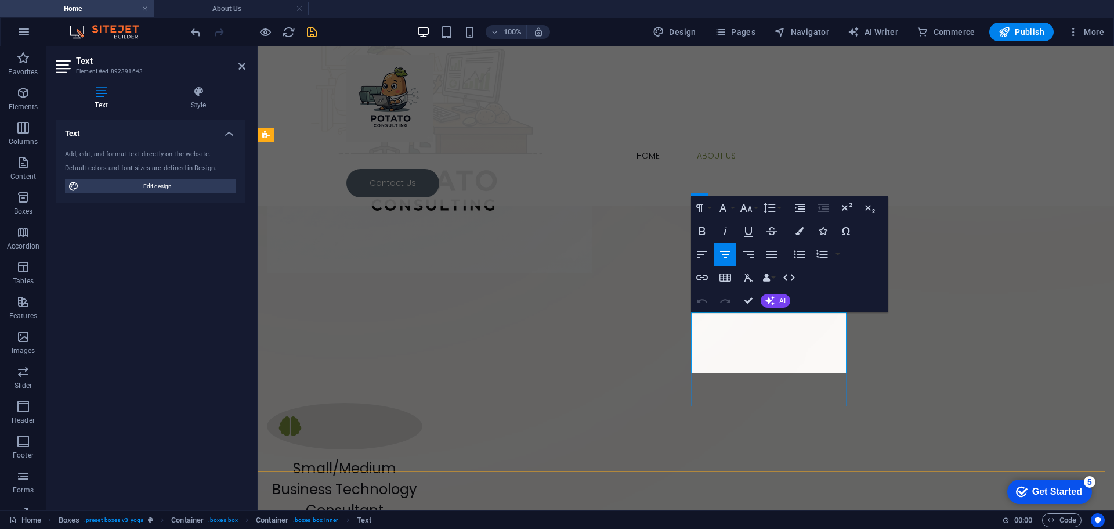
drag, startPoint x: 839, startPoint y: 319, endPoint x: 702, endPoint y: 315, distance: 137.6
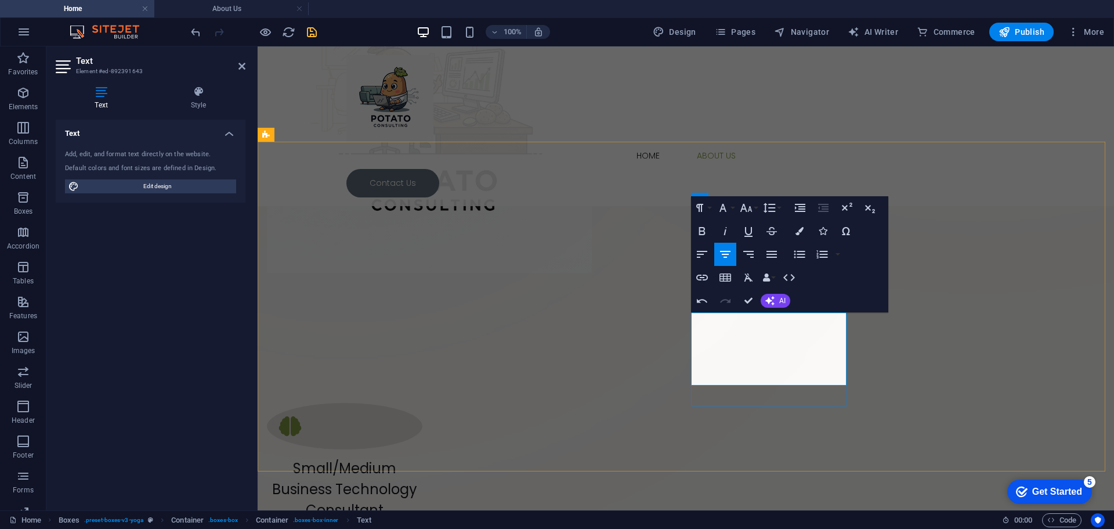
drag, startPoint x: 841, startPoint y: 341, endPoint x: 698, endPoint y: 344, distance: 142.2
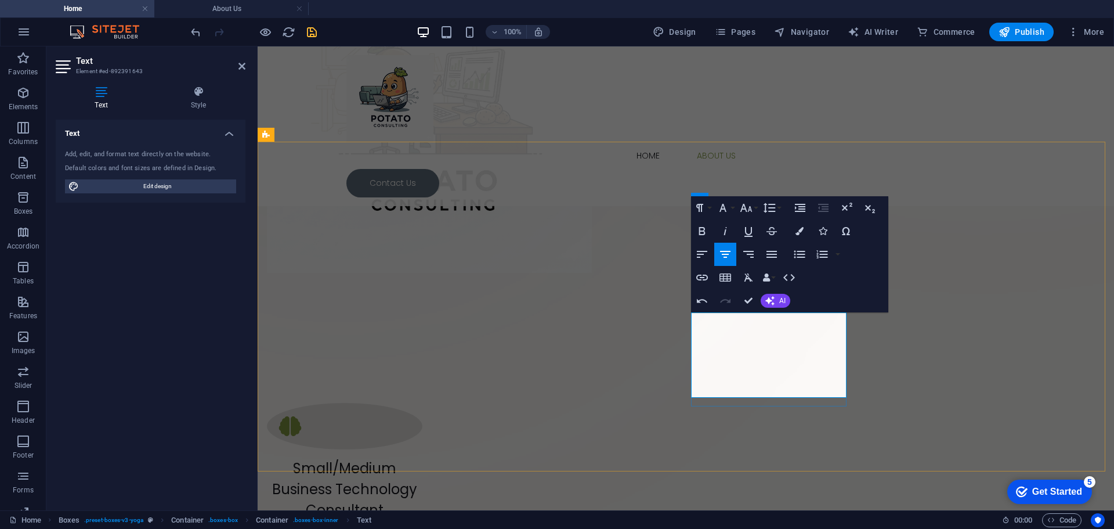
drag, startPoint x: 820, startPoint y: 389, endPoint x: 829, endPoint y: 379, distance: 13.6
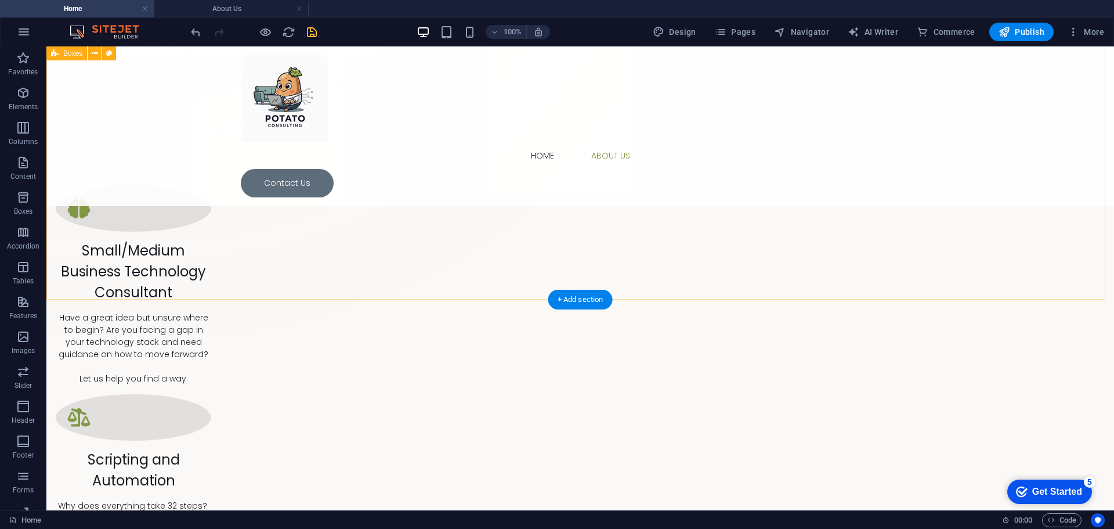
scroll to position [730, 0]
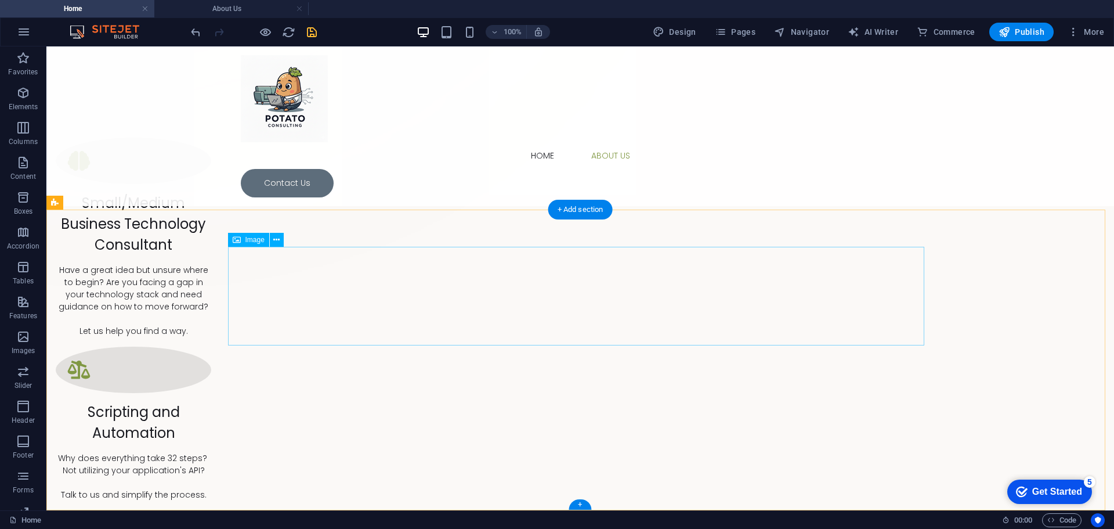
select select "px"
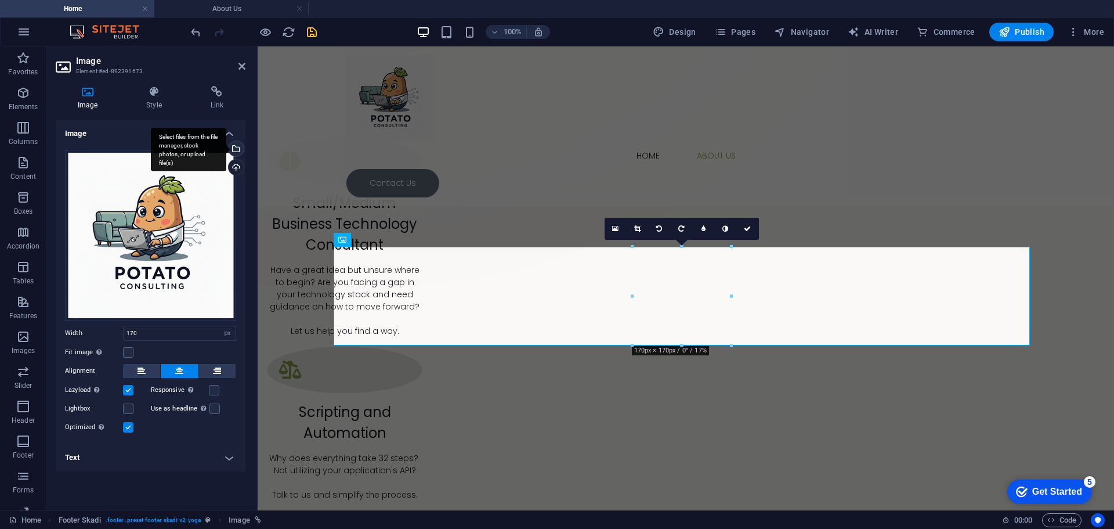
click at [237, 150] on div "Select files from the file manager, stock photos, or upload file(s)" at bounding box center [234, 149] width 17 height 17
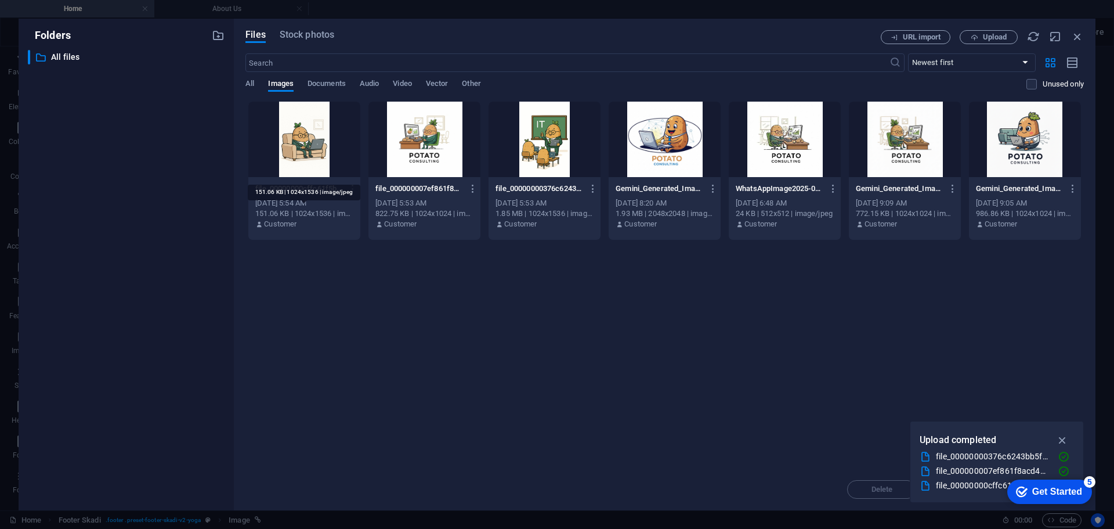
click at [328, 210] on div "151.06 KB | 1024x1536 | image/jpeg" at bounding box center [304, 213] width 98 height 10
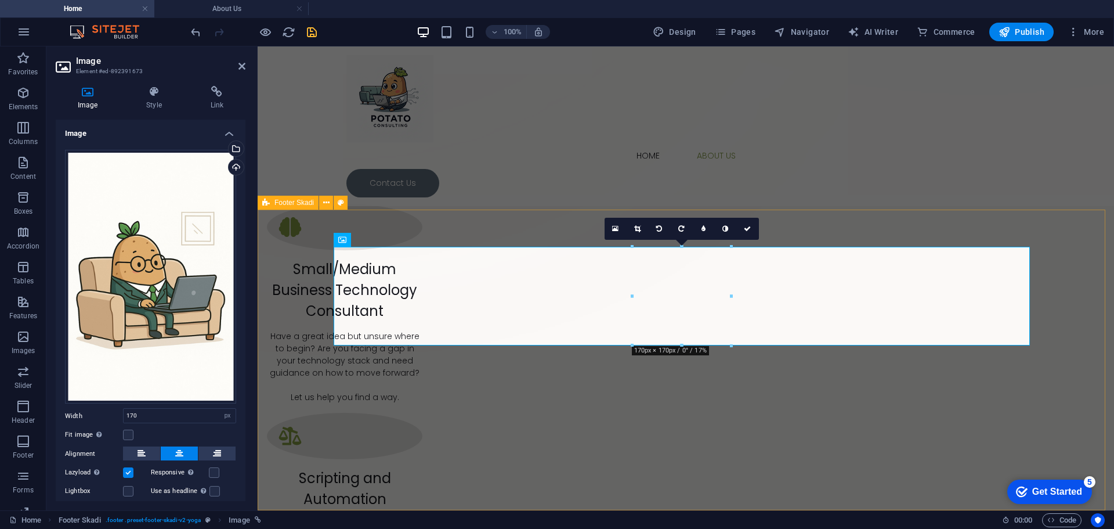
scroll to position [730, 0]
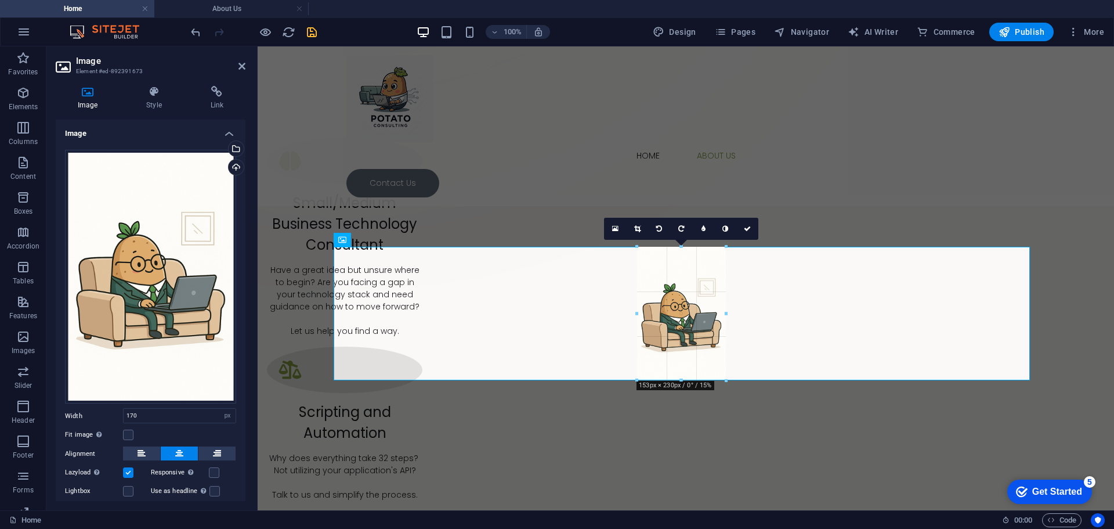
drag, startPoint x: 686, startPoint y: 395, endPoint x: 419, endPoint y: 337, distance: 273.9
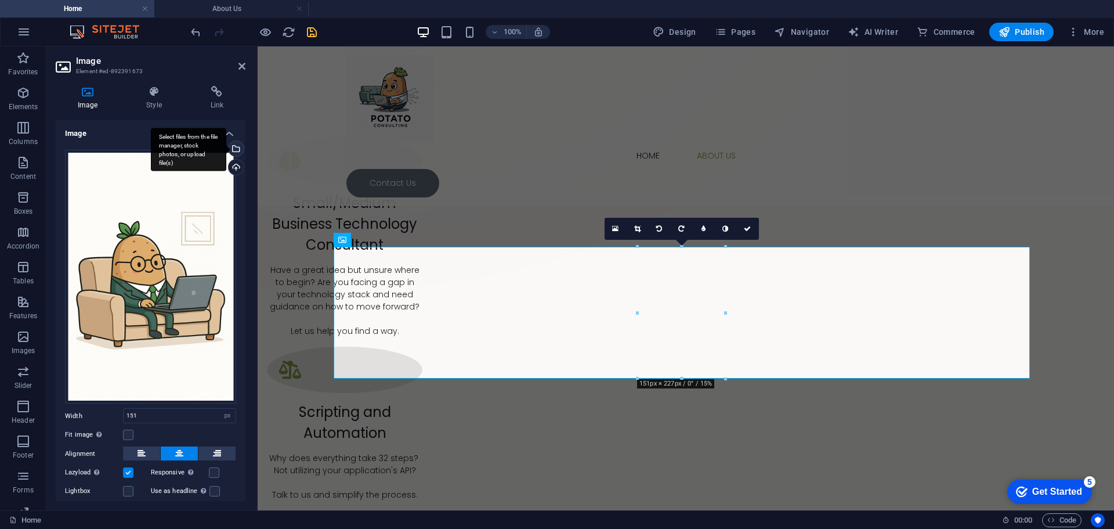
click at [236, 144] on div "Select files from the file manager, stock photos, or upload file(s)" at bounding box center [234, 149] width 17 height 17
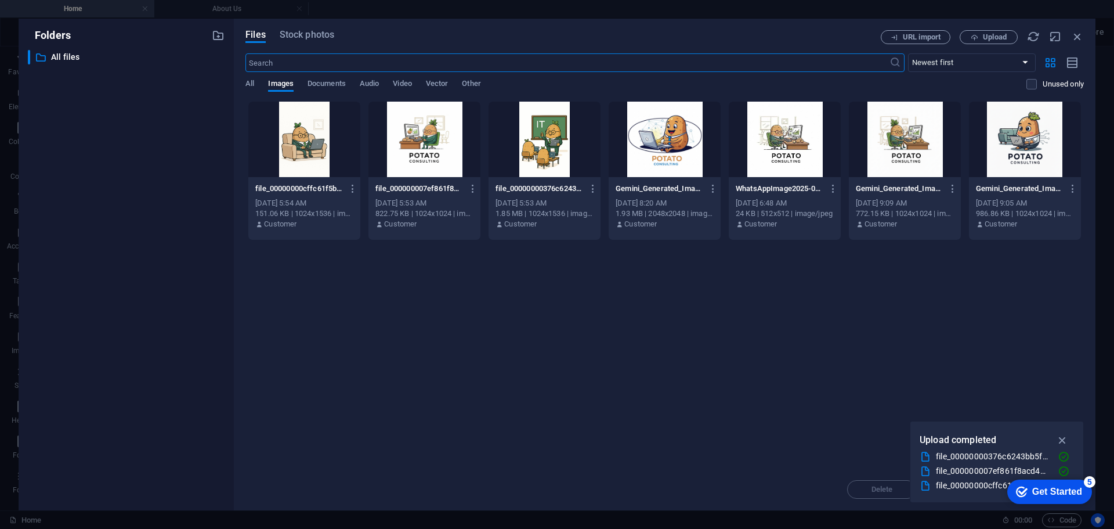
click at [312, 201] on div "[DATE] 5:54 AM" at bounding box center [304, 203] width 98 height 10
click at [351, 190] on icon "button" at bounding box center [353, 188] width 11 height 10
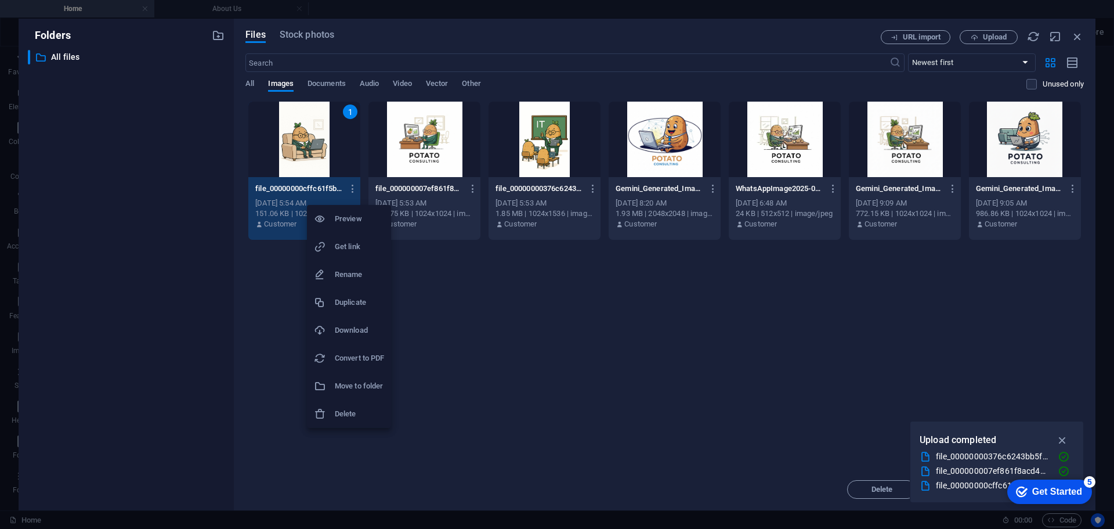
click at [626, 399] on div at bounding box center [557, 264] width 1114 height 529
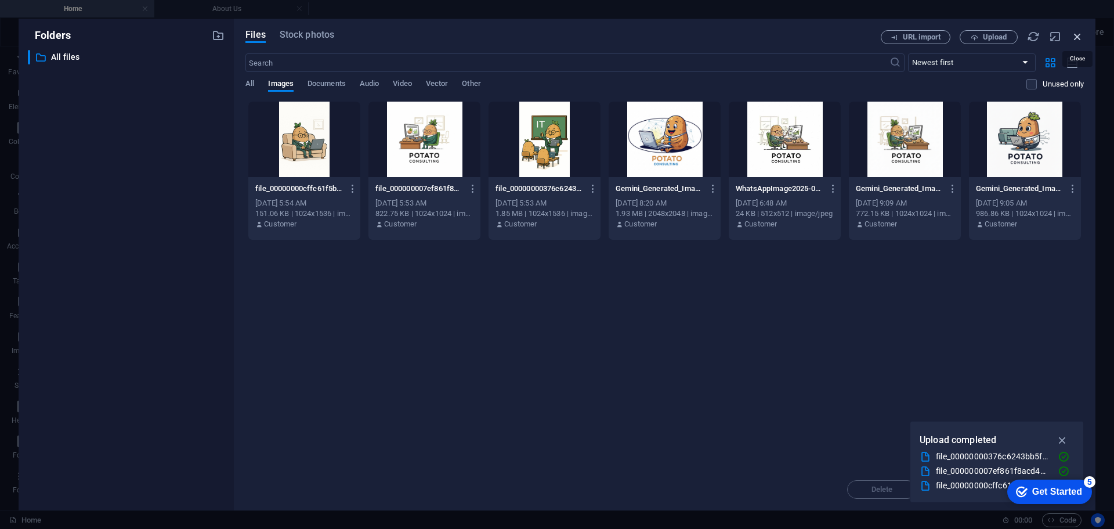
click at [1081, 35] on icon "button" at bounding box center [1078, 36] width 13 height 13
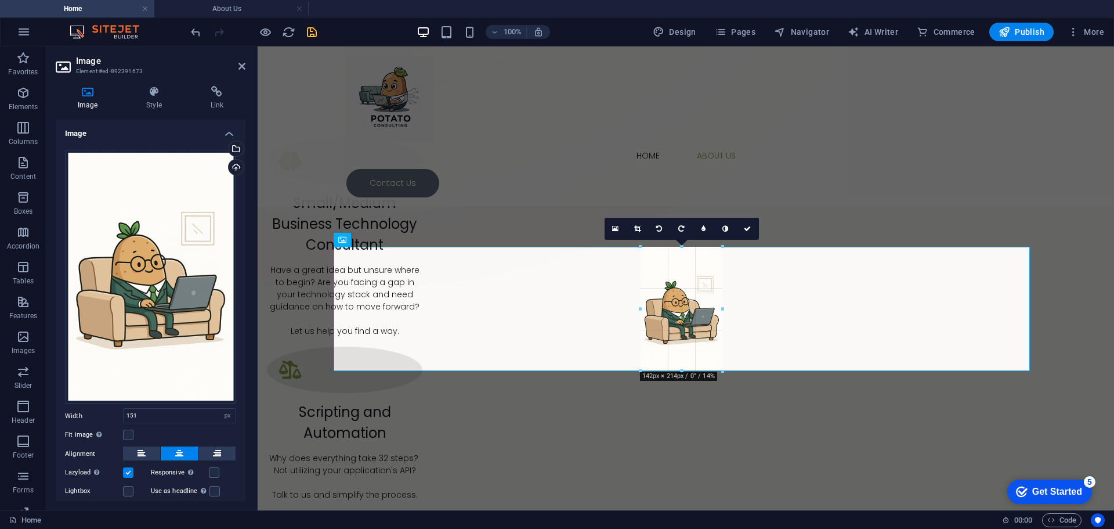
drag, startPoint x: 684, startPoint y: 379, endPoint x: 427, endPoint y: 322, distance: 263.5
type input "141"
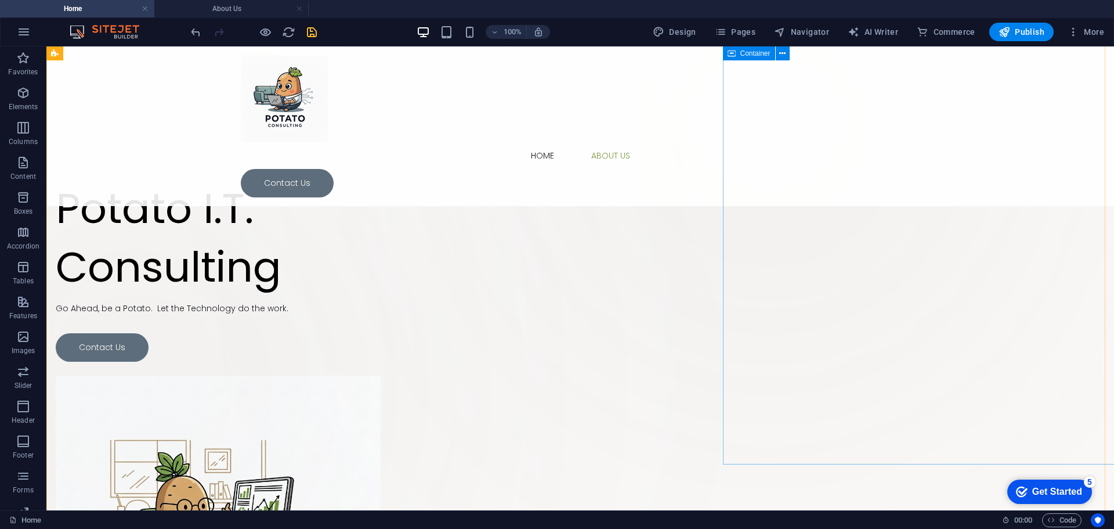
scroll to position [0, 0]
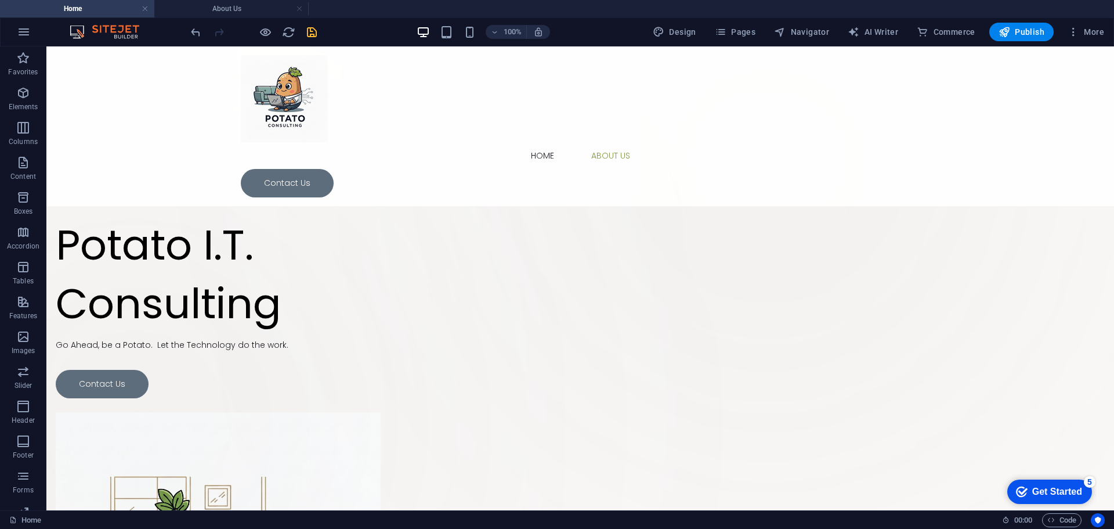
click at [309, 31] on icon "save" at bounding box center [311, 32] width 13 height 13
click at [240, 14] on h4 "About Us" at bounding box center [231, 8] width 154 height 13
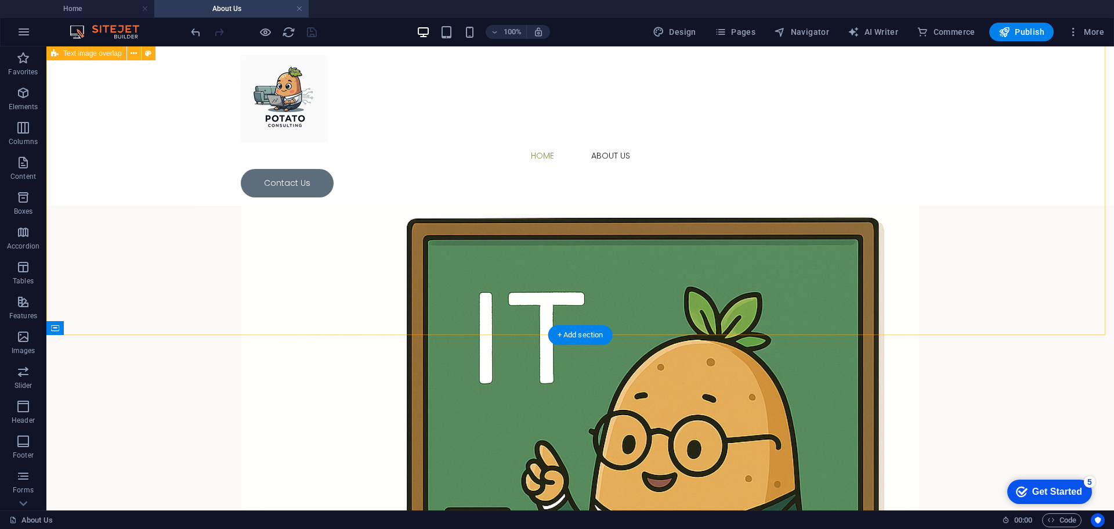
scroll to position [605, 0]
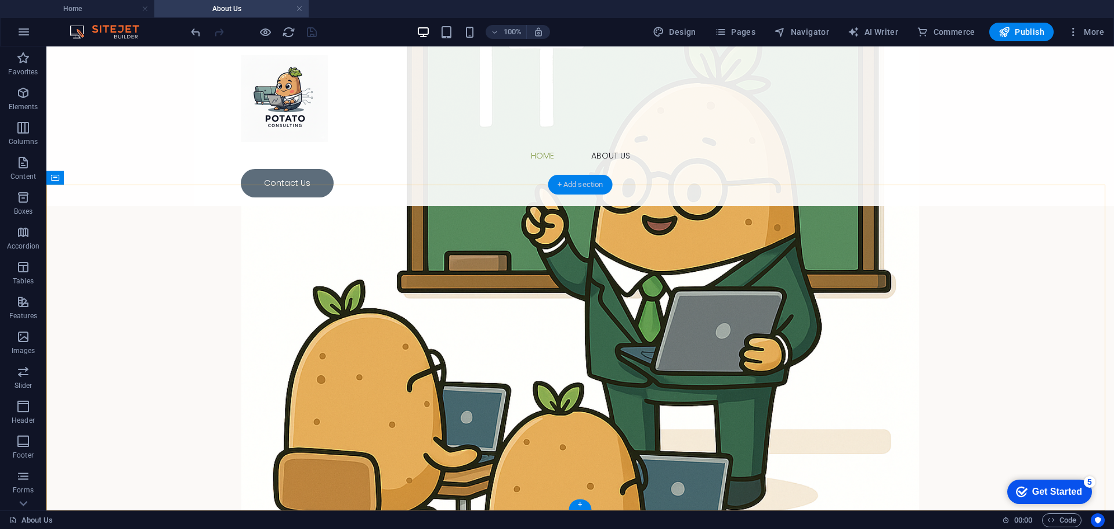
click at [565, 182] on div "+ Add section" at bounding box center [581, 185] width 64 height 20
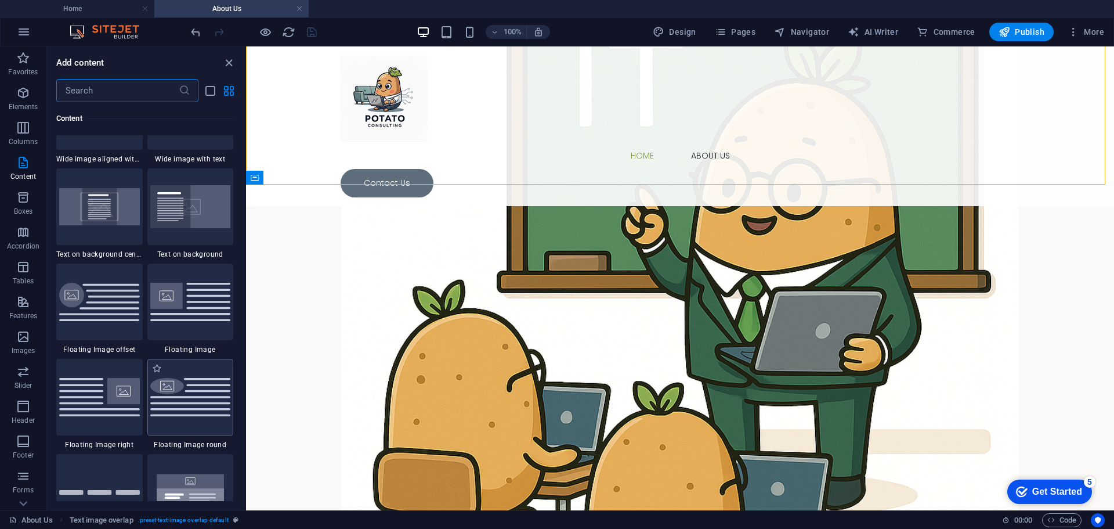
scroll to position [2379, 0]
click at [125, 402] on img at bounding box center [99, 396] width 81 height 38
click at [246, 402] on div "Drag here to replace the existing content. Press “Ctrl” if you want to create a…" at bounding box center [680, 278] width 868 height 464
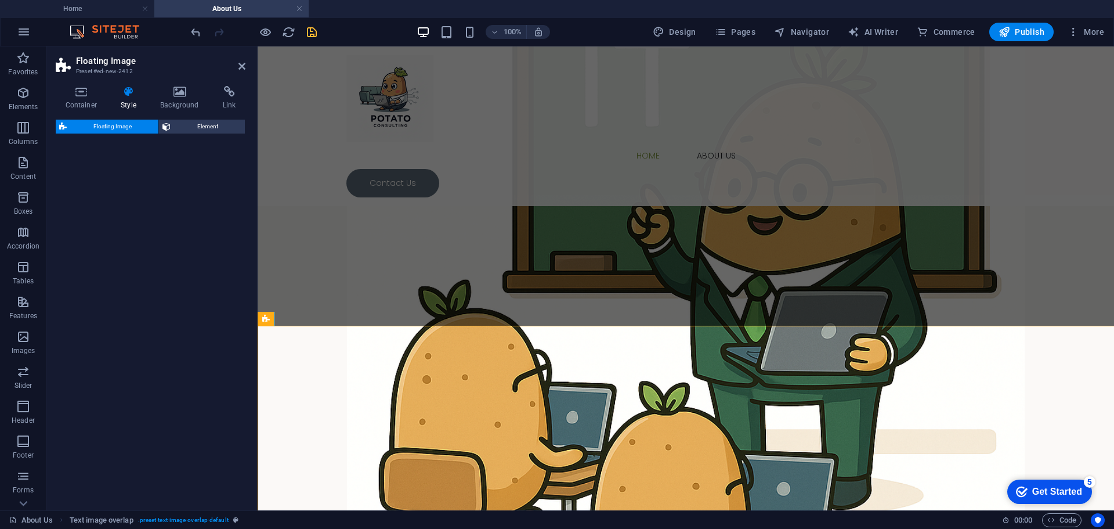
select select "%"
select select "rem"
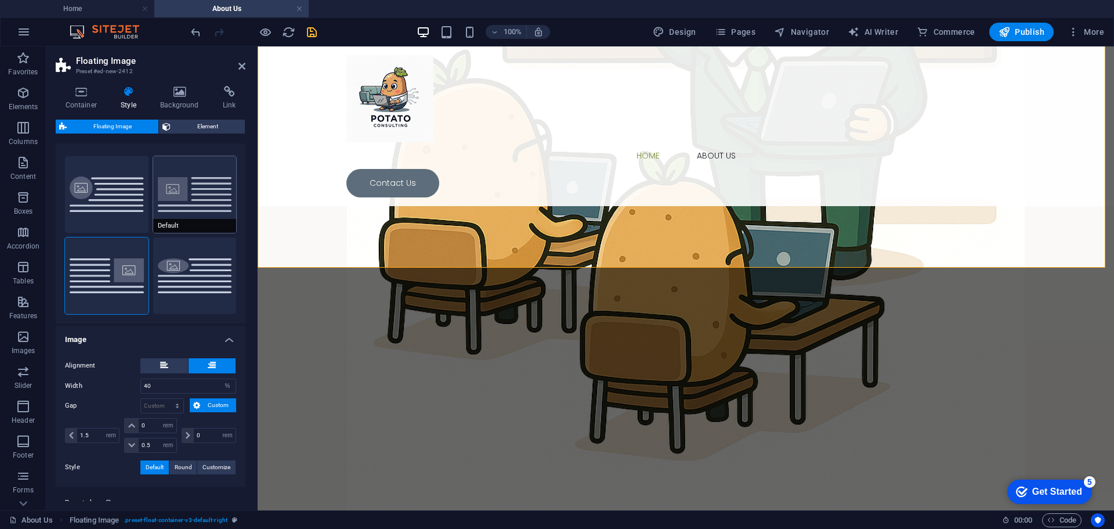
scroll to position [0, 0]
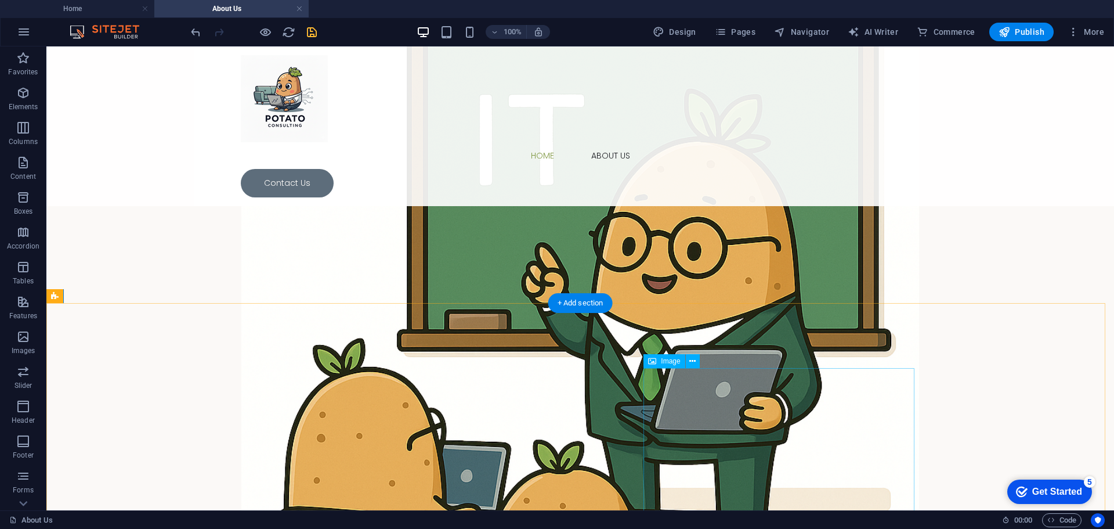
scroll to position [603, 0]
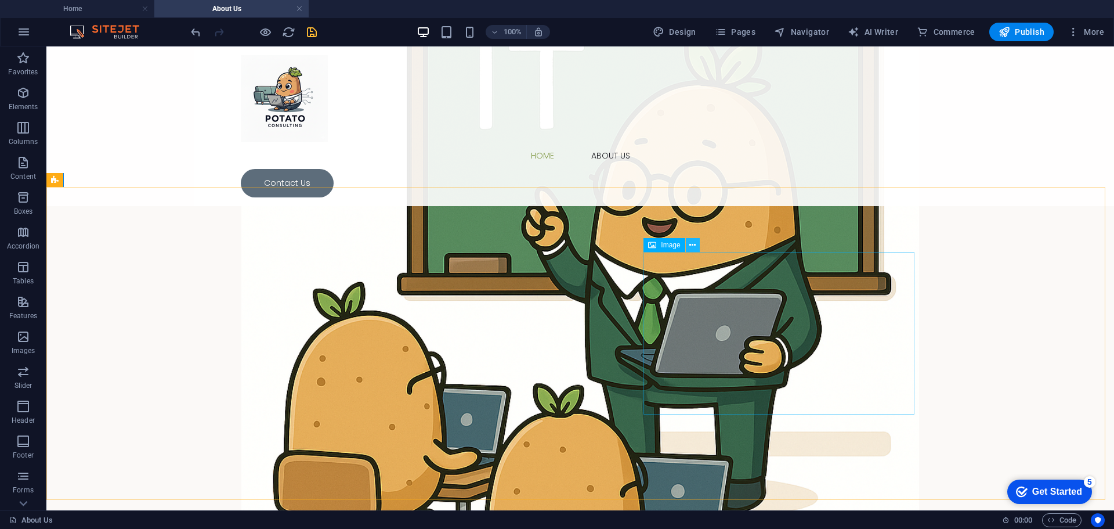
click at [693, 247] on icon at bounding box center [693, 245] width 6 height 12
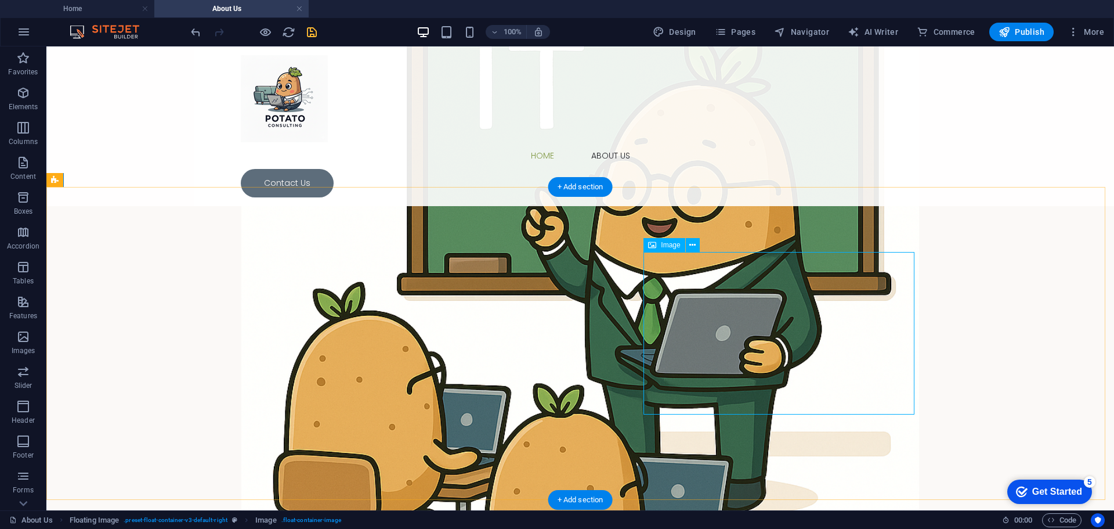
select select "%"
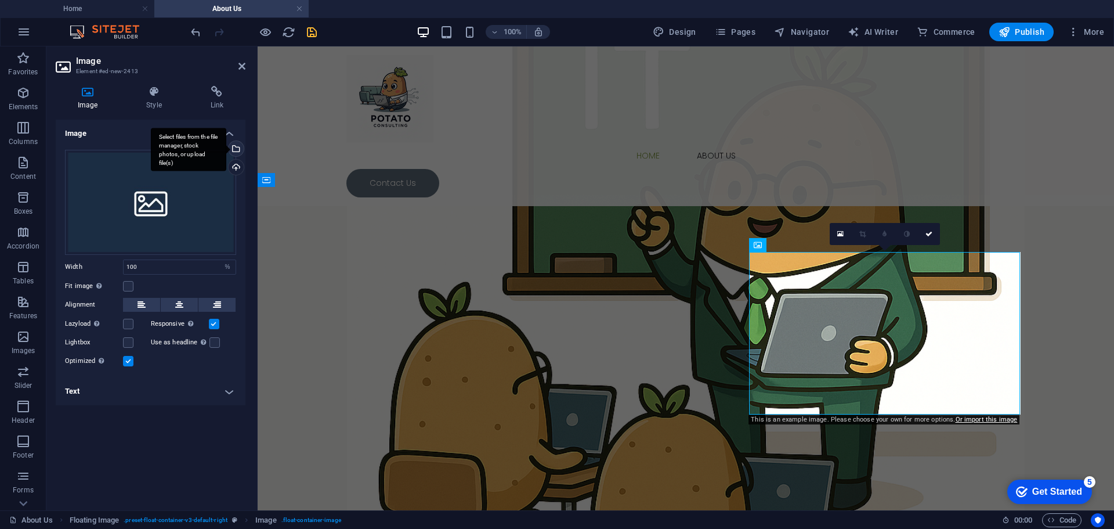
click at [237, 152] on div "Select files from the file manager, stock photos, or upload file(s)" at bounding box center [234, 149] width 17 height 17
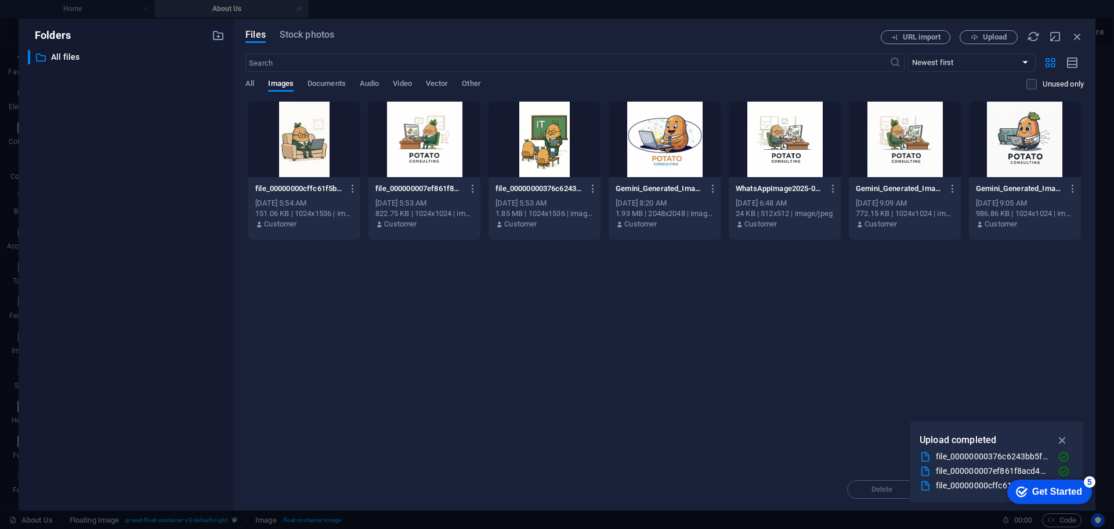
click at [554, 201] on div "[DATE] 5:53 AM" at bounding box center [545, 203] width 98 height 10
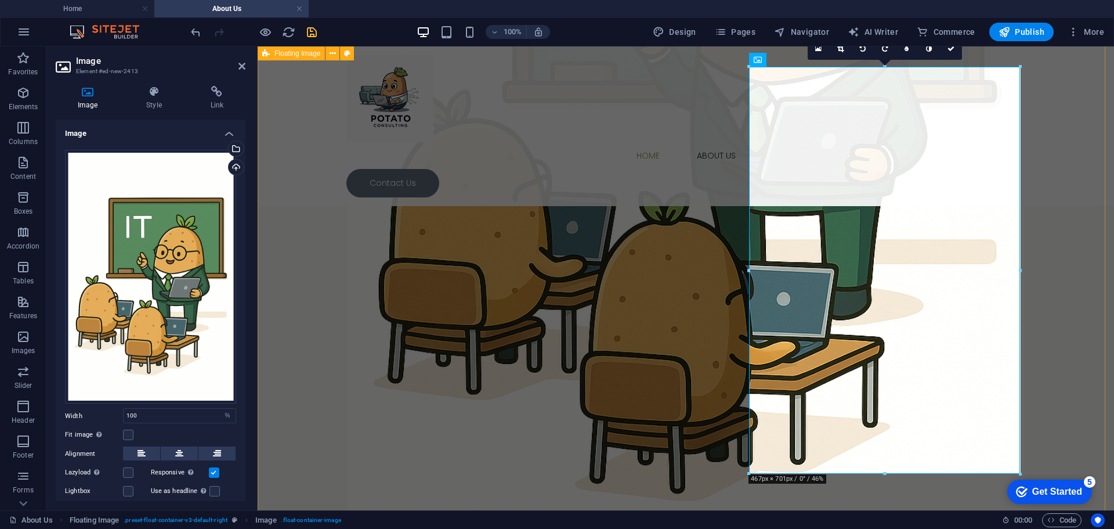
scroll to position [777, 0]
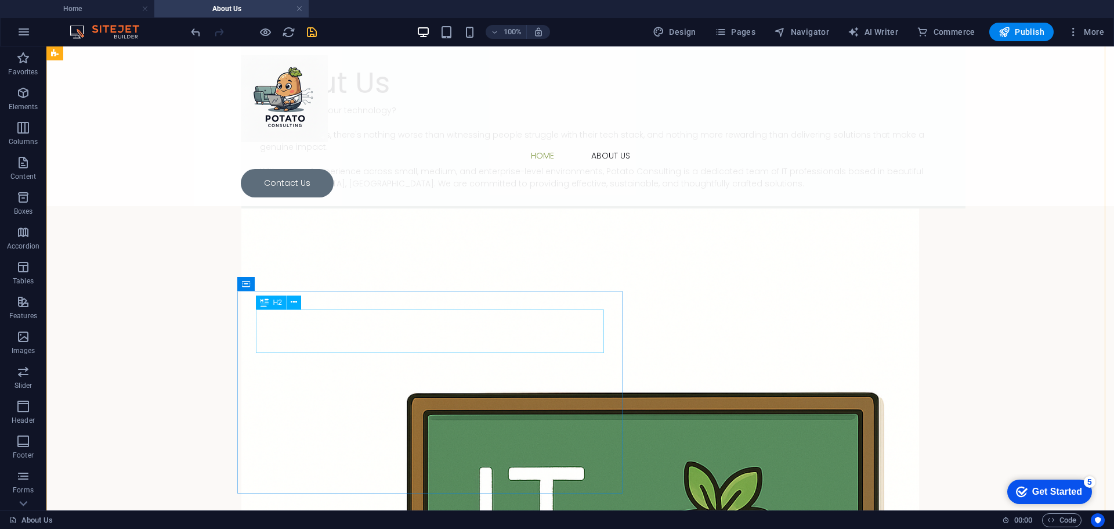
scroll to position [174, 0]
click at [360, 104] on div "About Us" at bounding box center [603, 82] width 687 height 44
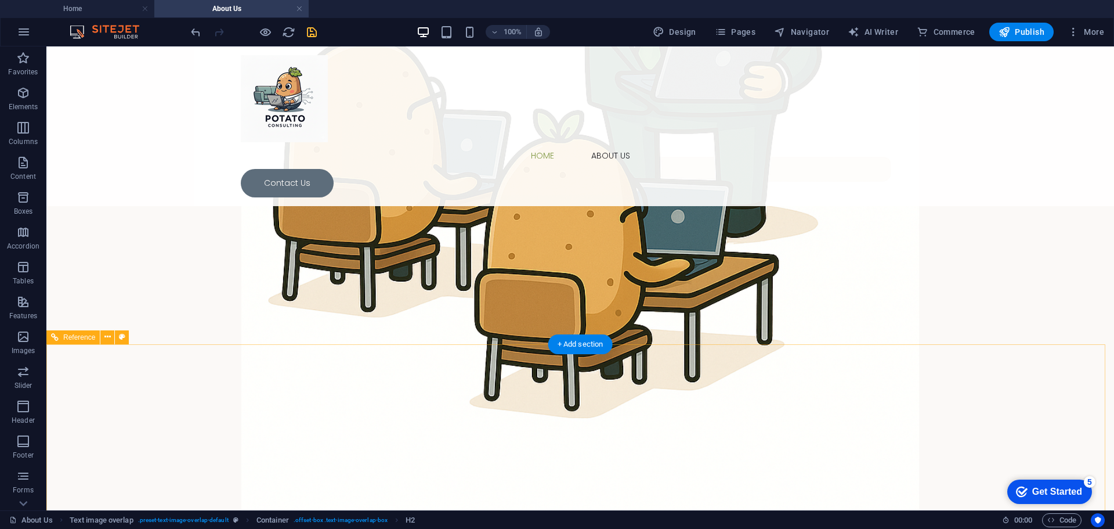
scroll to position [987, 0]
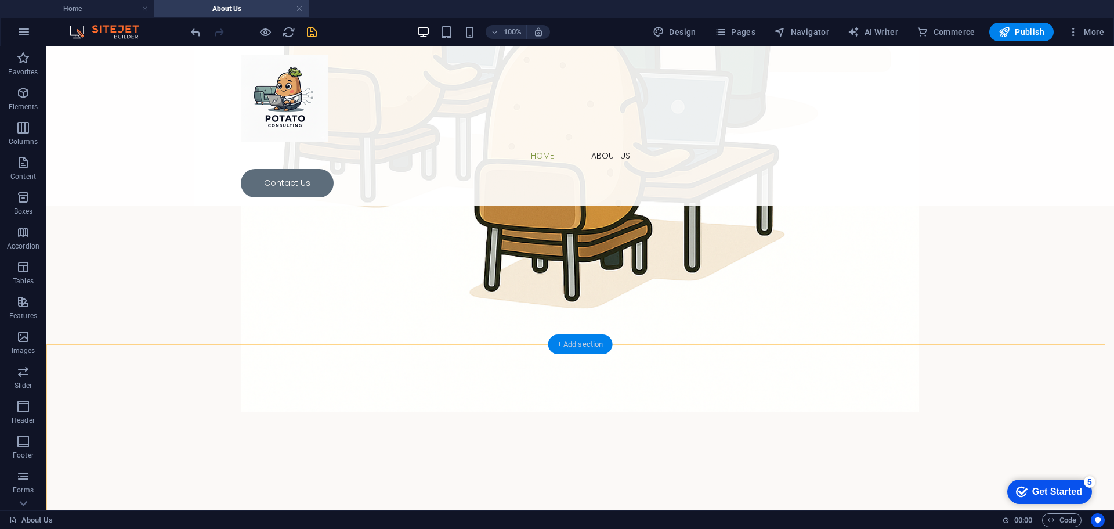
click at [594, 337] on div "+ Add section" at bounding box center [581, 344] width 64 height 20
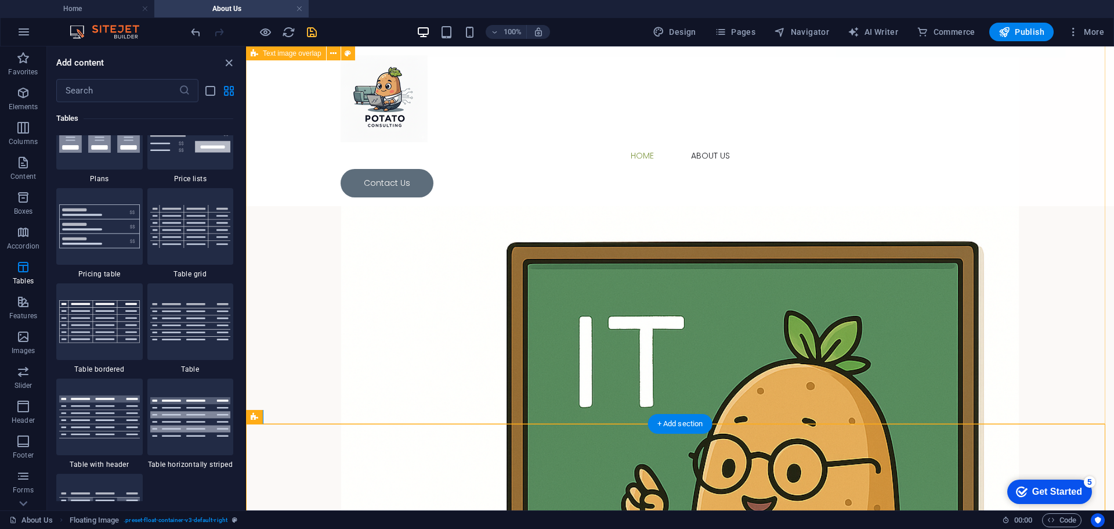
scroll to position [232, 0]
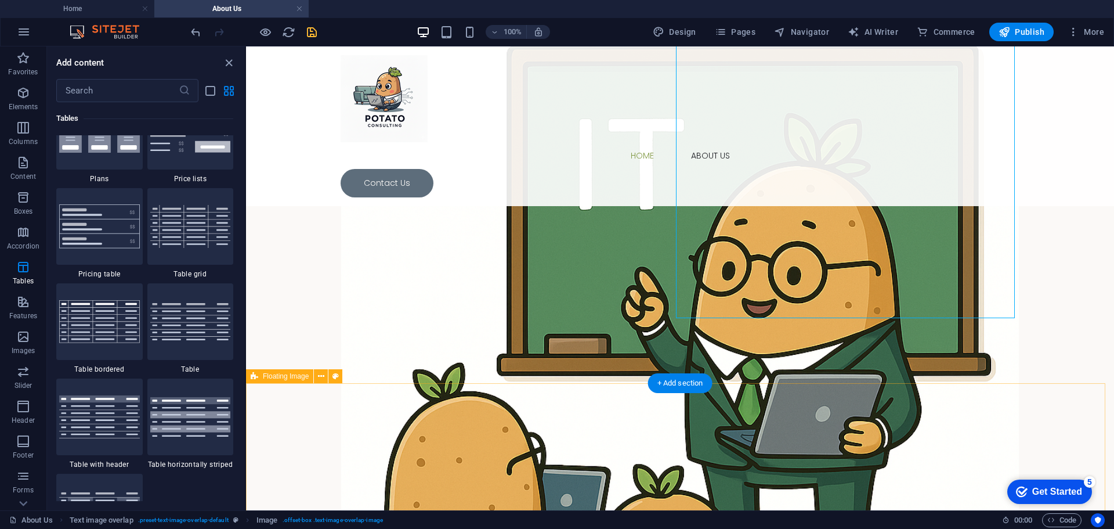
scroll to position [639, 0]
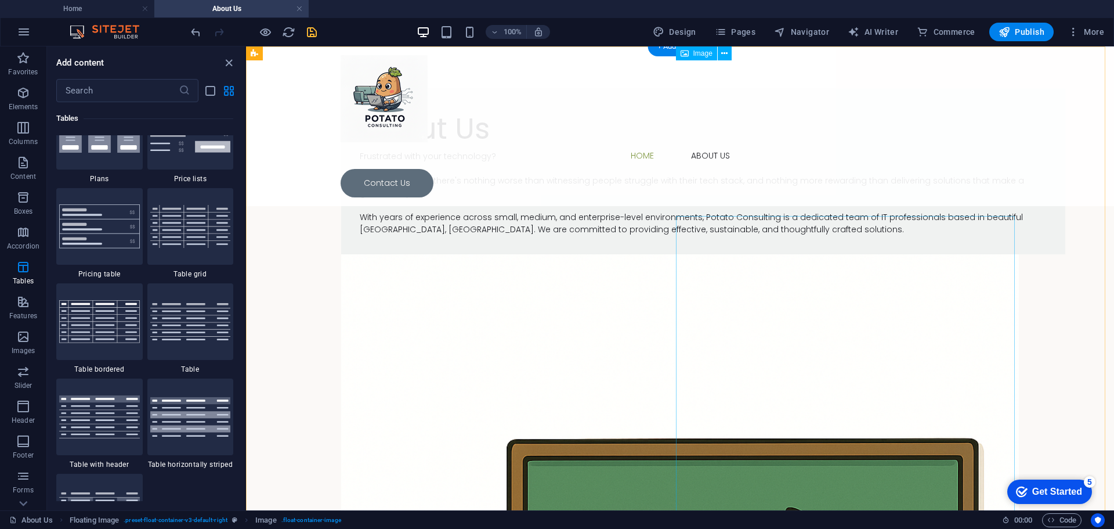
scroll to position [0, 0]
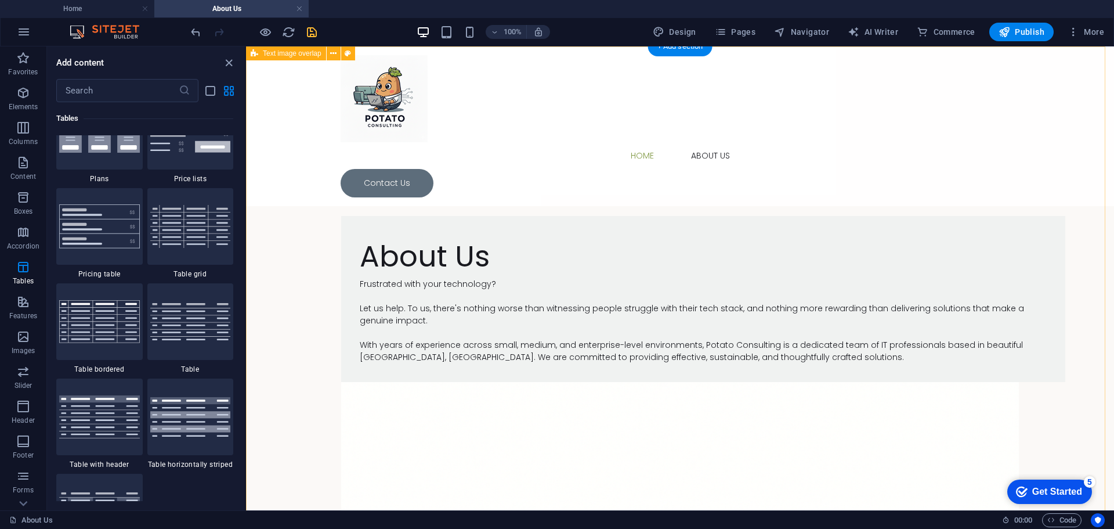
click at [258, 33] on div at bounding box center [254, 32] width 130 height 19
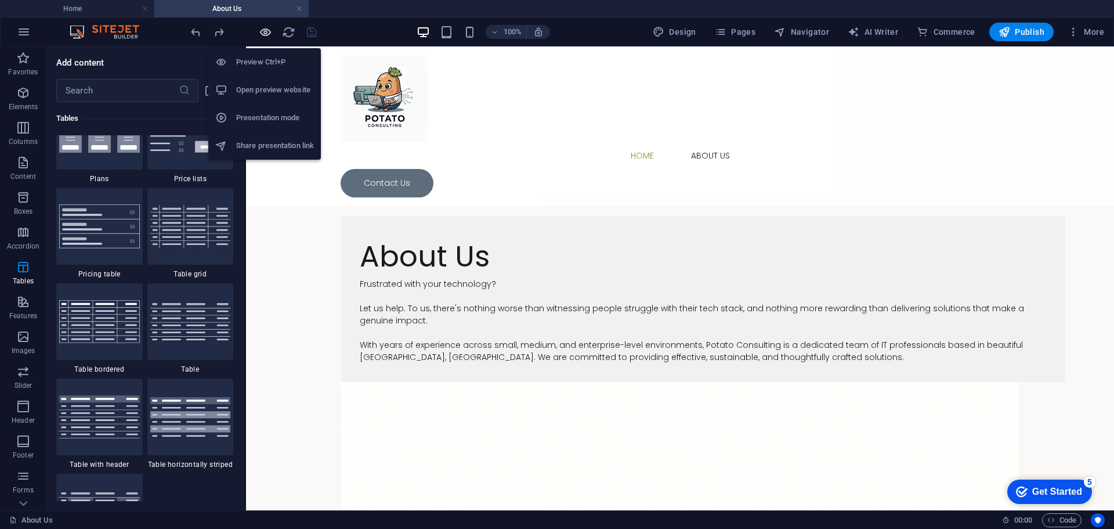
click at [265, 33] on icon "button" at bounding box center [265, 32] width 13 height 13
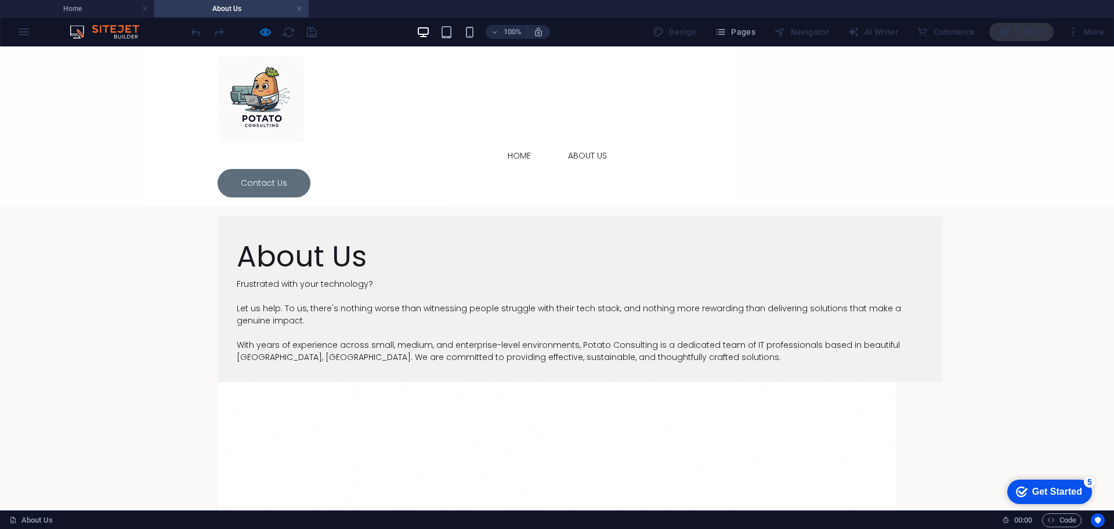
click at [520, 142] on link "Home" at bounding box center [520, 155] width 42 height 27
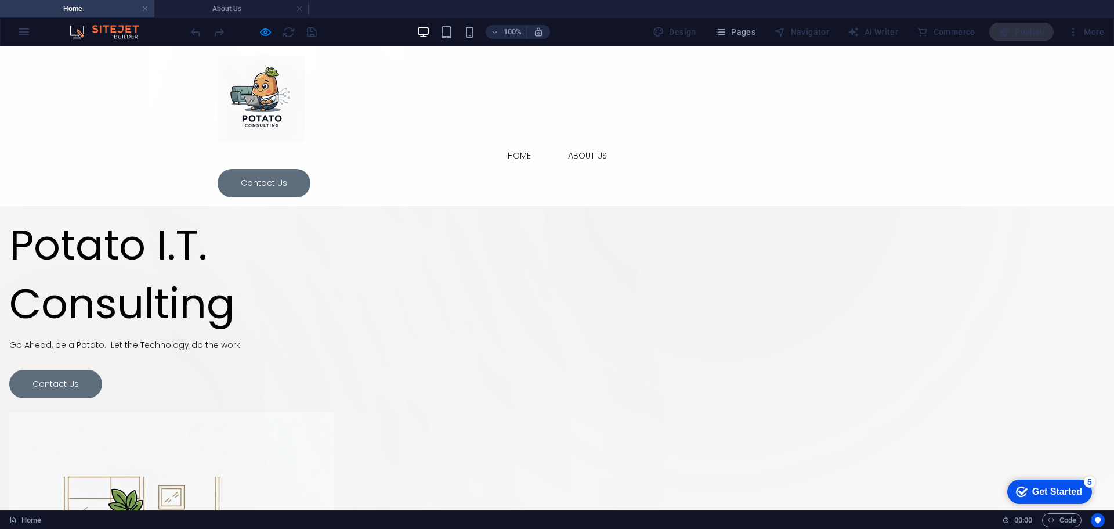
click at [582, 142] on link "About Us" at bounding box center [587, 155] width 57 height 27
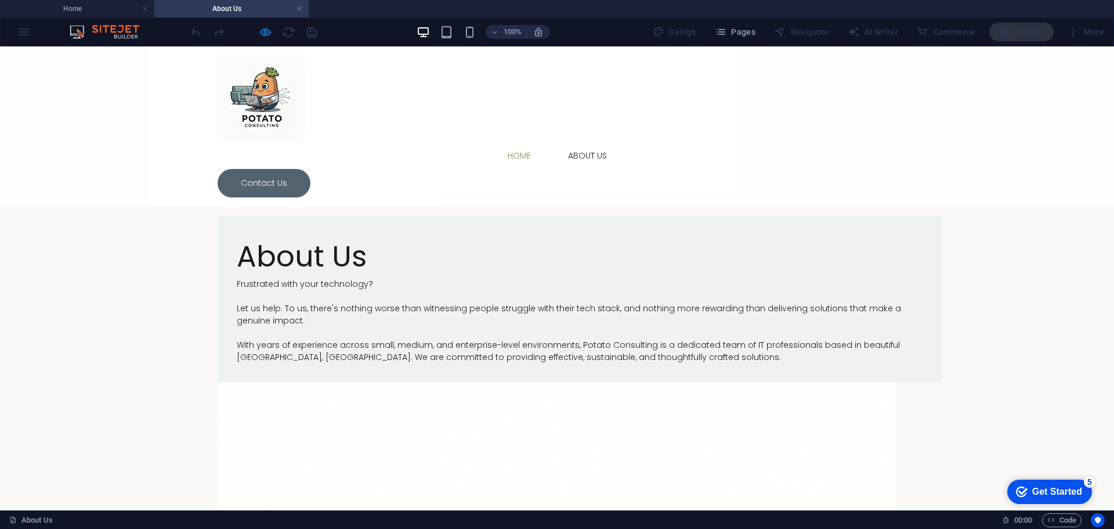
click at [311, 169] on link "Contact Us" at bounding box center [264, 183] width 93 height 28
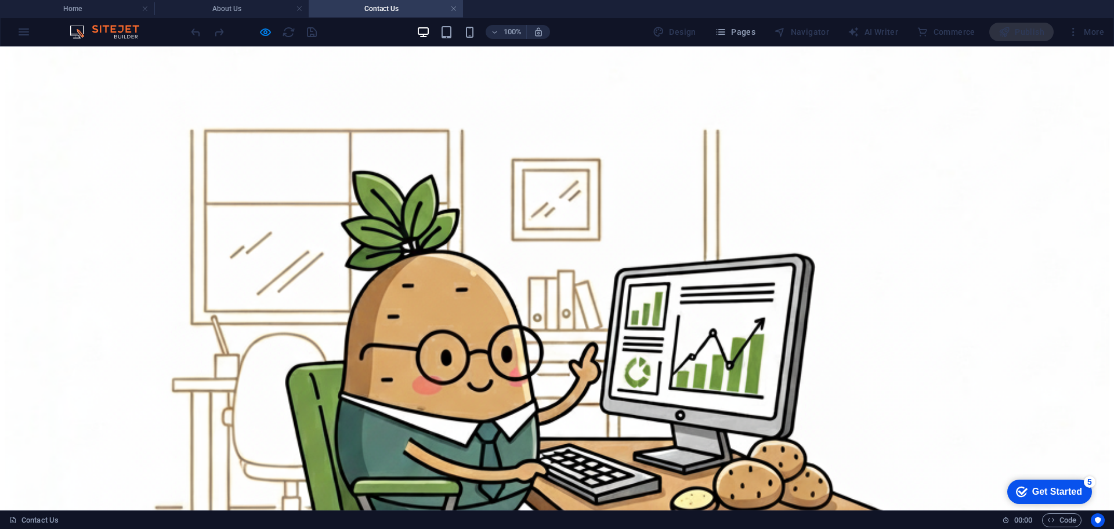
scroll to position [522, 0]
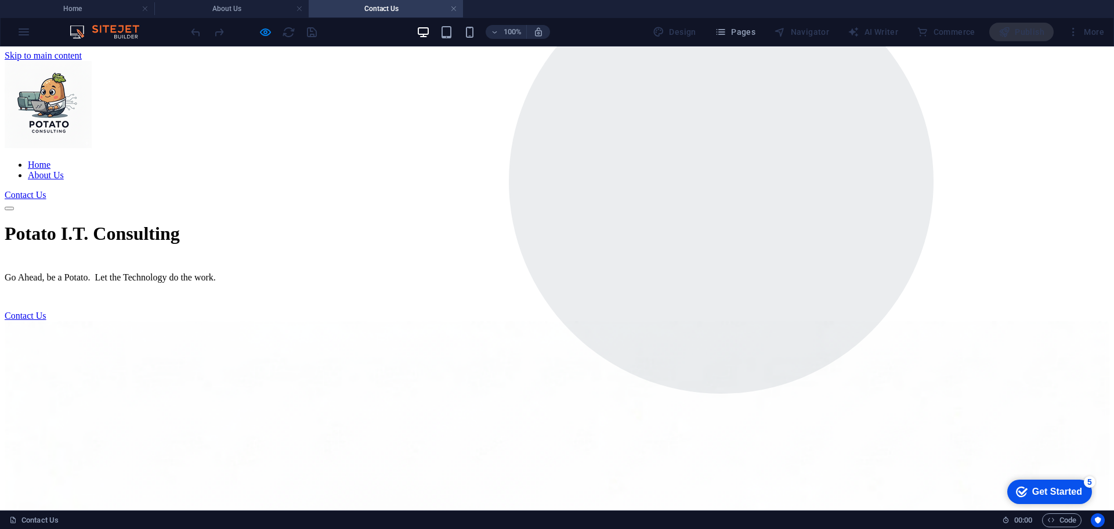
scroll to position [0, 0]
click at [518, 160] on nav "Home About Us" at bounding box center [557, 170] width 1105 height 21
click at [454, 8] on link at bounding box center [453, 8] width 7 height 11
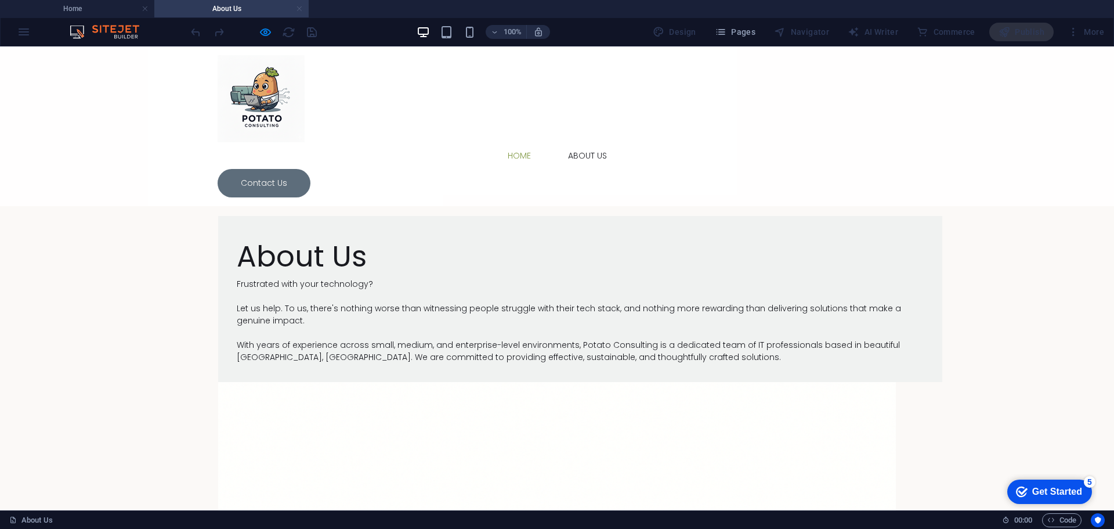
click at [298, 12] on link at bounding box center [299, 8] width 7 height 11
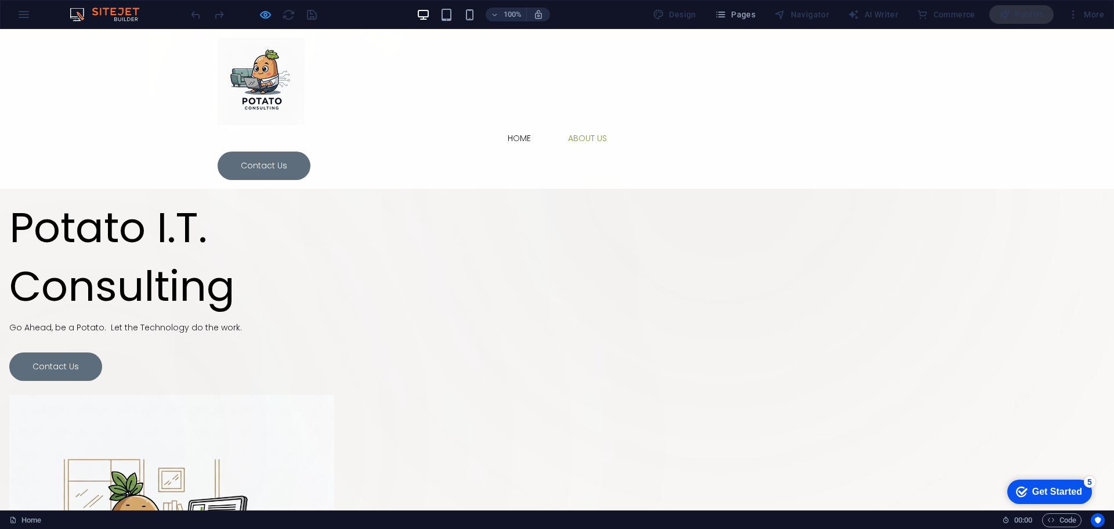
click at [263, 13] on icon "button" at bounding box center [265, 14] width 13 height 13
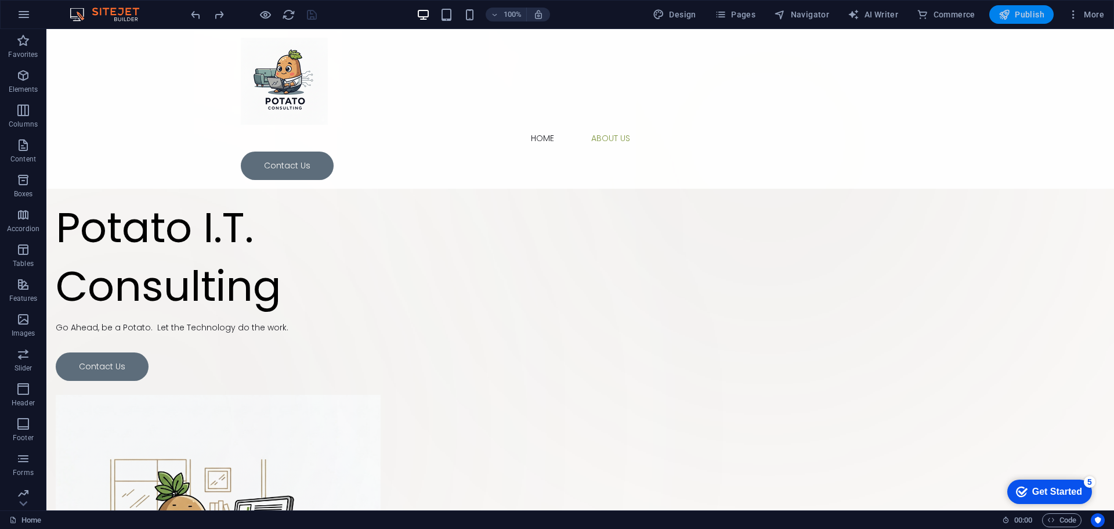
click at [1011, 10] on icon "button" at bounding box center [1005, 15] width 12 height 12
